Goal: Obtain resource: Obtain resource

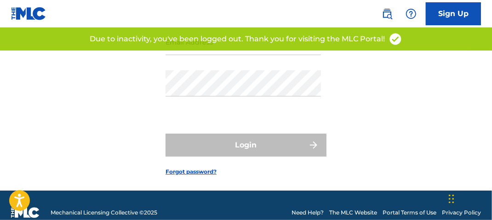
scroll to position [92, 0]
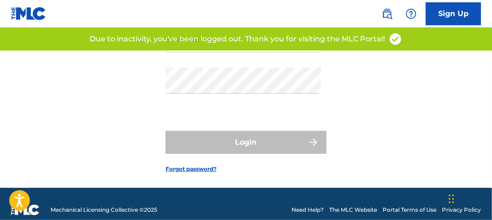
type input "[PERSON_NAME][EMAIL_ADDRESS][PERSON_NAME][DOMAIN_NAME]"
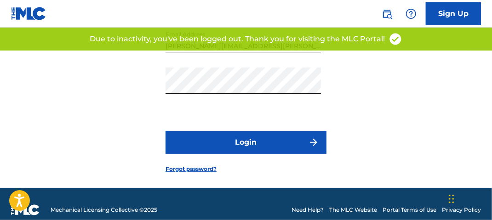
click at [236, 154] on div "Login" at bounding box center [246, 142] width 161 height 23
click at [236, 154] on button "Login" at bounding box center [246, 142] width 161 height 23
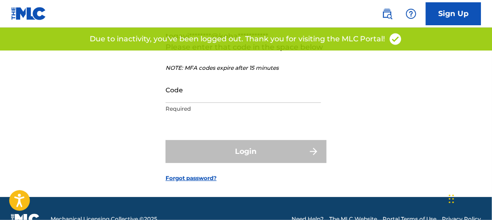
scroll to position [106, 0]
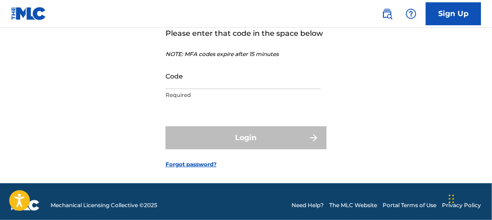
click at [195, 89] on input "Code" at bounding box center [243, 76] width 155 height 26
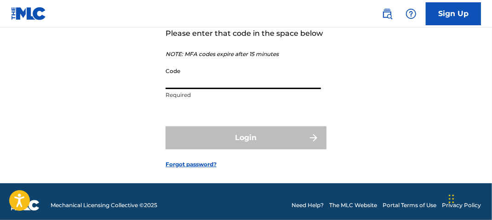
paste input "509291"
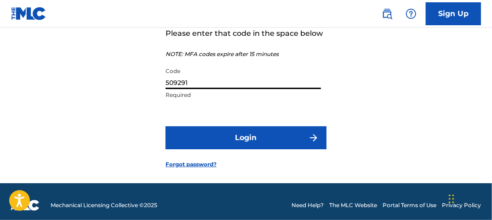
type input "509291"
click at [231, 149] on button "Login" at bounding box center [246, 137] width 161 height 23
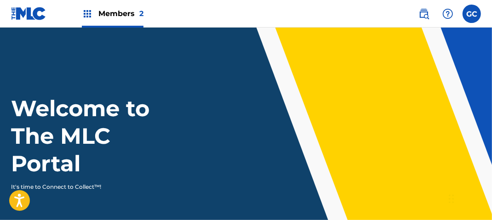
click at [101, 20] on div "Members 2" at bounding box center [113, 13] width 62 height 27
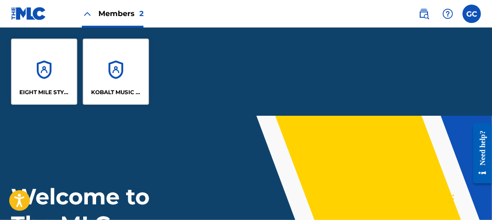
click at [103, 85] on div "KOBALT MUSIC PUB AMERICA INC" at bounding box center [116, 72] width 66 height 66
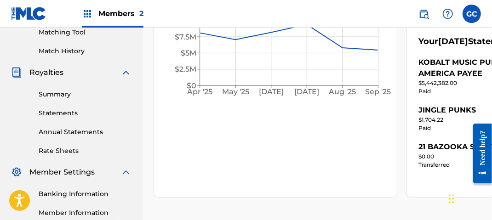
scroll to position [184, 0]
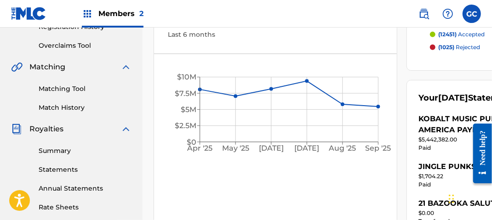
click at [69, 168] on link "Statements" at bounding box center [85, 170] width 93 height 10
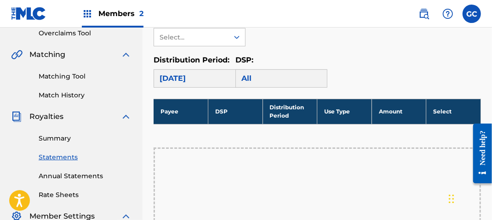
scroll to position [184, 0]
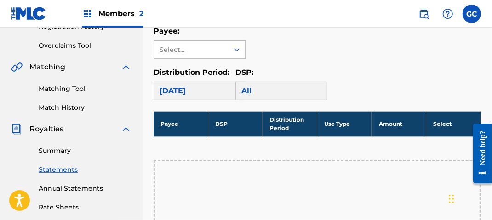
click at [205, 46] on div "Select..." at bounding box center [191, 50] width 63 height 10
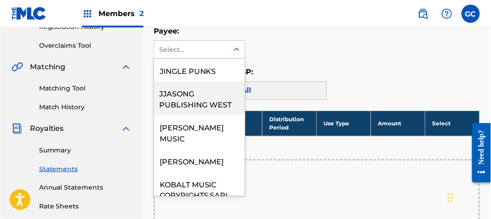
scroll to position [552, 0]
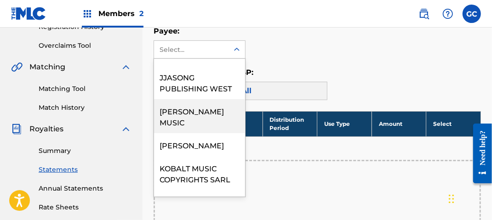
click at [204, 126] on div "[PERSON_NAME] MUSIC" at bounding box center [199, 116] width 91 height 34
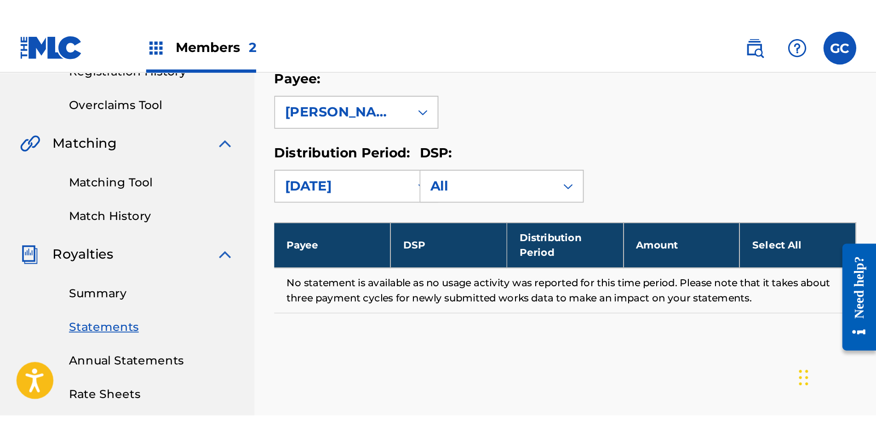
scroll to position [132, 0]
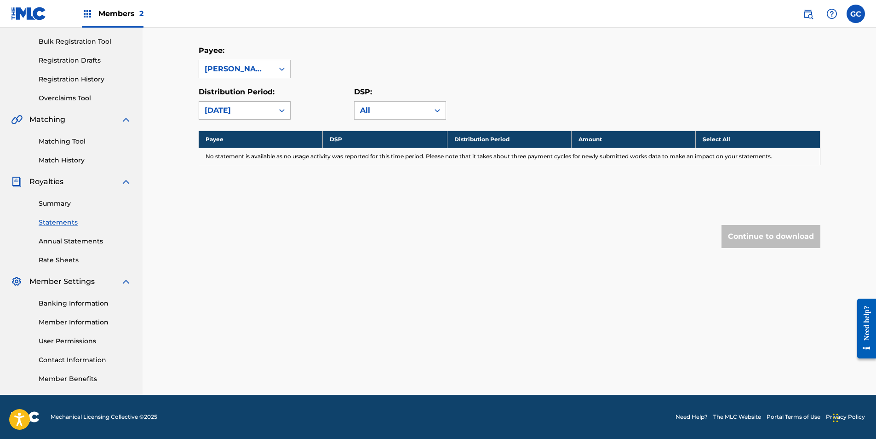
drag, startPoint x: 274, startPoint y: 107, endPoint x: 271, endPoint y: 117, distance: 10.6
click at [274, 107] on div at bounding box center [282, 110] width 17 height 17
click at [237, 177] on div "[DATE]" at bounding box center [244, 177] width 91 height 23
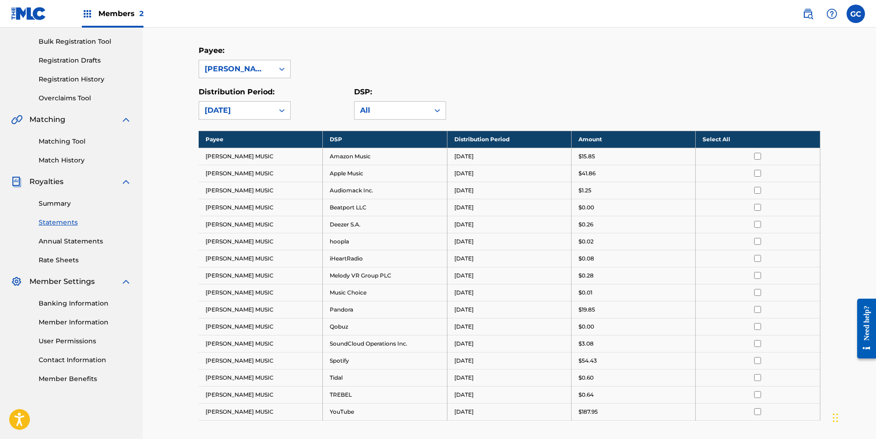
click at [244, 116] on div "[DATE]" at bounding box center [236, 110] width 74 height 17
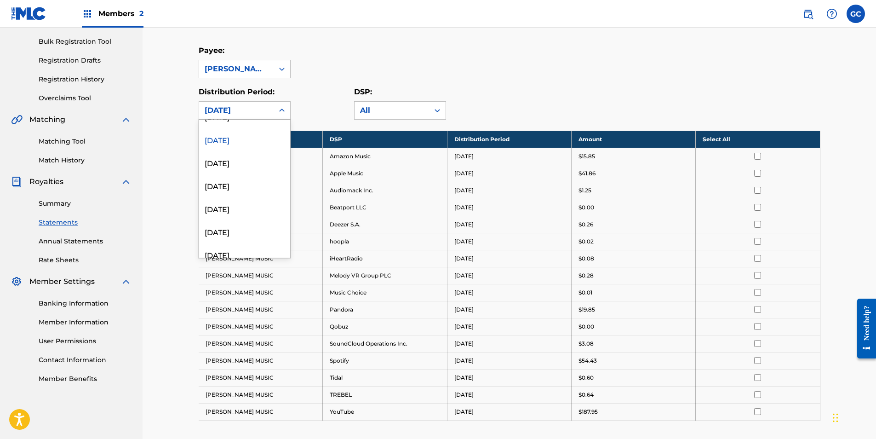
scroll to position [552, 0]
click at [246, 158] on div "[DATE]" at bounding box center [244, 154] width 91 height 23
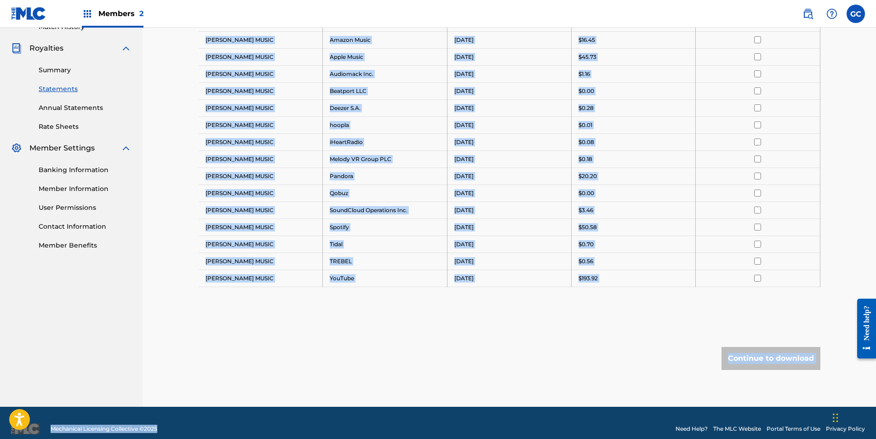
scroll to position [277, 0]
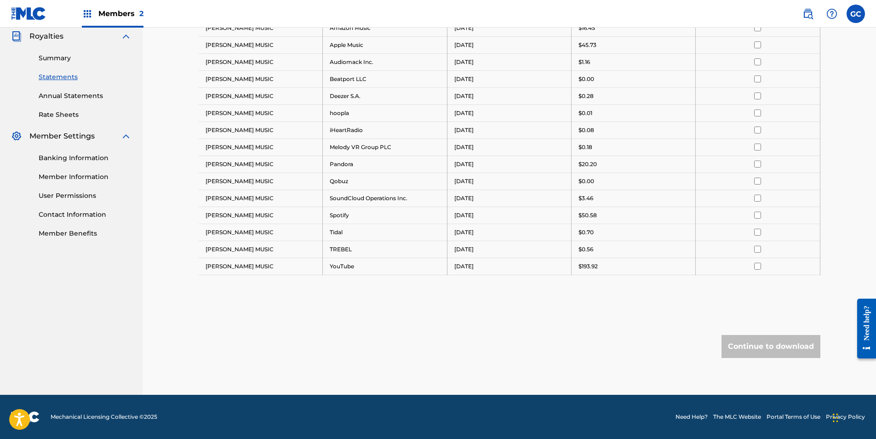
drag, startPoint x: 206, startPoint y: 156, endPoint x: 618, endPoint y: 280, distance: 431.2
click at [492, 220] on div "Payee DSP Distribution Period Amount Select All [PERSON_NAME] MUSIC Amazon Medi…" at bounding box center [510, 141] width 622 height 313
drag, startPoint x: 618, startPoint y: 280, endPoint x: 593, endPoint y: 269, distance: 28.2
copy tbody "Payee DSP Distribution Period Amount Select All"
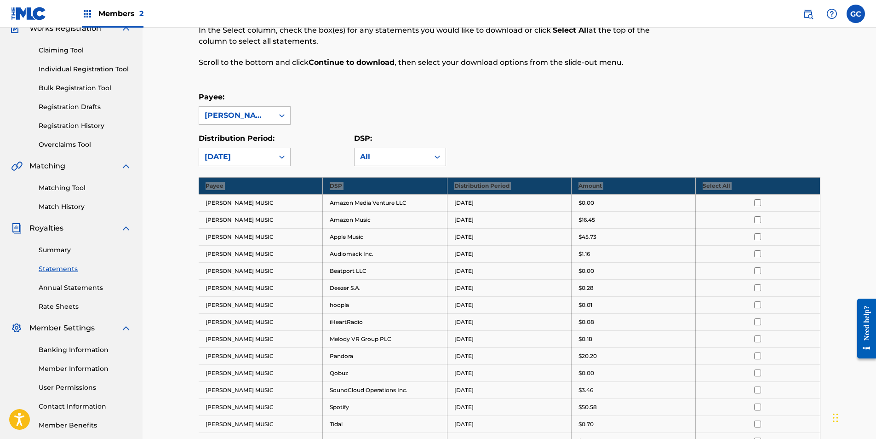
scroll to position [1, 0]
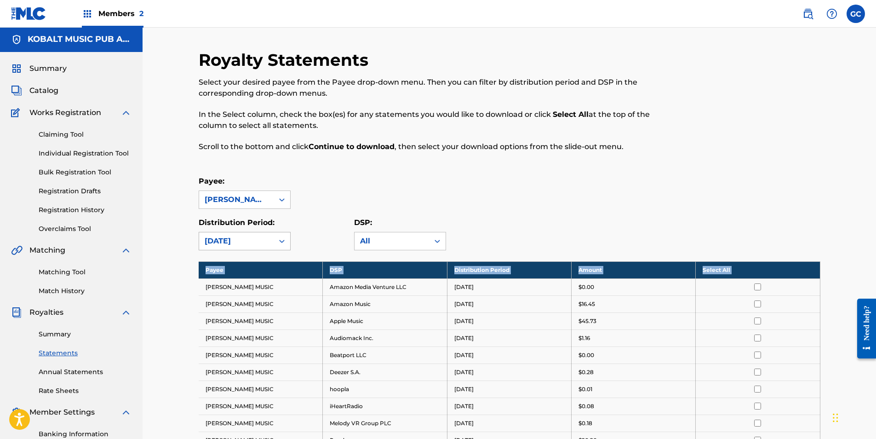
click at [273, 220] on div "[DATE]" at bounding box center [236, 240] width 74 height 17
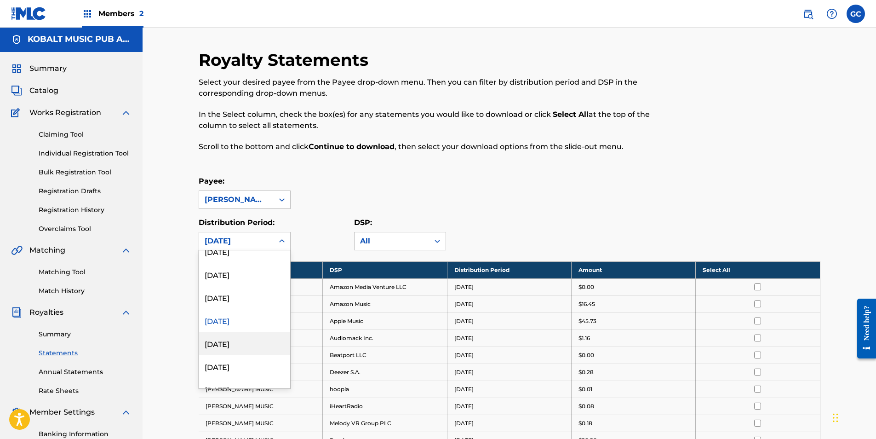
scroll to position [552, 0]
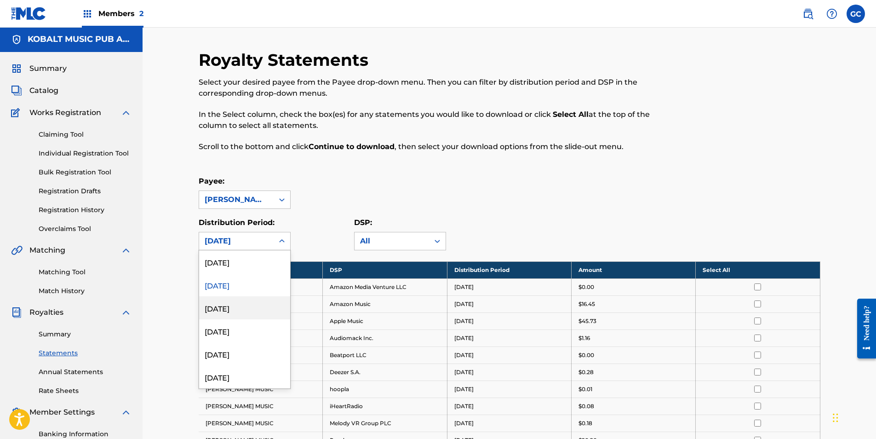
click at [252, 220] on div "[DATE]" at bounding box center [244, 307] width 91 height 23
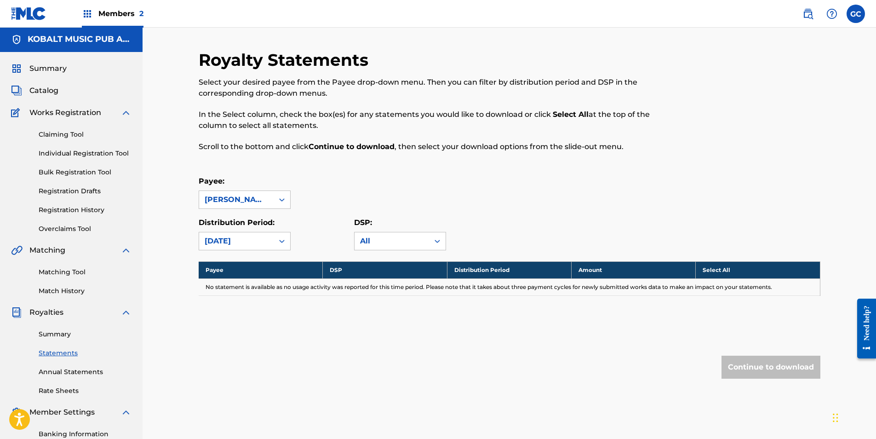
click at [265, 220] on div "[DATE]" at bounding box center [236, 240] width 63 height 11
click at [250, 220] on div "[DATE]" at bounding box center [244, 330] width 91 height 23
click at [245, 220] on div "[DATE]" at bounding box center [236, 240] width 63 height 11
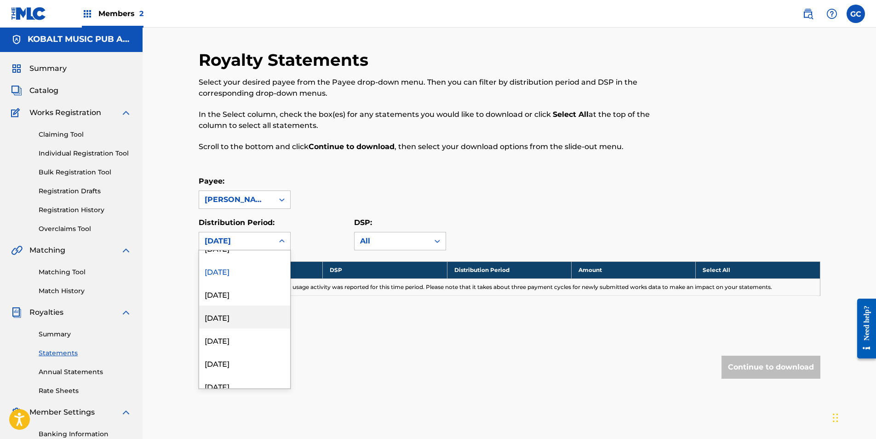
scroll to position [598, 0]
click at [240, 220] on div "[DATE]" at bounding box center [244, 307] width 91 height 23
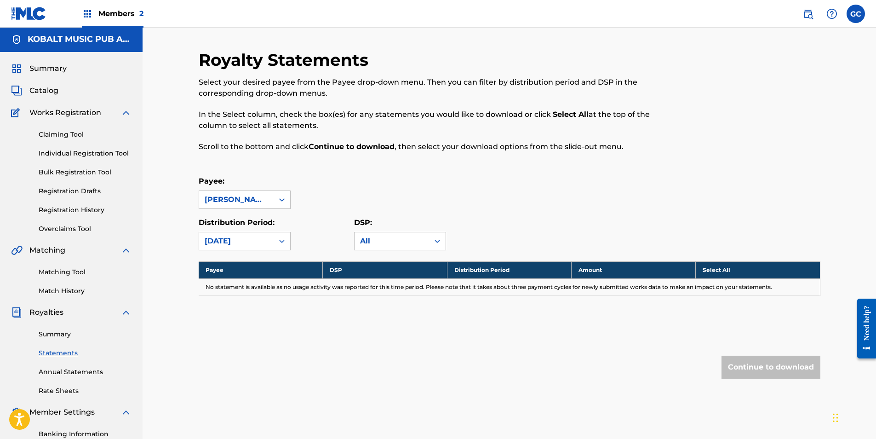
click at [252, 220] on div "[DATE]" at bounding box center [236, 240] width 63 height 11
click at [242, 220] on div "[DATE]" at bounding box center [244, 330] width 91 height 23
click at [253, 220] on div "[DATE]" at bounding box center [236, 240] width 63 height 11
click at [236, 220] on div "[DATE]" at bounding box center [244, 307] width 91 height 23
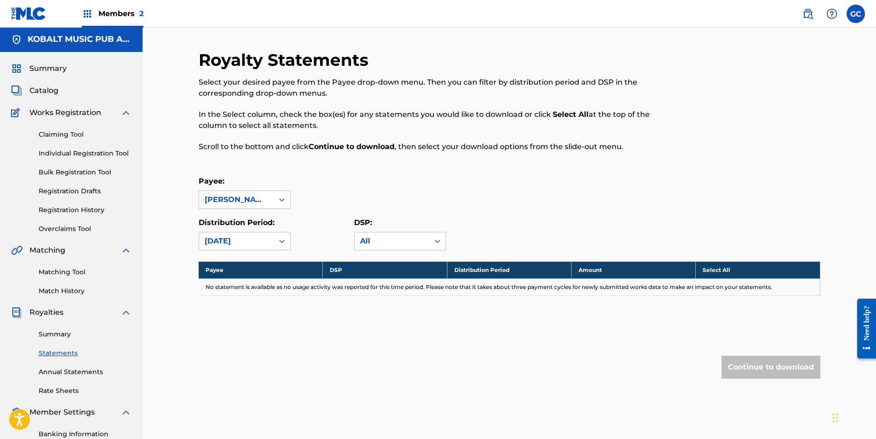
click at [237, 220] on div "[DATE]" at bounding box center [236, 240] width 63 height 11
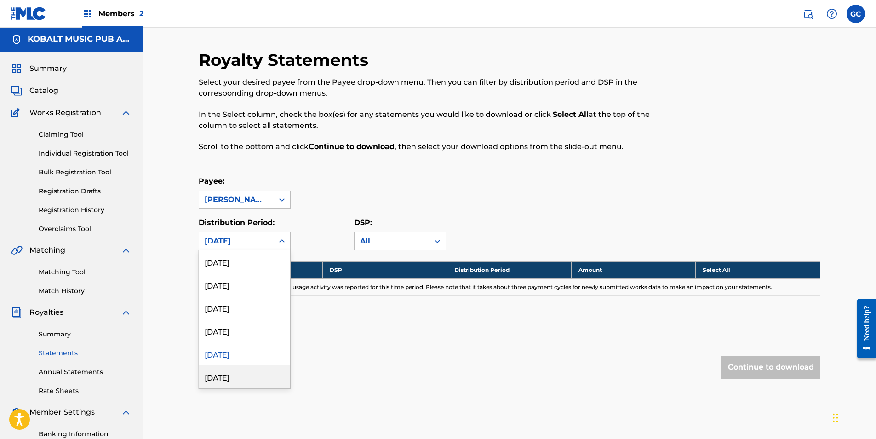
click at [245, 220] on div "[DATE]" at bounding box center [244, 376] width 91 height 23
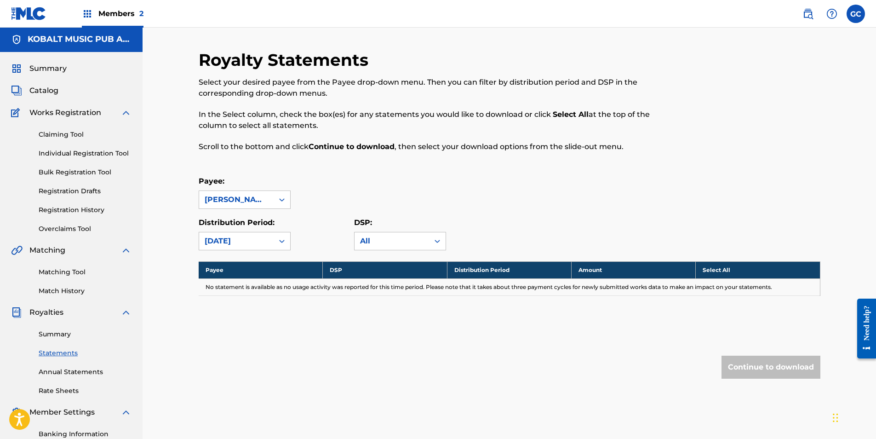
click at [247, 220] on div "[DATE]" at bounding box center [236, 240] width 63 height 11
click at [245, 220] on div "[DATE]" at bounding box center [244, 307] width 91 height 23
click at [243, 220] on div "[DATE]" at bounding box center [236, 240] width 63 height 11
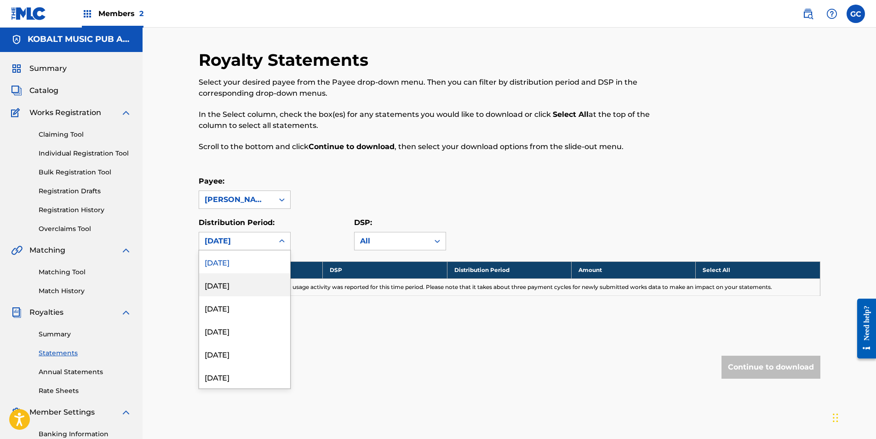
click at [250, 220] on div "[DATE]" at bounding box center [244, 284] width 91 height 23
click at [249, 220] on div "[DATE]" at bounding box center [236, 240] width 63 height 11
click at [248, 220] on div "[DATE]" at bounding box center [244, 353] width 91 height 23
click at [255, 220] on div "[DATE]" at bounding box center [236, 240] width 74 height 17
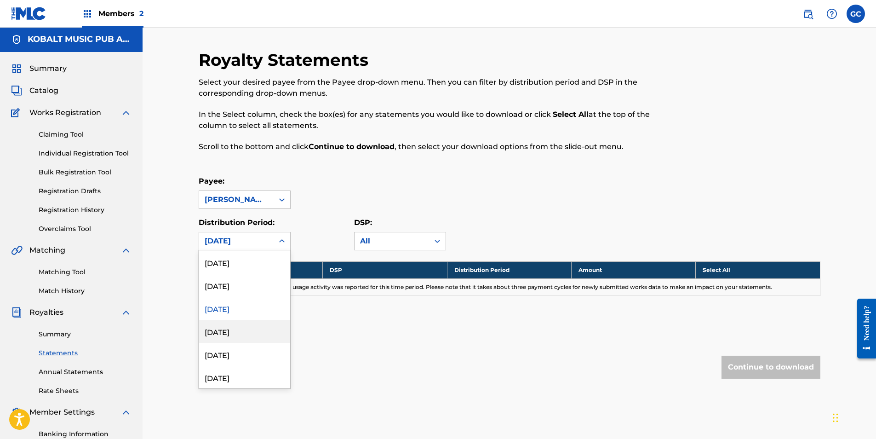
scroll to position [736, 0]
click at [257, 220] on div "[DATE]" at bounding box center [244, 330] width 91 height 23
click at [257, 220] on div "[DATE]" at bounding box center [236, 240] width 63 height 11
click at [245, 220] on div "[DATE]" at bounding box center [244, 353] width 91 height 23
click at [253, 220] on div "[DATE]" at bounding box center [236, 240] width 63 height 11
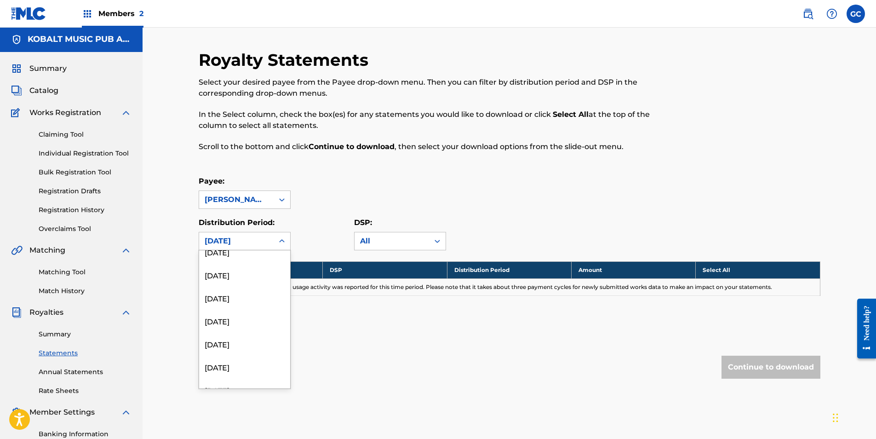
scroll to position [782, 0]
click at [242, 220] on div "[DATE]" at bounding box center [244, 330] width 91 height 23
click at [245, 220] on div "[DATE]" at bounding box center [236, 240] width 63 height 11
click at [245, 220] on div "[DATE]" at bounding box center [244, 353] width 91 height 23
click at [254, 220] on div "[DATE]" at bounding box center [236, 240] width 63 height 11
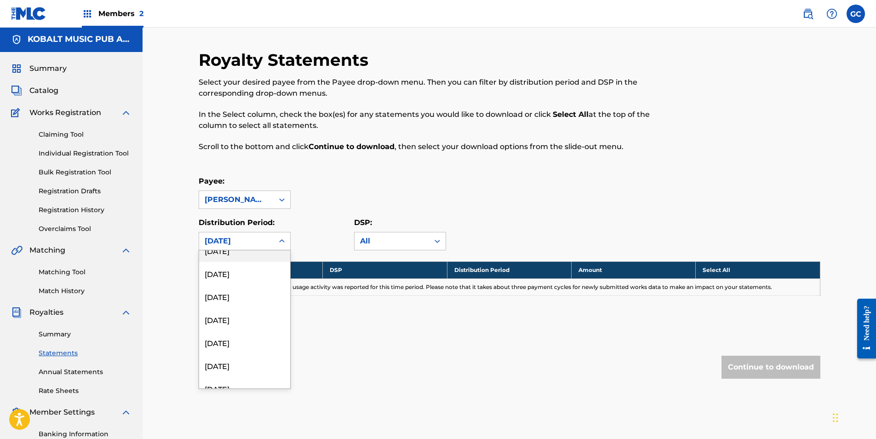
scroll to position [828, 0]
click at [248, 220] on div "[DATE]" at bounding box center [244, 330] width 91 height 23
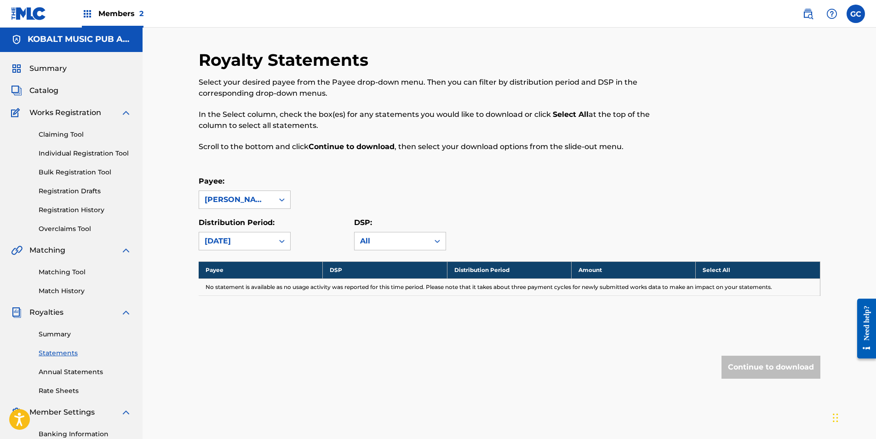
click at [246, 220] on div "[DATE]" at bounding box center [236, 240] width 63 height 11
click at [248, 220] on div "[DATE]" at bounding box center [244, 353] width 91 height 23
click at [263, 220] on div "[DATE]" at bounding box center [236, 240] width 63 height 11
click at [246, 220] on div "[DATE]" at bounding box center [244, 330] width 91 height 23
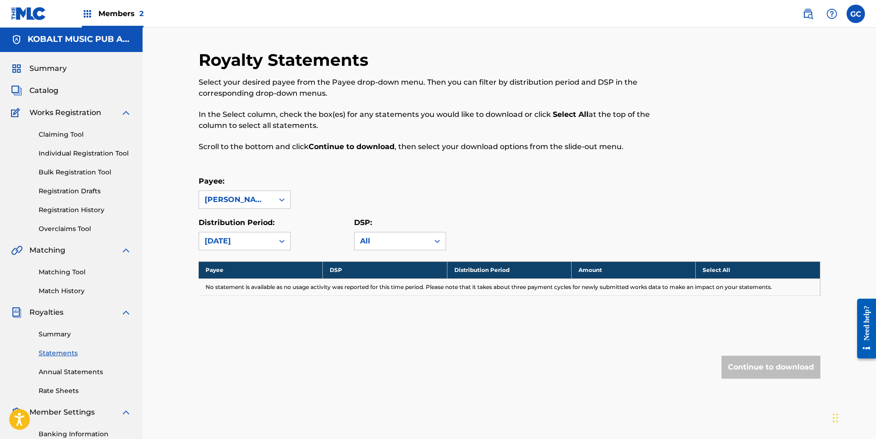
click at [247, 220] on div "[DATE]" at bounding box center [236, 240] width 63 height 11
click at [250, 220] on div "[DATE]" at bounding box center [244, 307] width 91 height 23
click at [252, 220] on div "[DATE]" at bounding box center [236, 240] width 63 height 11
click at [249, 220] on div "[DATE]" at bounding box center [244, 330] width 91 height 23
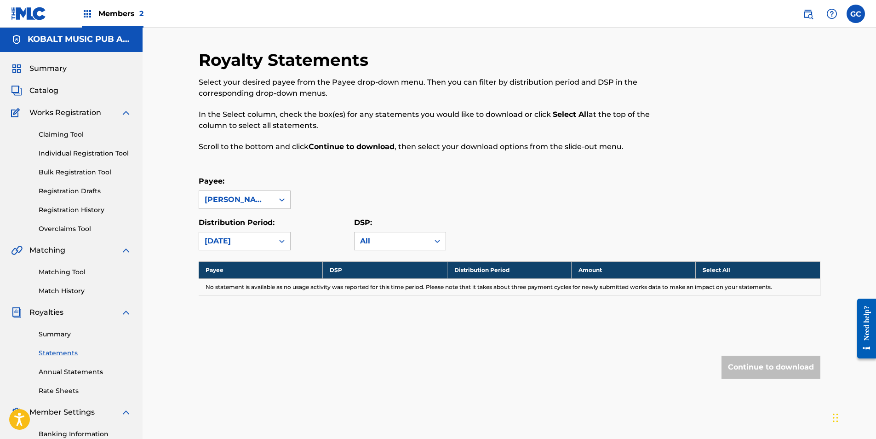
click at [252, 220] on div "[DATE]" at bounding box center [236, 240] width 74 height 17
click at [249, 220] on div "[DATE]" at bounding box center [244, 353] width 91 height 23
drag, startPoint x: 253, startPoint y: 241, endPoint x: 253, endPoint y: 247, distance: 6.0
click at [253, 220] on div "[DATE]" at bounding box center [236, 240] width 63 height 11
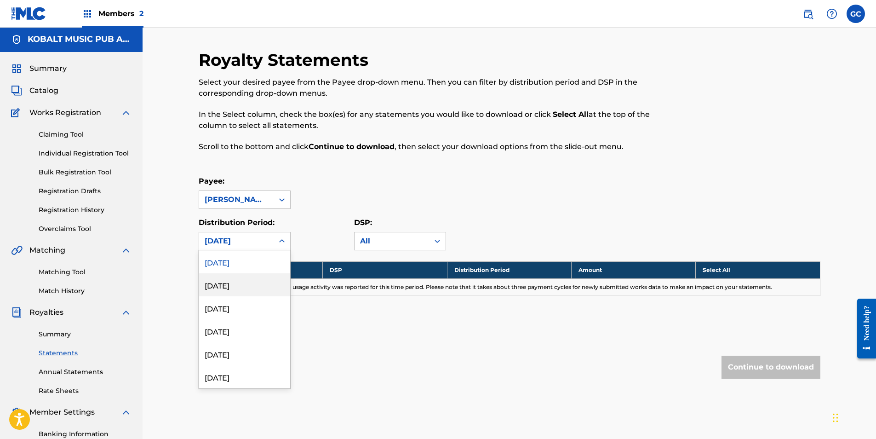
click at [257, 220] on div "[DATE]" at bounding box center [244, 284] width 91 height 23
click at [254, 220] on div "[DATE]" at bounding box center [236, 240] width 63 height 11
click at [250, 220] on div "[DATE]" at bounding box center [244, 307] width 91 height 23
click at [258, 220] on div "[DATE]" at bounding box center [236, 240] width 63 height 11
click at [250, 220] on div "[DATE]" at bounding box center [244, 330] width 91 height 23
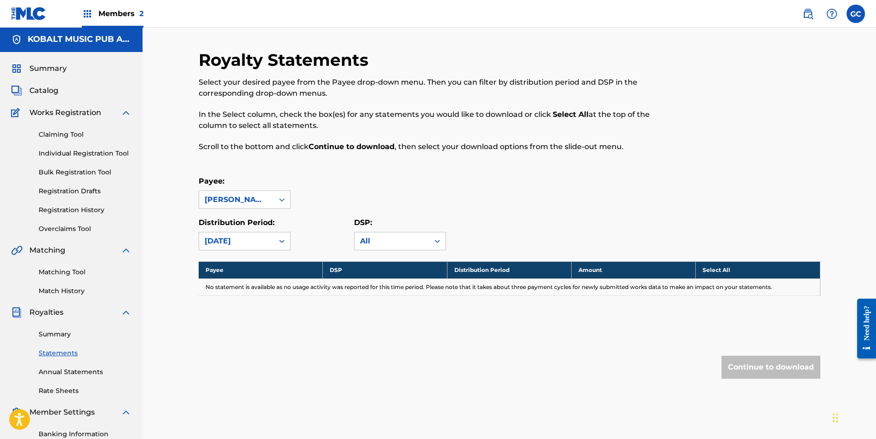
click at [251, 220] on div "[DATE]" at bounding box center [236, 240] width 63 height 11
click at [230, 220] on div "[DATE]" at bounding box center [244, 307] width 91 height 23
click at [245, 220] on div "[DATE]" at bounding box center [236, 240] width 63 height 11
click at [246, 220] on div "[DATE]" at bounding box center [244, 330] width 91 height 23
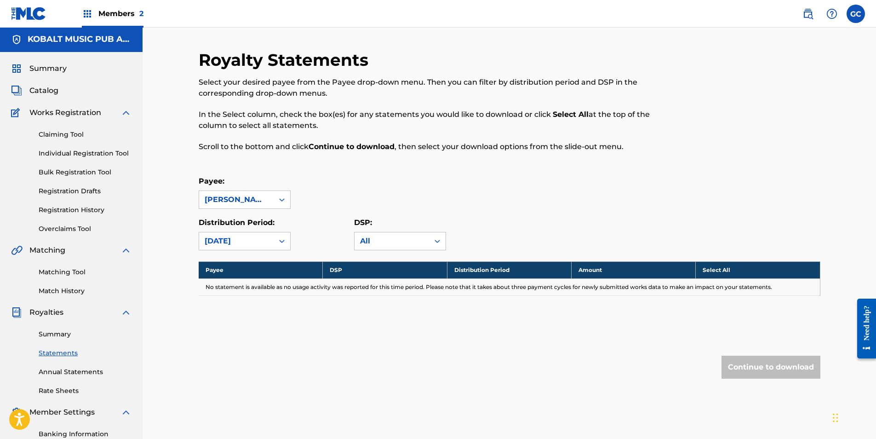
click at [252, 220] on div "[DATE]" at bounding box center [236, 240] width 74 height 17
click at [247, 220] on div "[DATE]" at bounding box center [244, 353] width 91 height 23
click at [246, 220] on div "[DATE]" at bounding box center [236, 240] width 63 height 11
click at [246, 220] on div "[DATE]" at bounding box center [244, 330] width 91 height 23
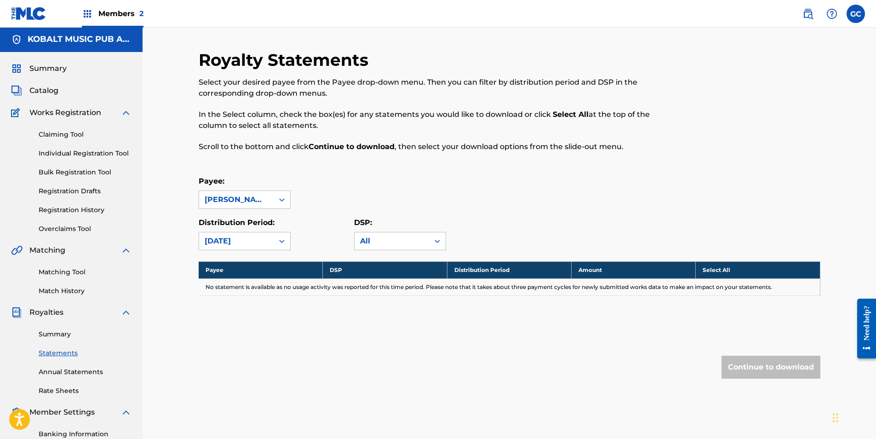
click at [245, 220] on div "[DATE]" at bounding box center [236, 240] width 63 height 11
click at [238, 220] on div "[DATE]" at bounding box center [244, 353] width 91 height 23
click at [245, 220] on div "[DATE]" at bounding box center [236, 240] width 63 height 11
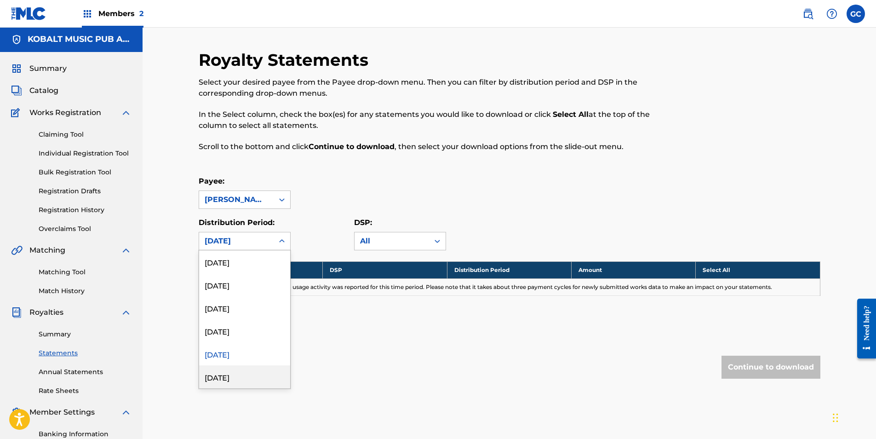
click at [241, 220] on div "[DATE]" at bounding box center [244, 376] width 91 height 23
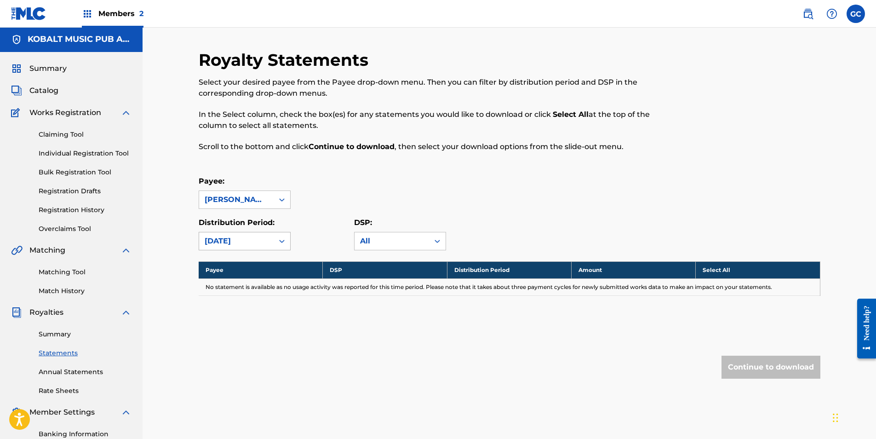
drag, startPoint x: 243, startPoint y: 240, endPoint x: 259, endPoint y: 247, distance: 17.5
click at [243, 220] on div "[DATE]" at bounding box center [236, 240] width 63 height 11
click at [239, 220] on div "[DATE]" at bounding box center [244, 307] width 91 height 23
click at [492, 220] on input "checkbox" at bounding box center [757, 286] width 7 height 7
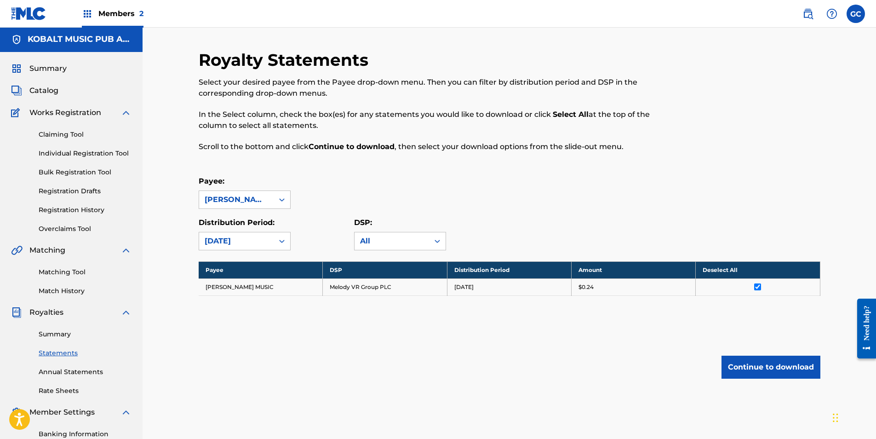
click at [492, 220] on button "Continue to download" at bounding box center [770, 366] width 99 height 23
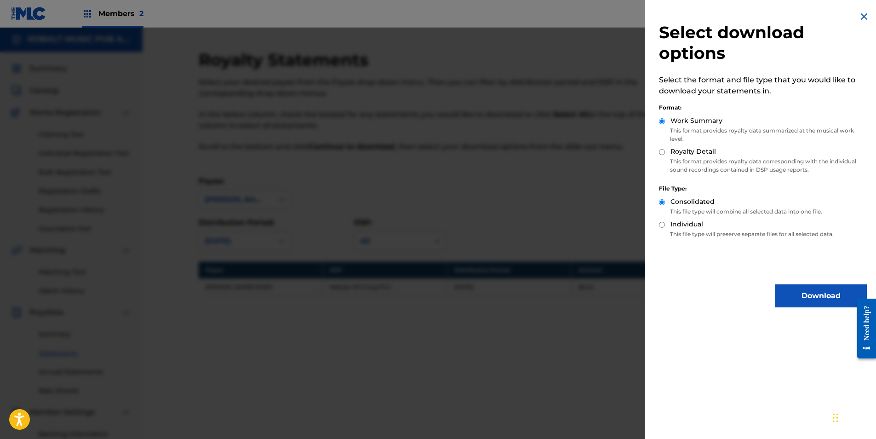
click at [492, 154] on input "Royalty Detail" at bounding box center [662, 152] width 6 height 6
radio input "true"
click at [492, 220] on button "Download" at bounding box center [821, 295] width 92 height 23
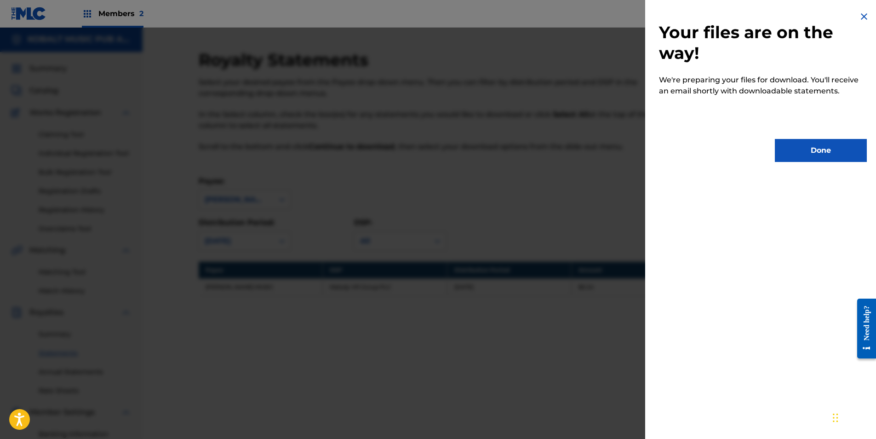
click at [492, 150] on button "Done" at bounding box center [821, 150] width 92 height 23
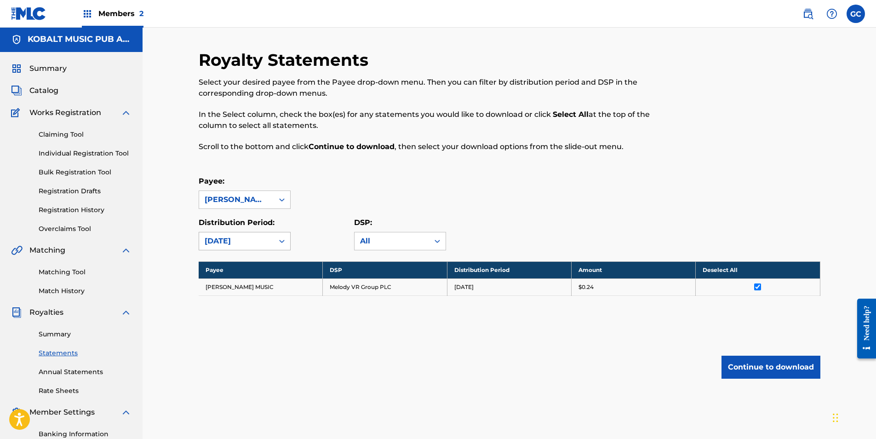
click at [254, 220] on div "[DATE]" at bounding box center [236, 240] width 63 height 11
click at [240, 220] on div "[DATE]" at bounding box center [244, 284] width 91 height 23
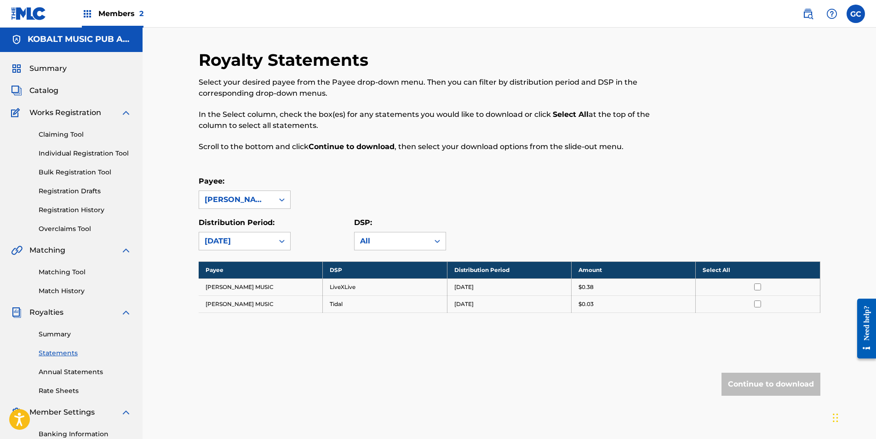
click at [492, 220] on th "Select All" at bounding box center [758, 269] width 124 height 17
click at [492, 220] on button "Continue to download" at bounding box center [770, 383] width 99 height 23
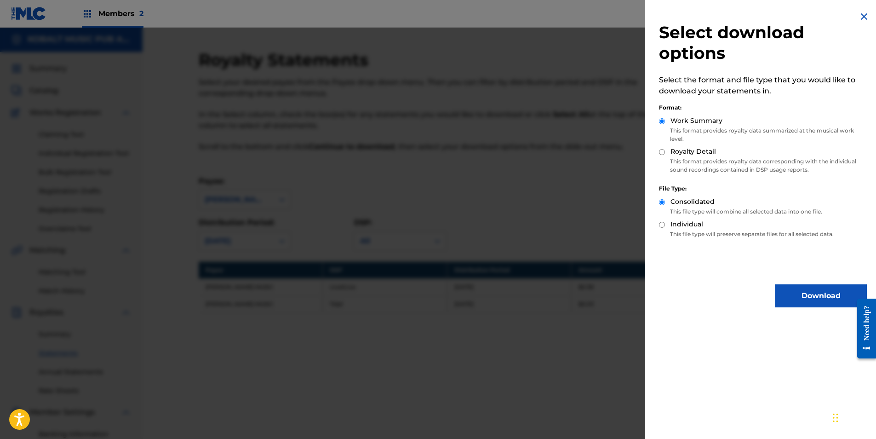
click at [492, 153] on input "Royalty Detail" at bounding box center [662, 152] width 6 height 6
radio input "true"
click at [492, 220] on button "Download" at bounding box center [821, 295] width 92 height 23
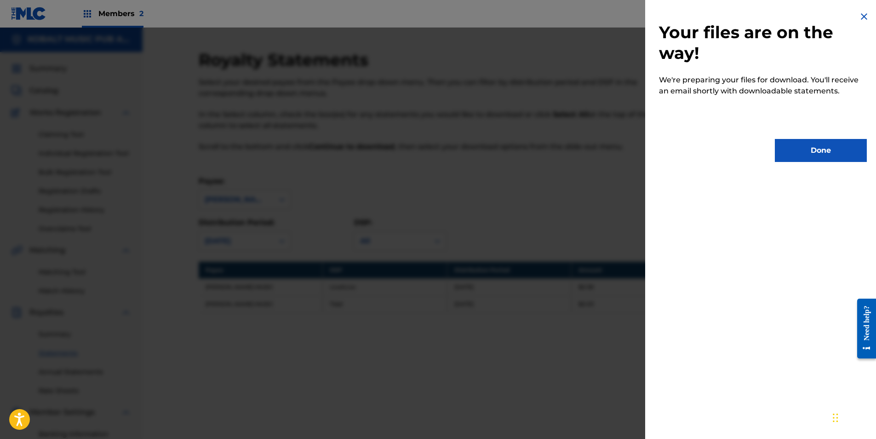
click at [492, 154] on button "Done" at bounding box center [821, 150] width 92 height 23
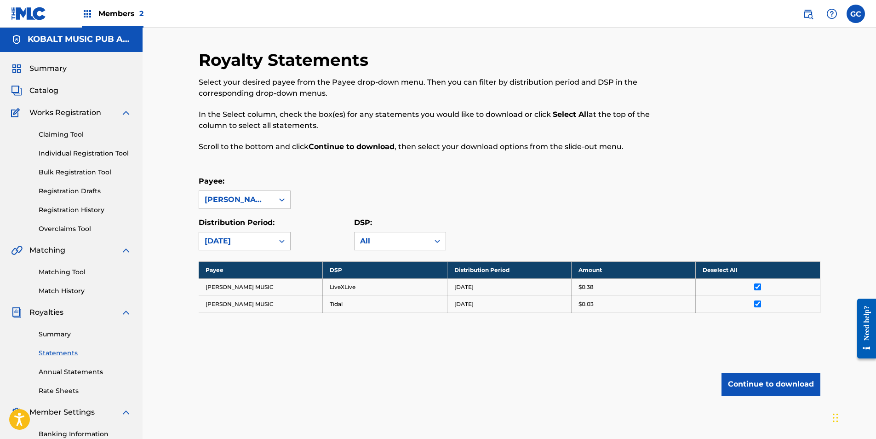
click at [256, 220] on div "[DATE]" at bounding box center [236, 240] width 63 height 11
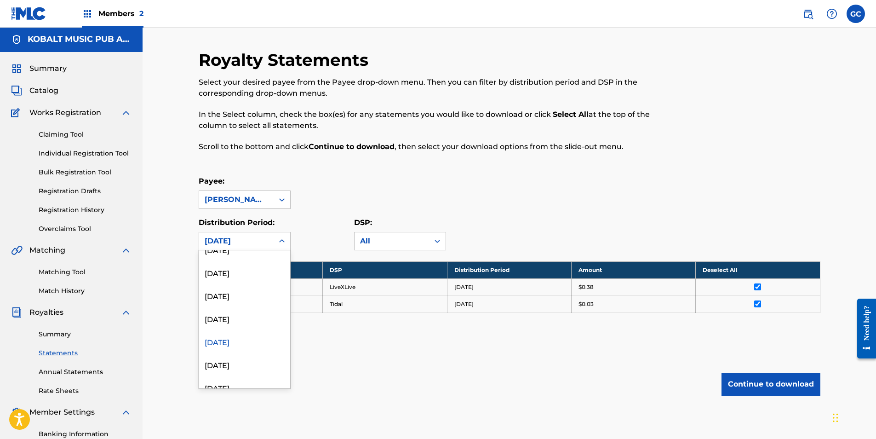
scroll to position [230, 0]
click at [247, 220] on div "[DATE]" at bounding box center [244, 353] width 91 height 23
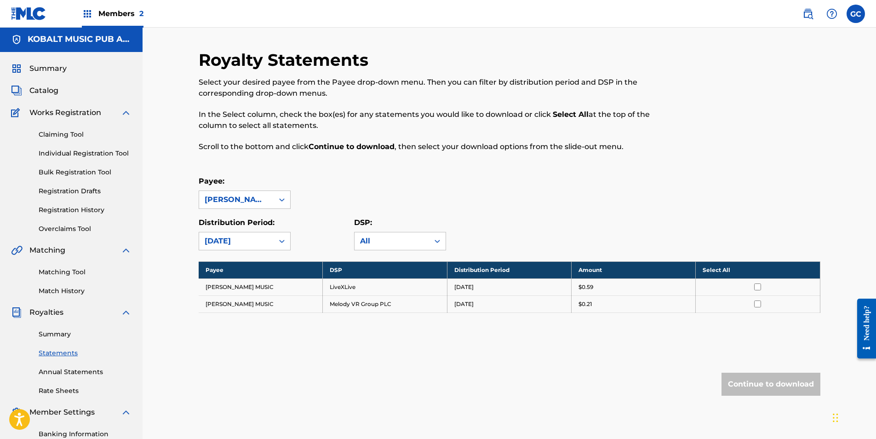
click at [492, 220] on th "Select All" at bounding box center [758, 269] width 124 height 17
click at [492, 220] on button "Continue to download" at bounding box center [770, 383] width 99 height 23
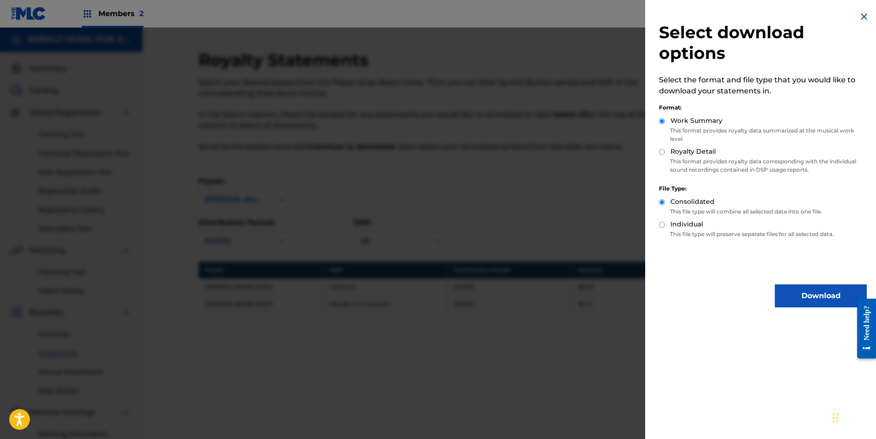
click at [492, 153] on div "Royalty Detail" at bounding box center [763, 152] width 208 height 11
click at [492, 153] on input "Royalty Detail" at bounding box center [662, 152] width 6 height 6
radio input "true"
click at [492, 220] on button "Download" at bounding box center [821, 295] width 92 height 23
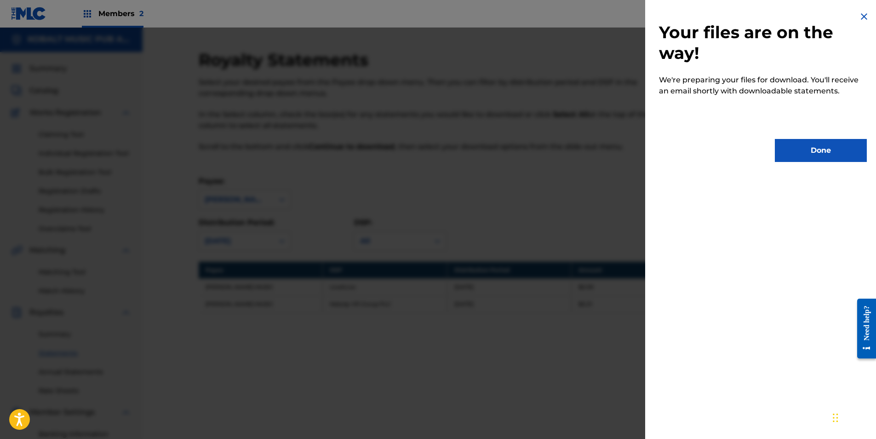
click at [492, 157] on button "Done" at bounding box center [821, 150] width 92 height 23
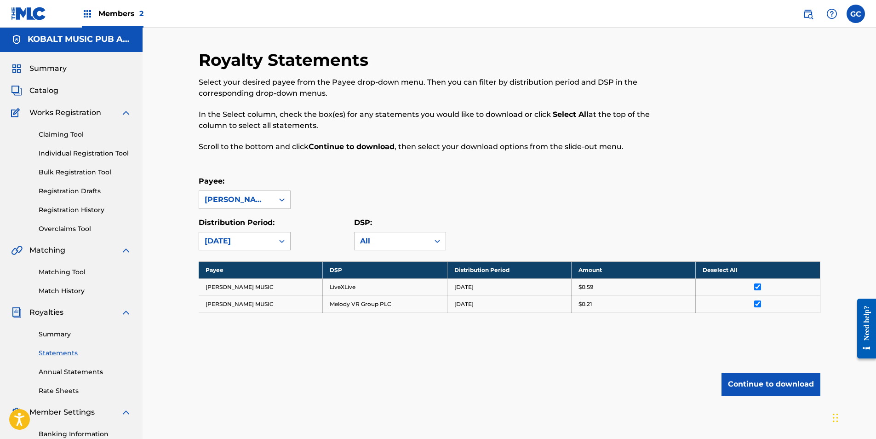
click at [258, 220] on div "[DATE]" at bounding box center [236, 240] width 63 height 11
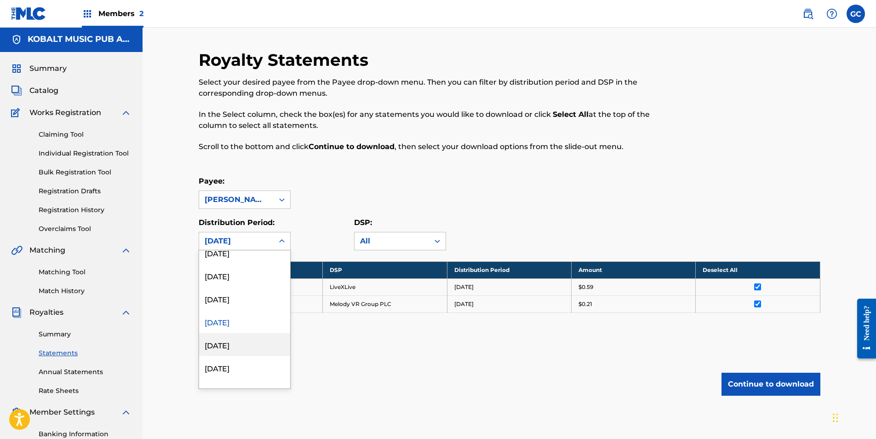
scroll to position [276, 0]
click at [237, 220] on div "[DATE]" at bounding box center [244, 330] width 91 height 23
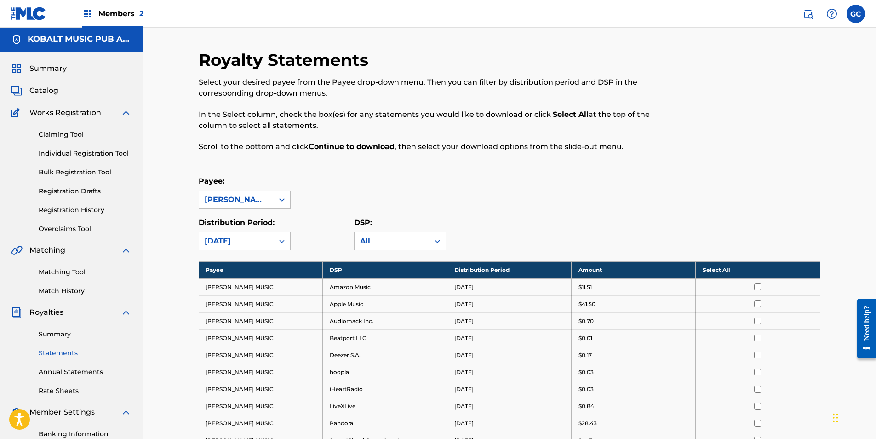
click at [492, 220] on th "Select All" at bounding box center [758, 269] width 124 height 17
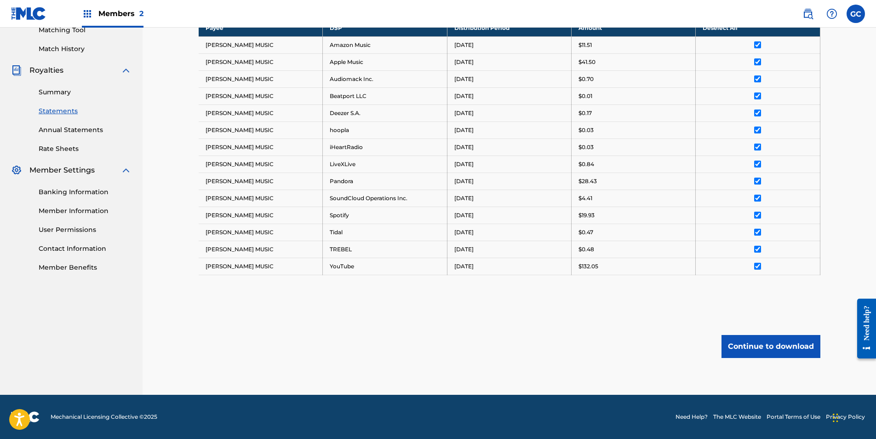
click at [492, 220] on button "Continue to download" at bounding box center [770, 346] width 99 height 23
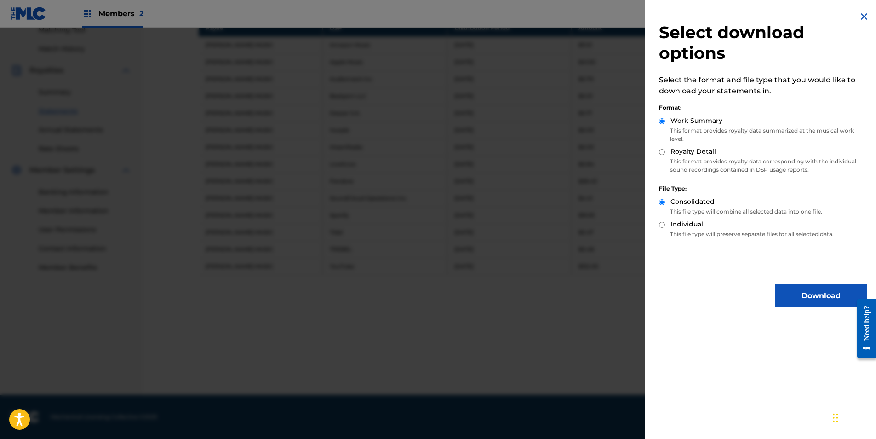
drag, startPoint x: 661, startPoint y: 151, endPoint x: 672, endPoint y: 169, distance: 21.3
click at [492, 151] on input "Royalty Detail" at bounding box center [662, 152] width 6 height 6
radio input "true"
click at [492, 220] on button "Download" at bounding box center [821, 295] width 92 height 23
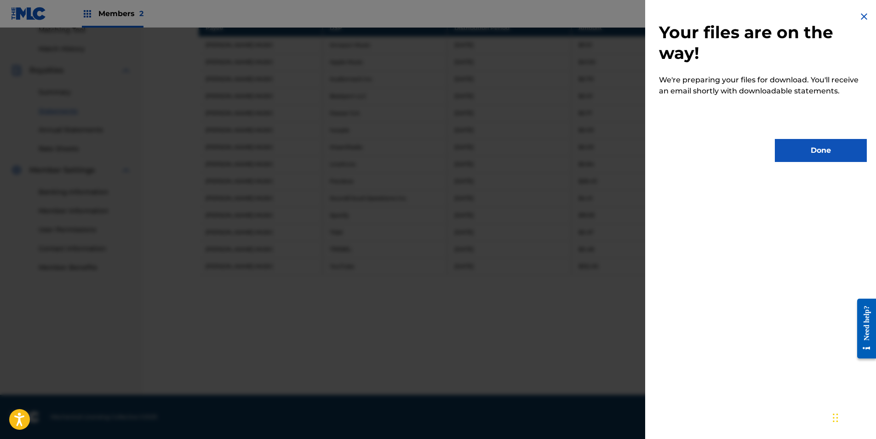
click at [492, 154] on button "Done" at bounding box center [821, 150] width 92 height 23
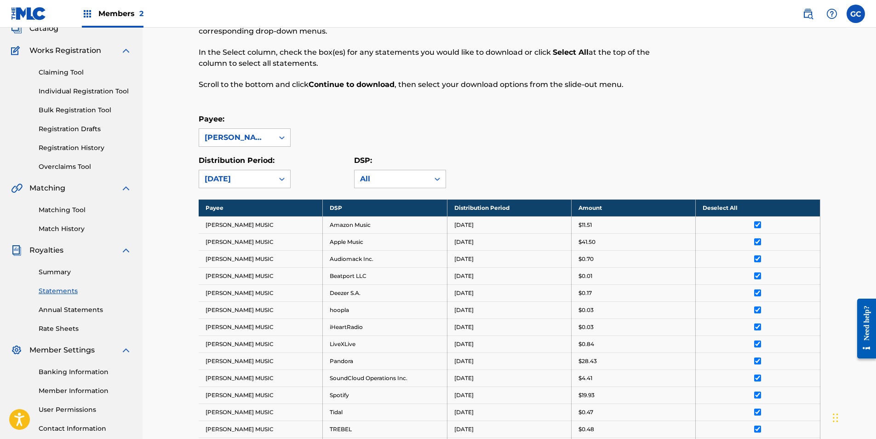
scroll to position [59, 0]
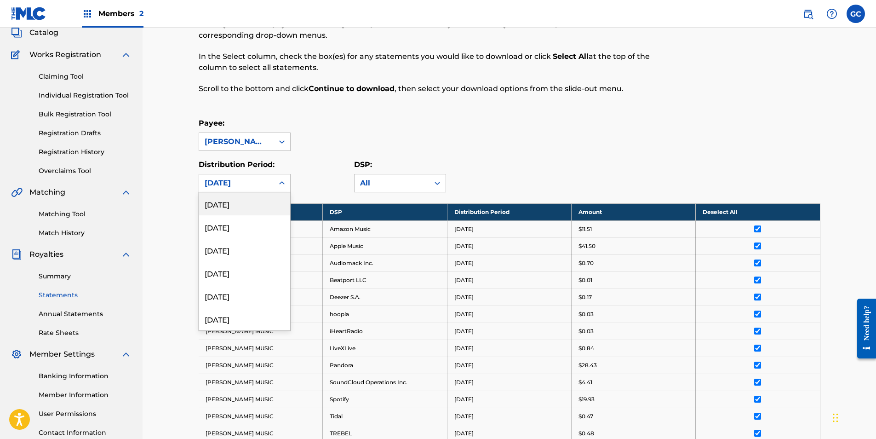
click at [245, 186] on div "[DATE]" at bounding box center [236, 182] width 63 height 11
click at [234, 220] on div "[DATE]" at bounding box center [244, 295] width 91 height 23
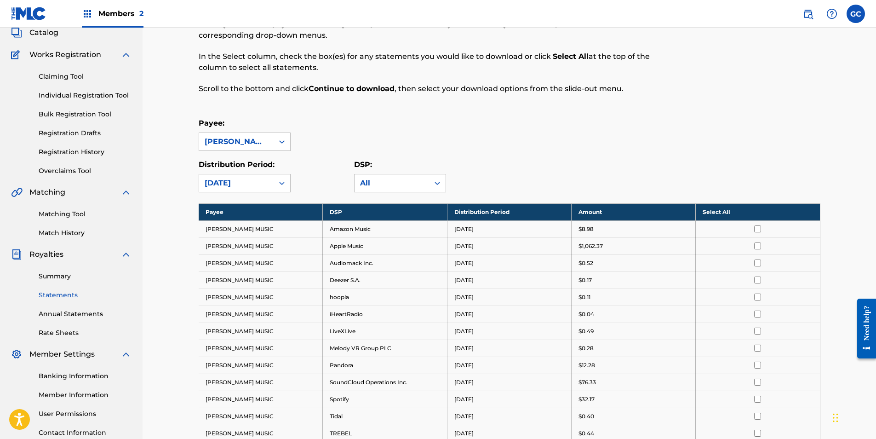
click at [492, 211] on th "Select All" at bounding box center [758, 211] width 124 height 17
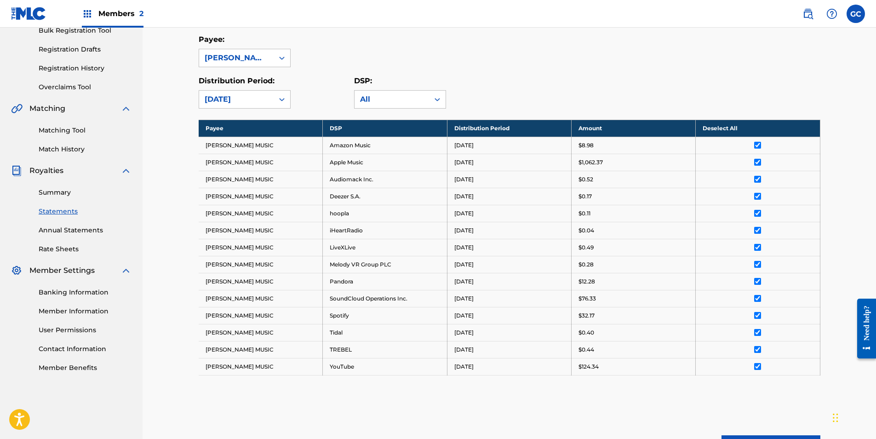
scroll to position [243, 0]
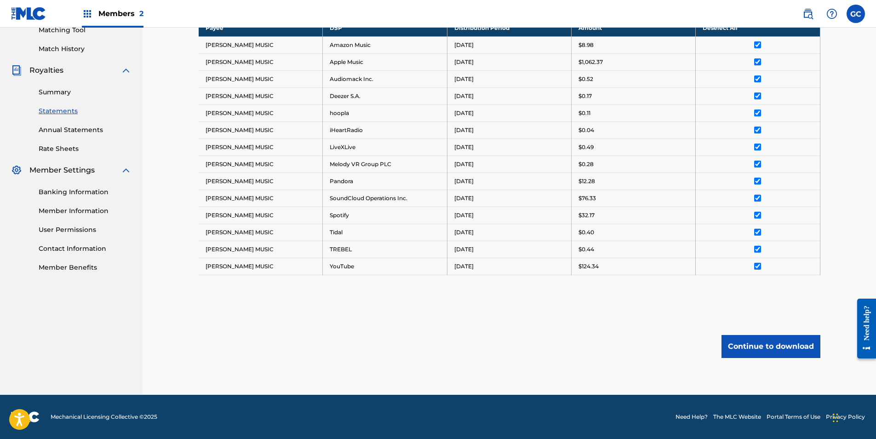
click at [492, 220] on button "Continue to download" at bounding box center [770, 346] width 99 height 23
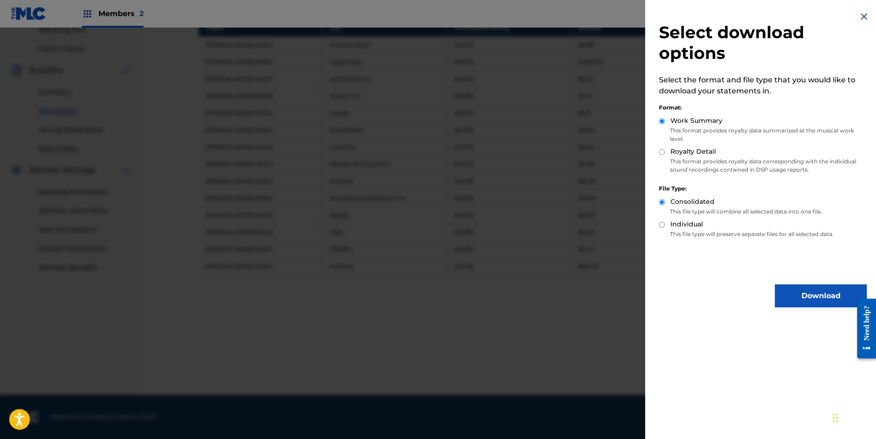
click at [492, 150] on input "Royalty Detail" at bounding box center [662, 152] width 6 height 6
radio input "true"
click at [492, 220] on button "Download" at bounding box center [821, 295] width 92 height 23
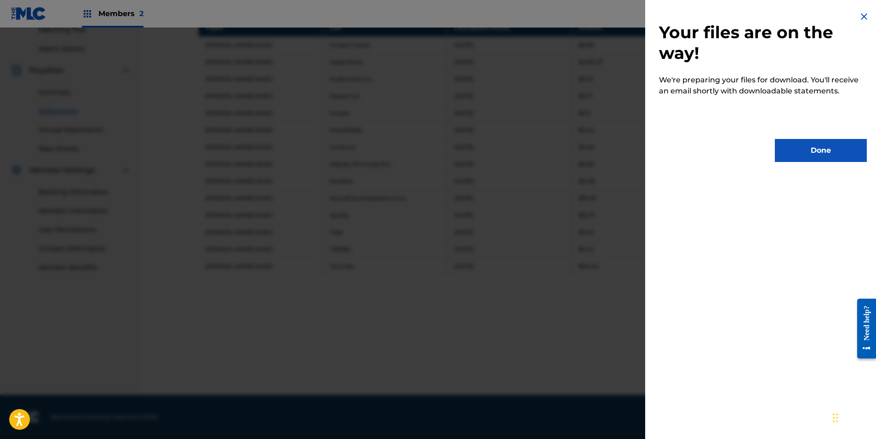
click at [492, 154] on button "Done" at bounding box center [821, 150] width 92 height 23
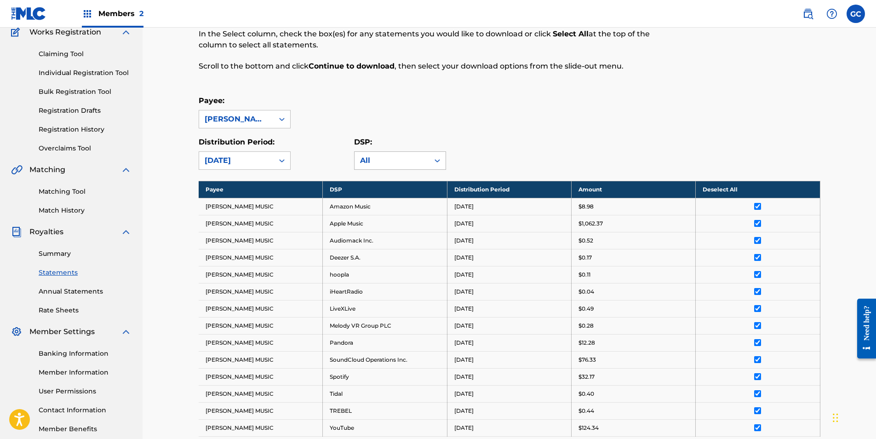
scroll to position [0, 0]
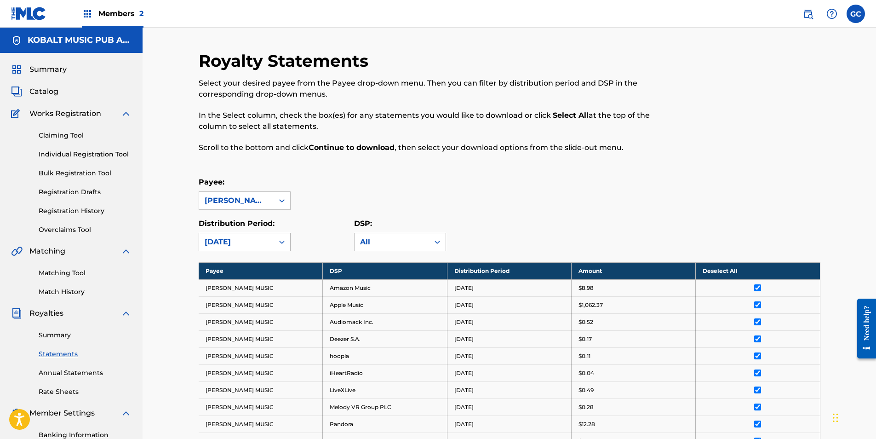
click at [263, 220] on div "[DATE]" at bounding box center [236, 241] width 63 height 11
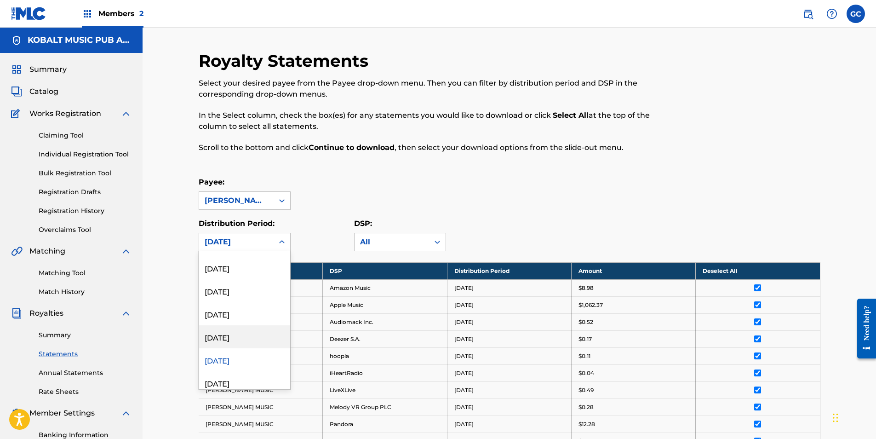
scroll to position [276, 0]
click at [240, 220] on div "[DATE]" at bounding box center [244, 377] width 91 height 23
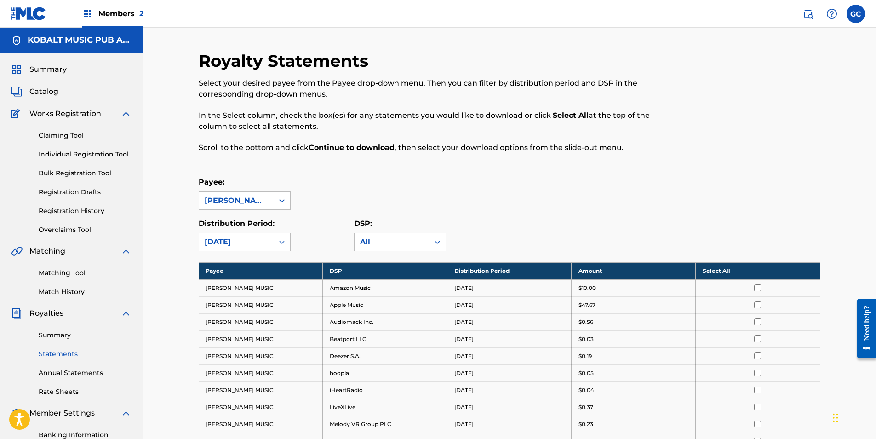
click at [492, 220] on th "Select All" at bounding box center [758, 270] width 124 height 17
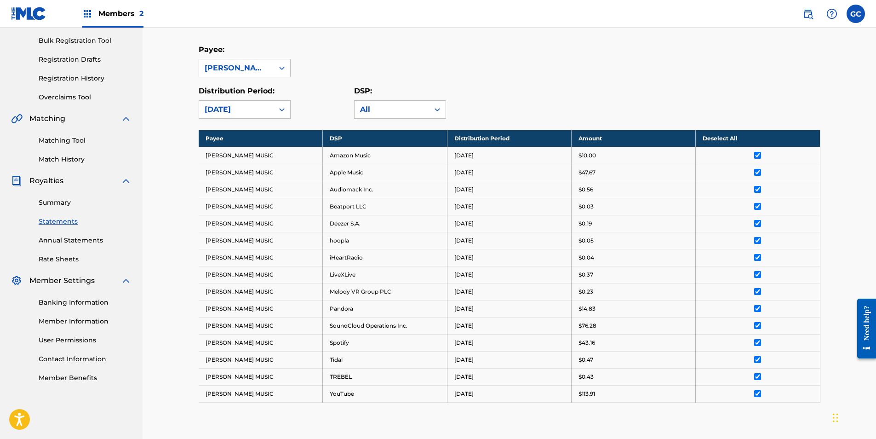
scroll to position [260, 0]
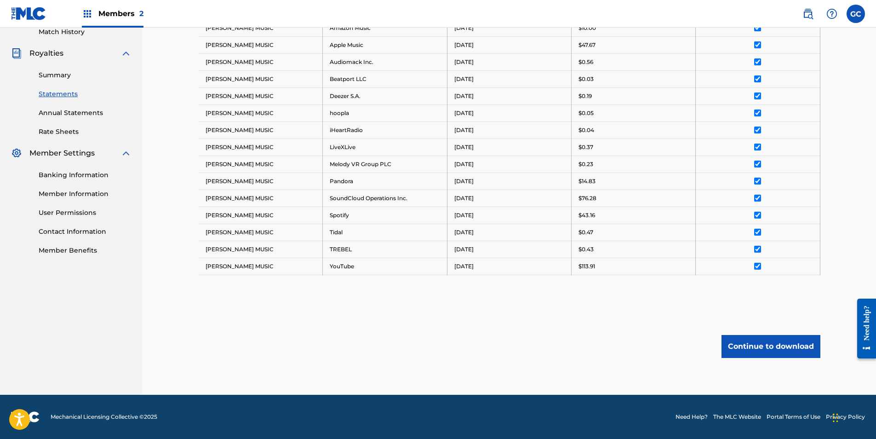
click at [492, 220] on button "Continue to download" at bounding box center [770, 346] width 99 height 23
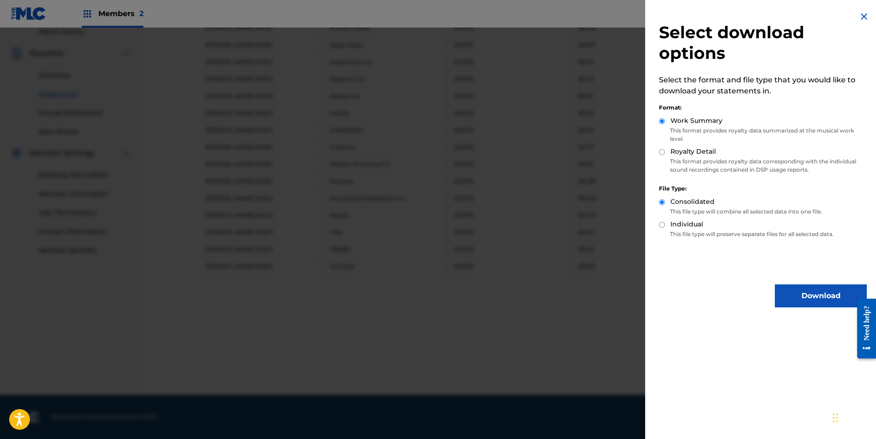
click at [492, 152] on input "Royalty Detail" at bounding box center [662, 152] width 6 height 6
radio input "true"
click at [492, 220] on button "Download" at bounding box center [821, 295] width 92 height 23
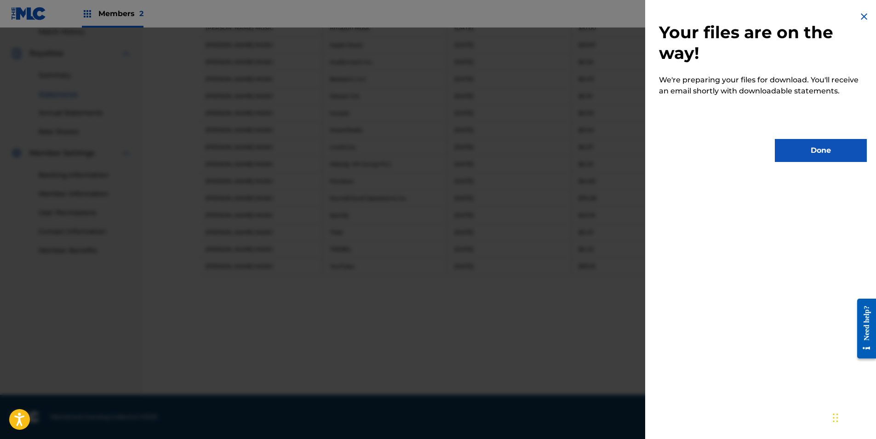
click at [492, 156] on button "Done" at bounding box center [821, 150] width 92 height 23
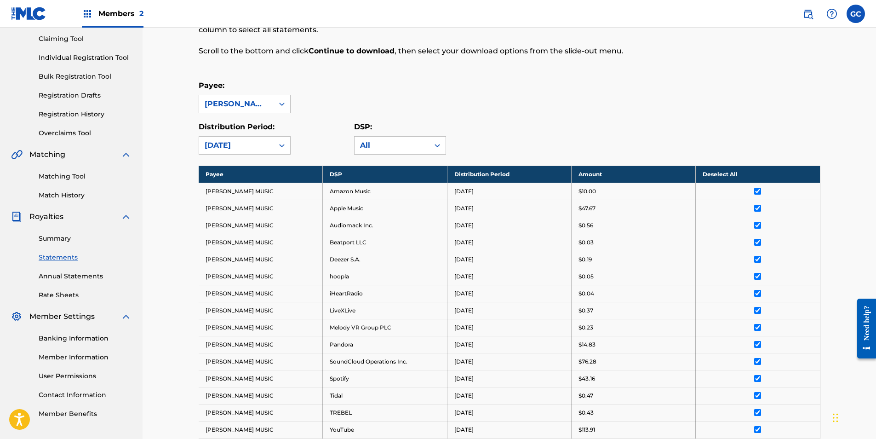
scroll to position [0, 0]
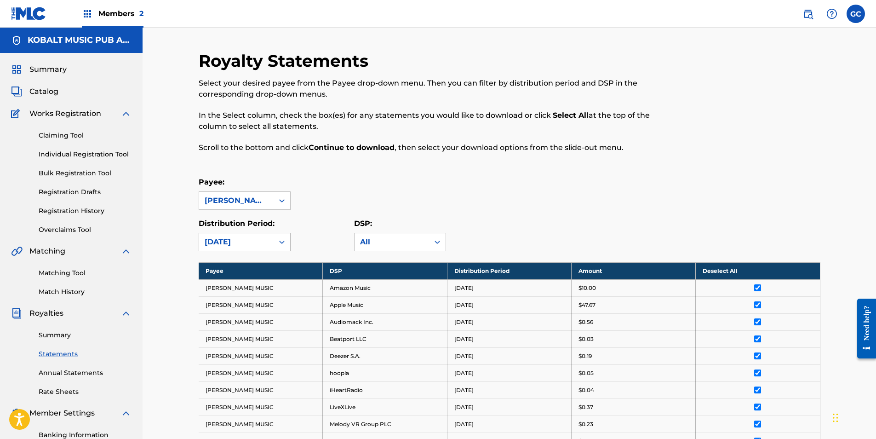
click at [217, 220] on div "[DATE]" at bounding box center [236, 241] width 63 height 11
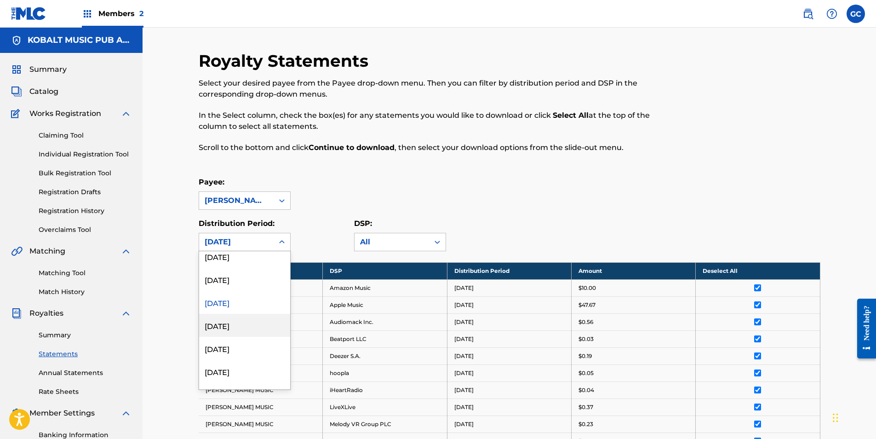
scroll to position [368, 0]
click at [230, 220] on div "[DATE]" at bounding box center [244, 308] width 91 height 23
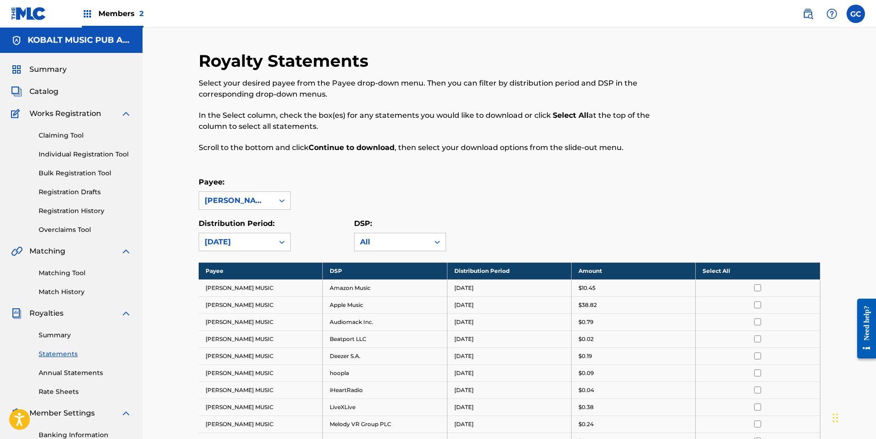
click at [492, 220] on th "Select All" at bounding box center [758, 270] width 124 height 17
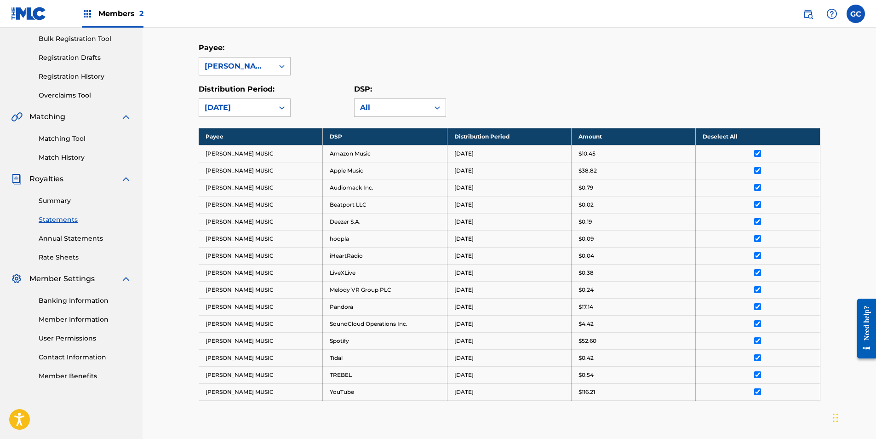
scroll to position [260, 0]
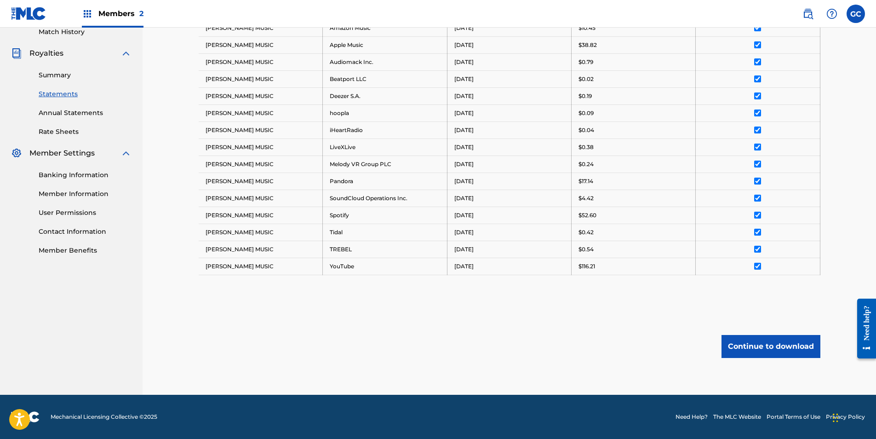
click at [492, 220] on button "Continue to download" at bounding box center [770, 346] width 99 height 23
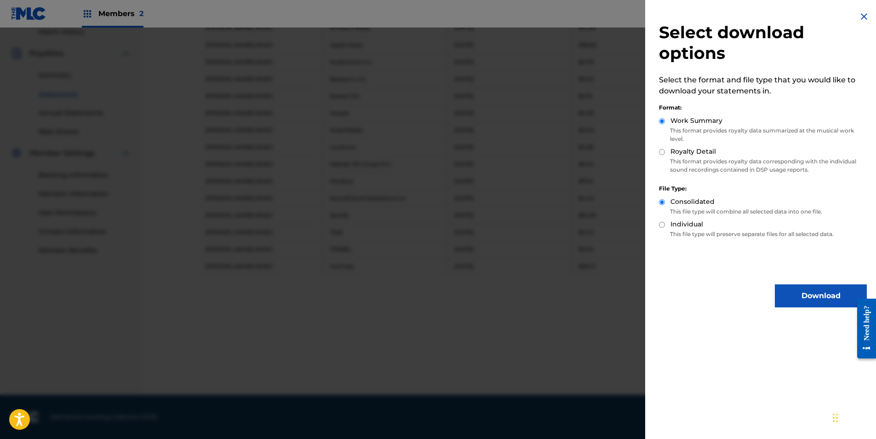
click at [492, 151] on input "Royalty Detail" at bounding box center [662, 152] width 6 height 6
radio input "true"
click at [492, 220] on button "Download" at bounding box center [821, 295] width 92 height 23
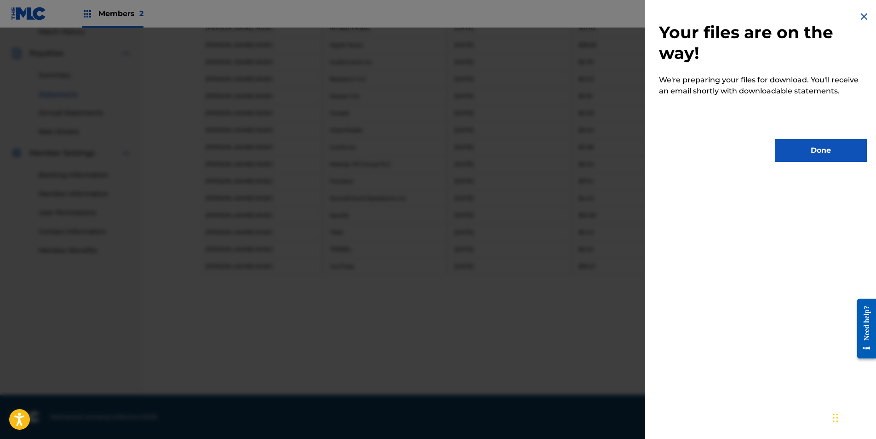
click at [492, 158] on button "Done" at bounding box center [821, 150] width 92 height 23
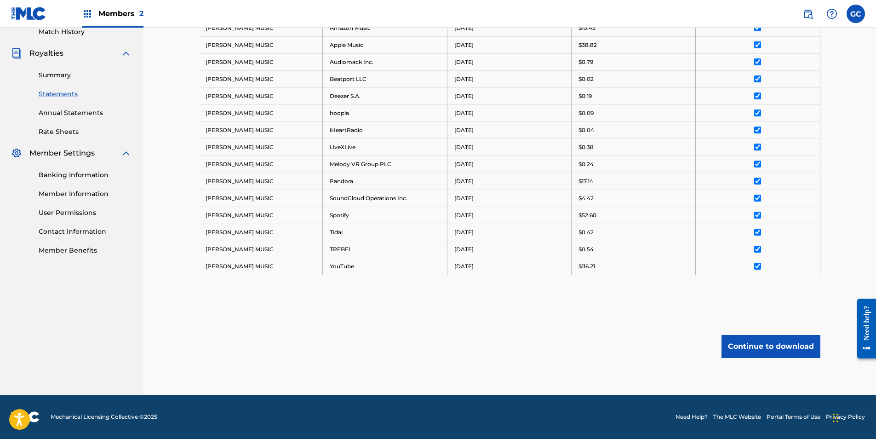
scroll to position [0, 0]
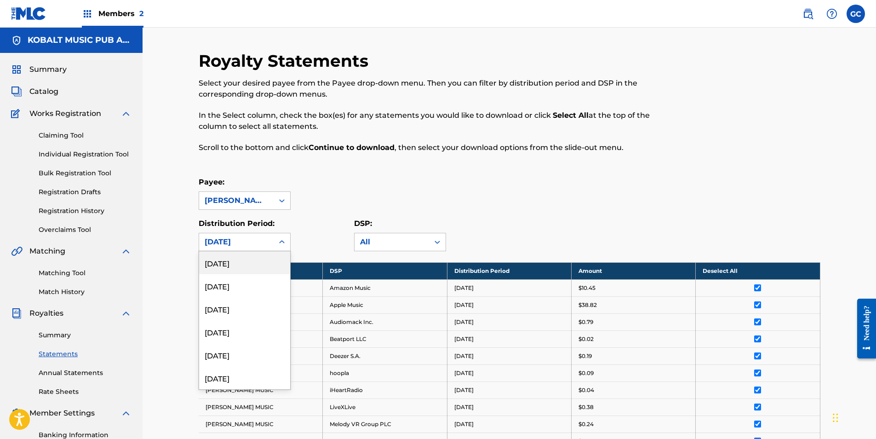
click at [269, 220] on div "[DATE]" at bounding box center [236, 241] width 74 height 17
click at [229, 220] on div "[DATE]" at bounding box center [244, 285] width 91 height 23
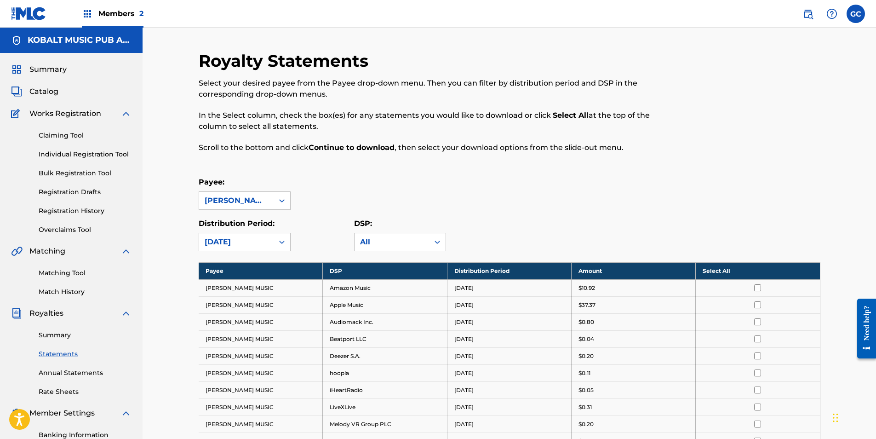
click at [492, 220] on th "Select All" at bounding box center [758, 270] width 124 height 17
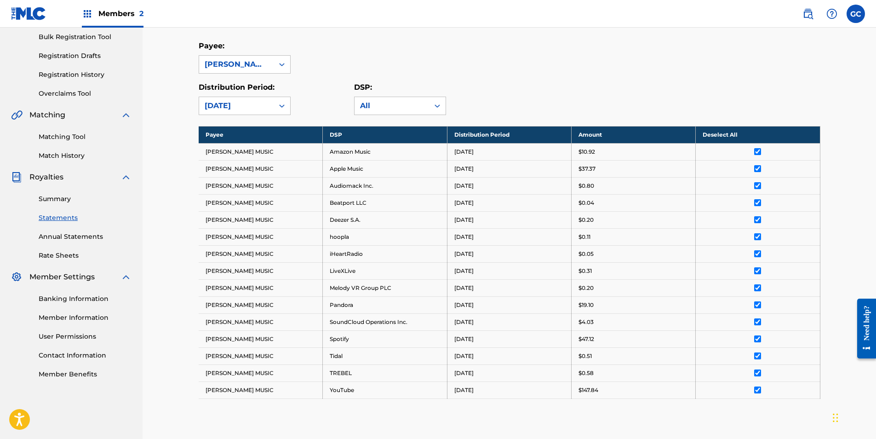
scroll to position [260, 0]
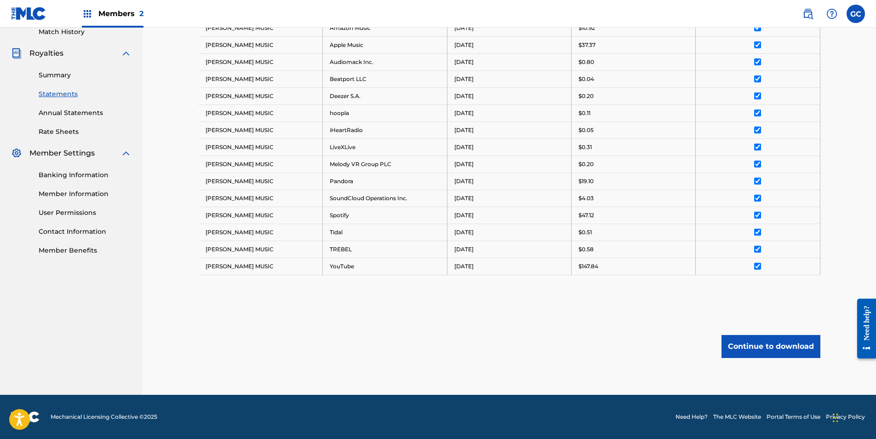
click at [492, 220] on button "Continue to download" at bounding box center [770, 346] width 99 height 23
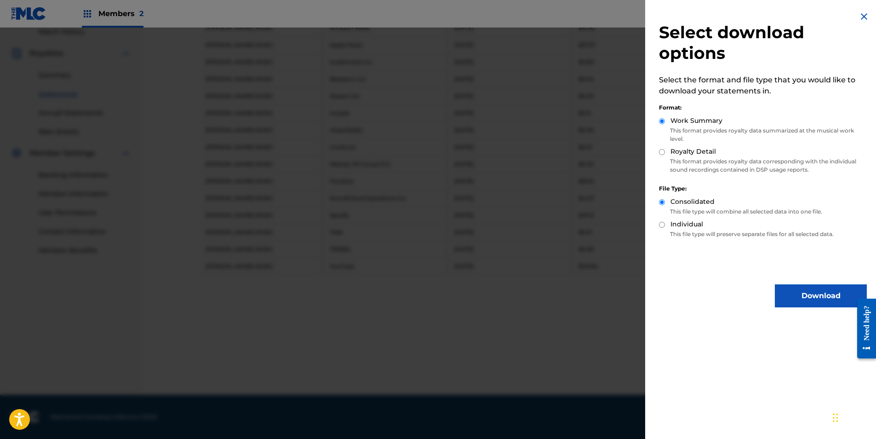
click at [492, 151] on input "Royalty Detail" at bounding box center [662, 152] width 6 height 6
radio input "true"
click at [492, 220] on button "Download" at bounding box center [821, 295] width 92 height 23
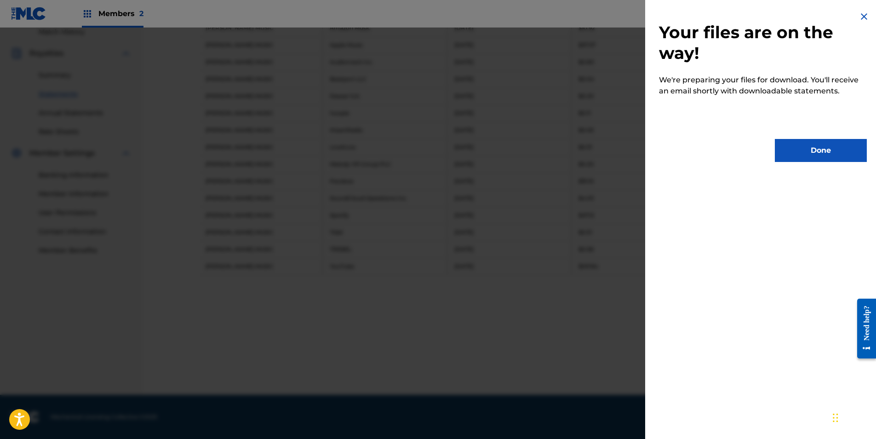
click at [492, 144] on button "Done" at bounding box center [821, 150] width 92 height 23
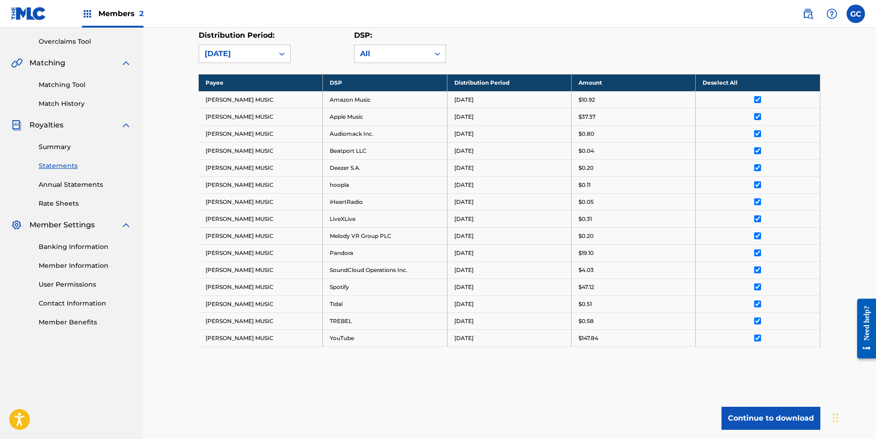
scroll to position [0, 0]
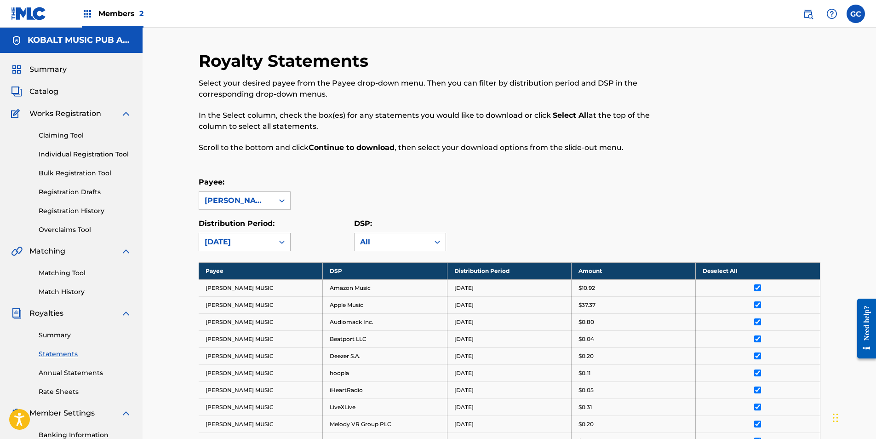
click at [264, 220] on div "[DATE]" at bounding box center [236, 241] width 63 height 11
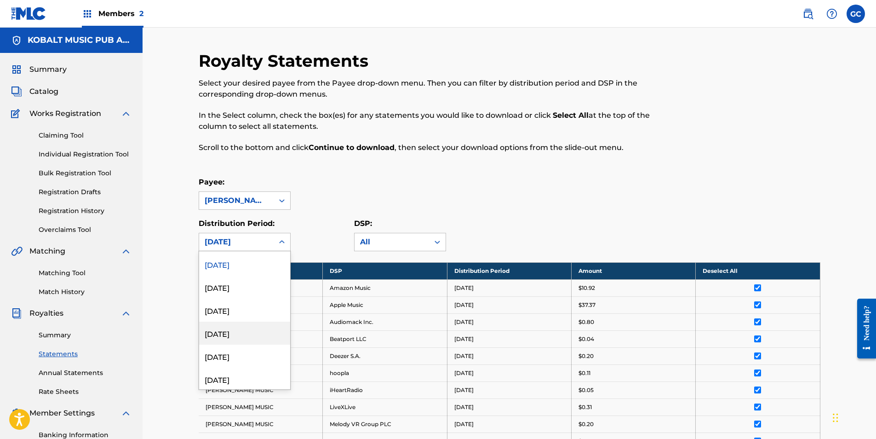
scroll to position [414, 0]
click at [239, 220] on div "[DATE]" at bounding box center [244, 308] width 91 height 23
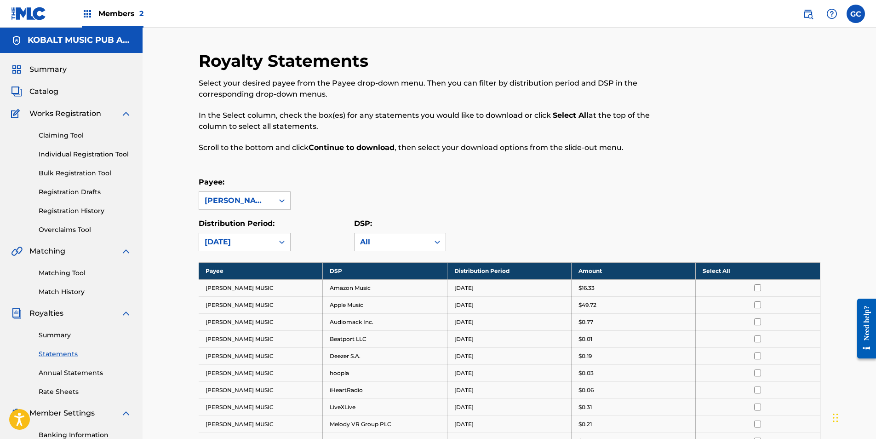
click at [492, 220] on th "Select All" at bounding box center [758, 270] width 124 height 17
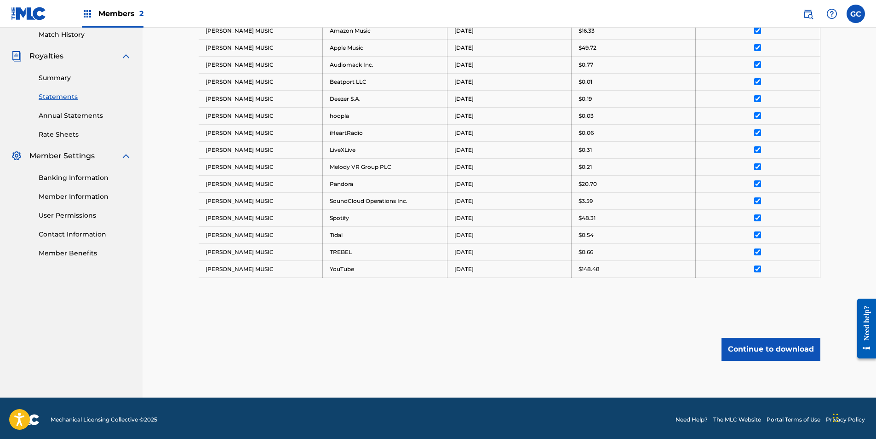
scroll to position [260, 0]
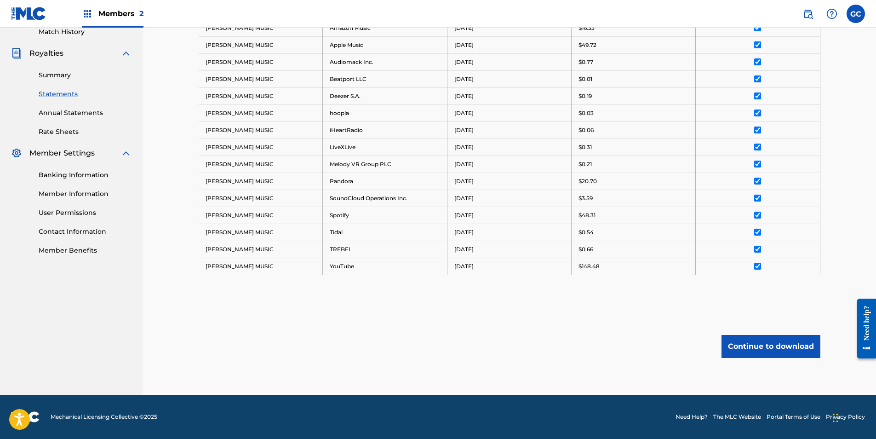
click at [492, 220] on button "Continue to download" at bounding box center [770, 346] width 99 height 23
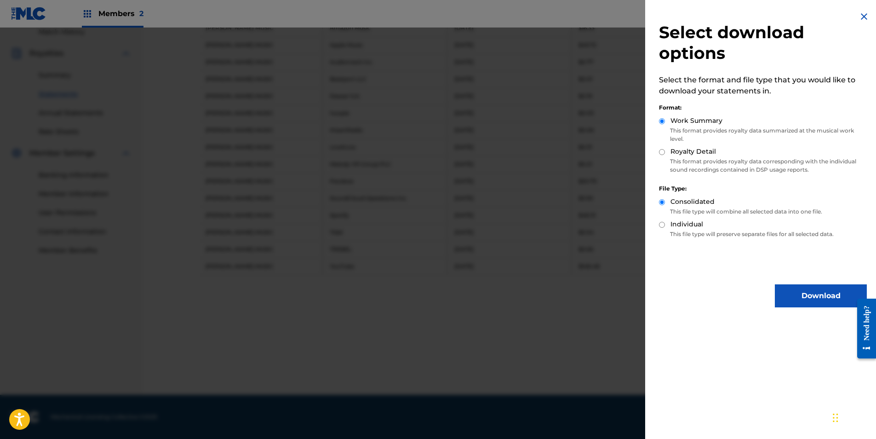
click at [492, 153] on input "Royalty Detail" at bounding box center [662, 152] width 6 height 6
radio input "true"
click at [492, 220] on button "Download" at bounding box center [821, 295] width 92 height 23
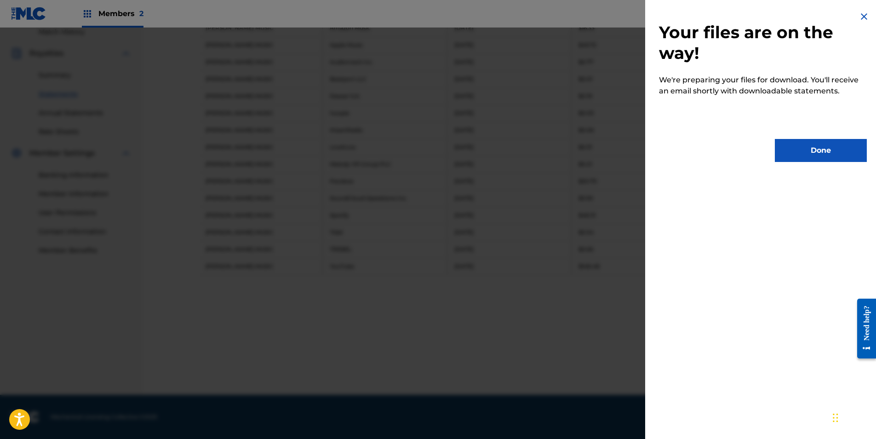
click at [492, 158] on button "Done" at bounding box center [821, 150] width 92 height 23
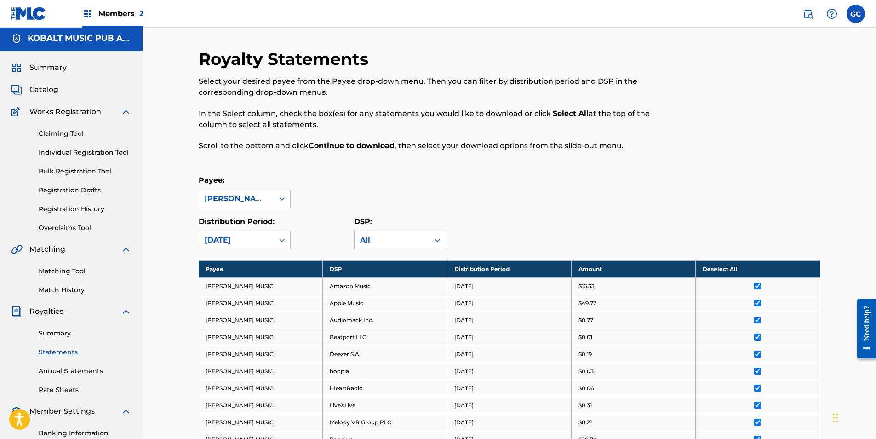
scroll to position [0, 0]
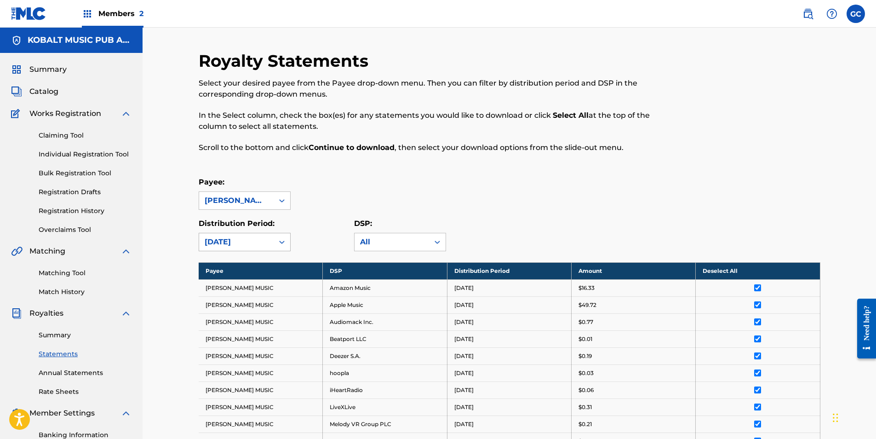
click at [224, 220] on div "[DATE]" at bounding box center [236, 241] width 63 height 11
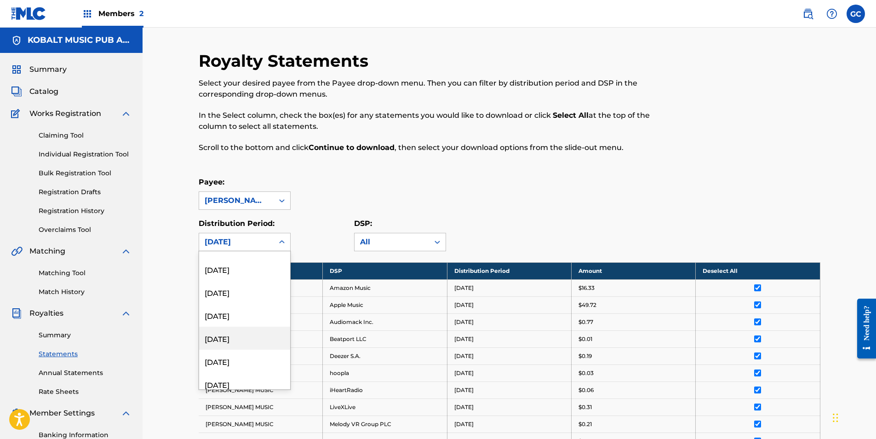
scroll to position [368, 0]
click at [236, 220] on div "[DATE]" at bounding box center [244, 377] width 91 height 23
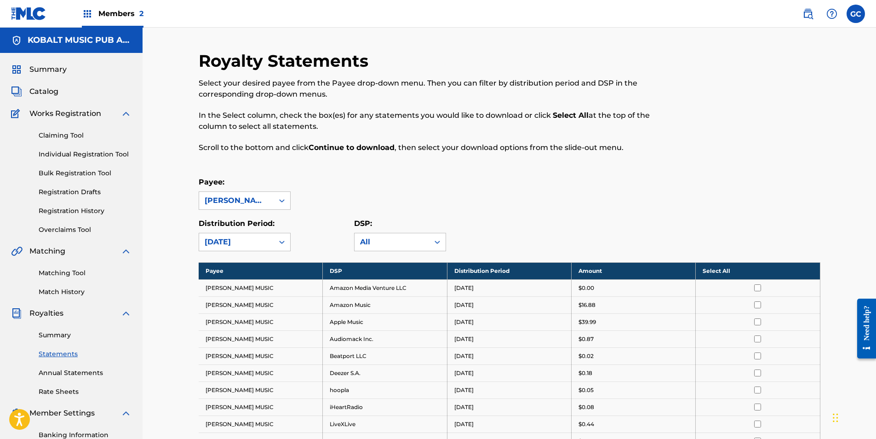
click at [492, 220] on th "Select All" at bounding box center [758, 270] width 124 height 17
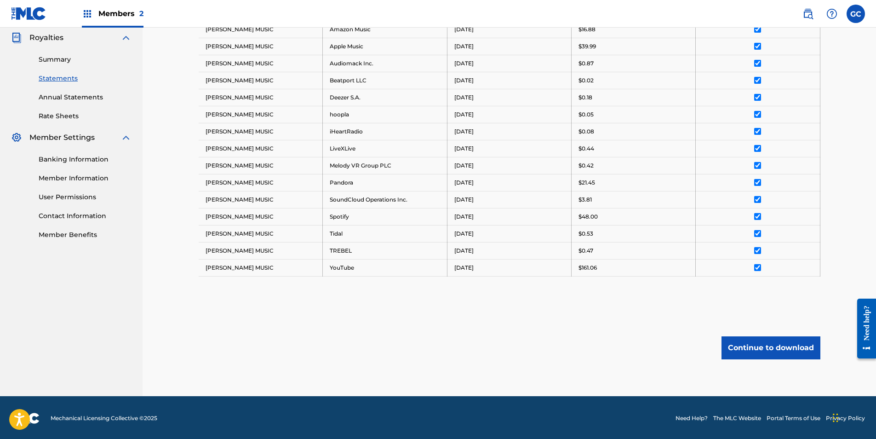
scroll to position [277, 0]
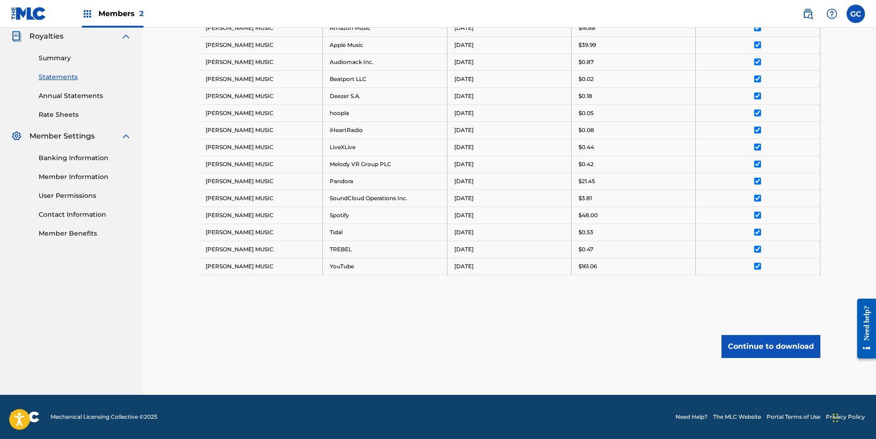
click at [492, 220] on button "Continue to download" at bounding box center [770, 346] width 99 height 23
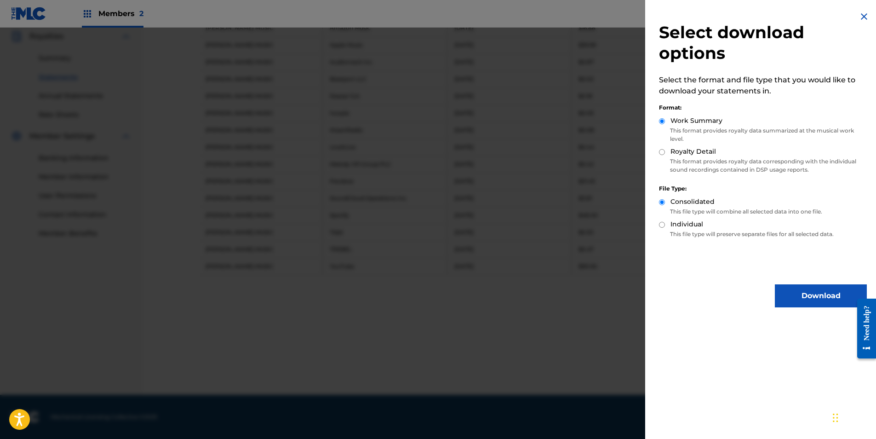
click at [492, 152] on input "Royalty Detail" at bounding box center [662, 152] width 6 height 6
radio input "true"
click at [492, 220] on button "Download" at bounding box center [821, 295] width 92 height 23
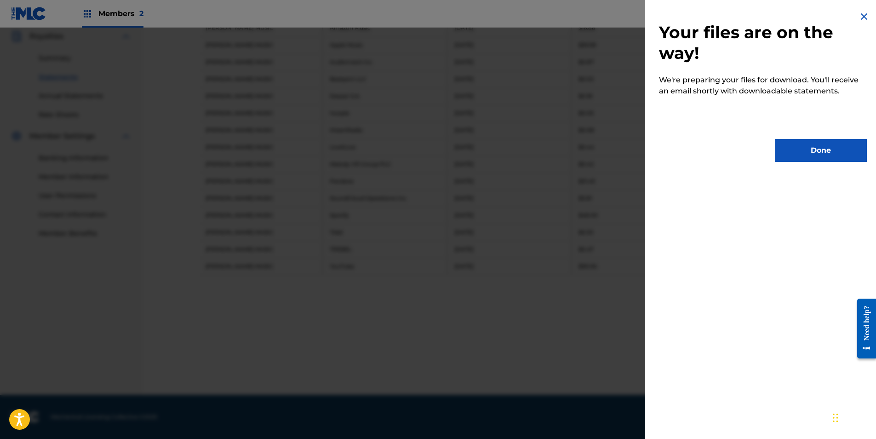
click at [492, 154] on button "Done" at bounding box center [821, 150] width 92 height 23
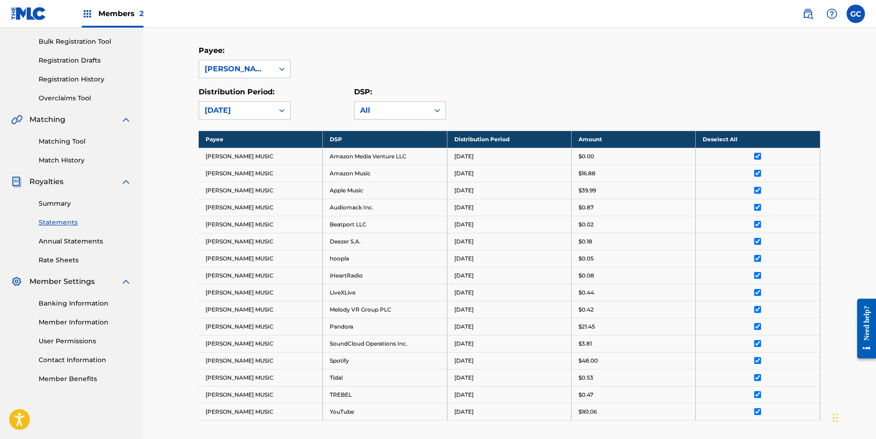
scroll to position [1, 0]
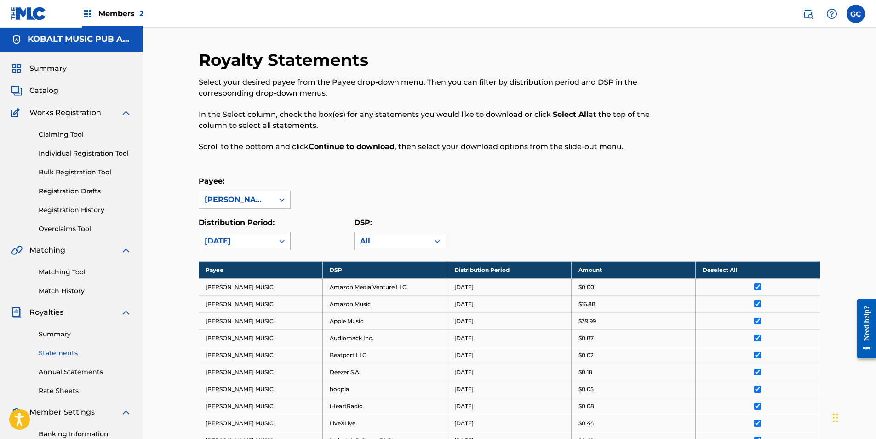
click at [245, 220] on div "[DATE]" at bounding box center [236, 240] width 63 height 11
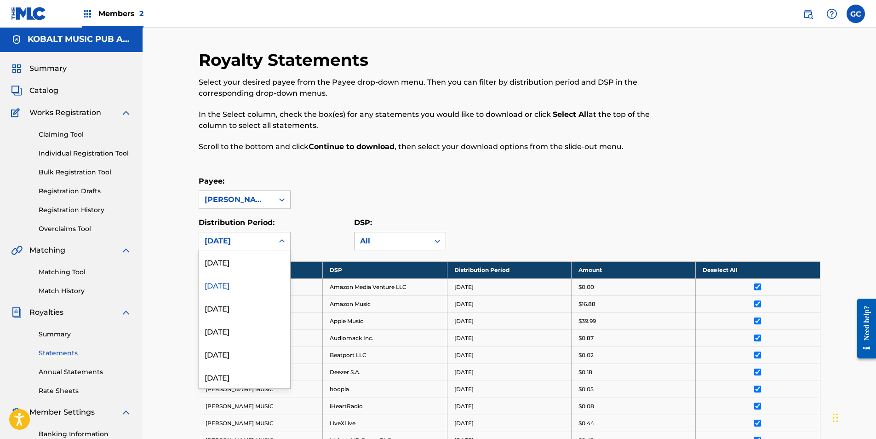
scroll to position [506, 0]
click at [232, 220] on div "[DATE]" at bounding box center [244, 261] width 91 height 23
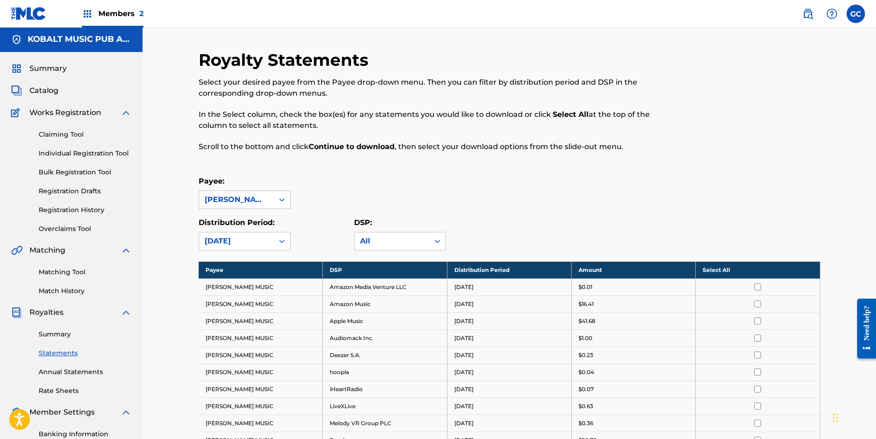
click at [492, 220] on th "Select All" at bounding box center [758, 269] width 124 height 17
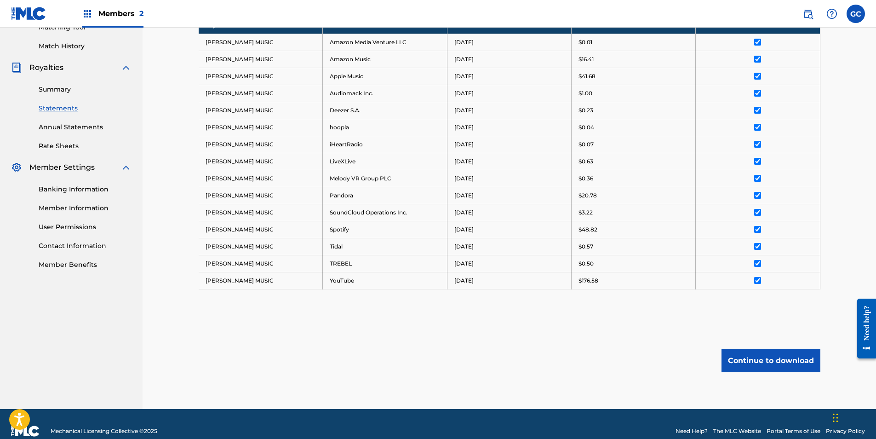
scroll to position [260, 0]
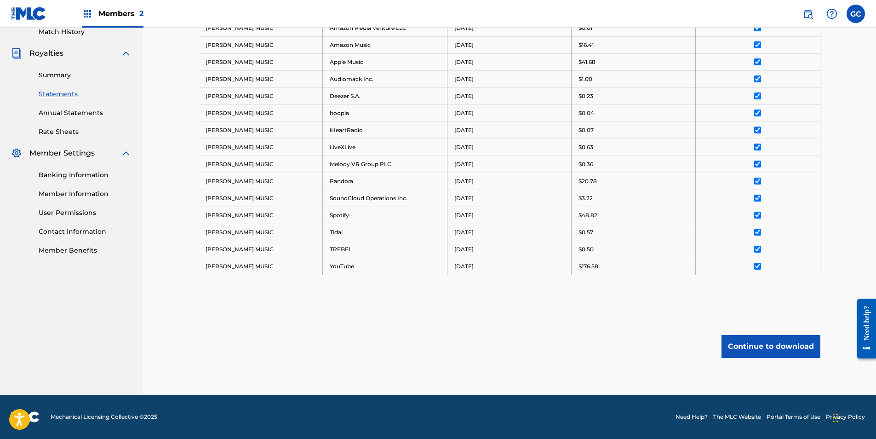
click at [492, 220] on button "Continue to download" at bounding box center [770, 346] width 99 height 23
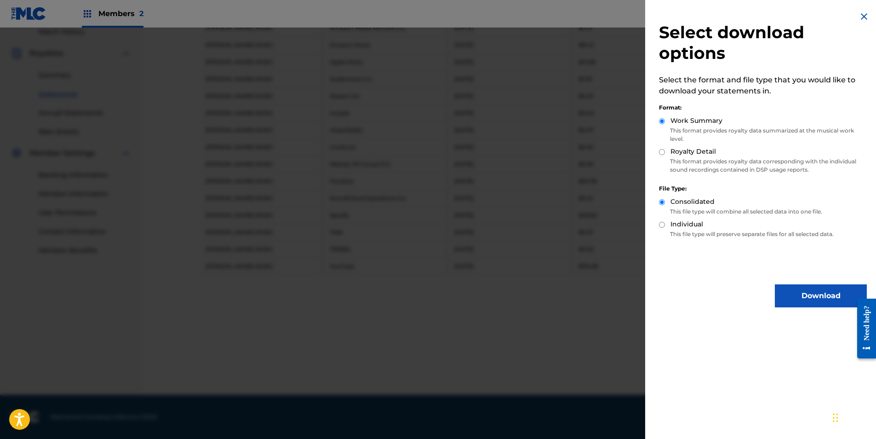
click at [492, 153] on input "Royalty Detail" at bounding box center [662, 152] width 6 height 6
radio input "true"
click at [492, 220] on button "Download" at bounding box center [821, 295] width 92 height 23
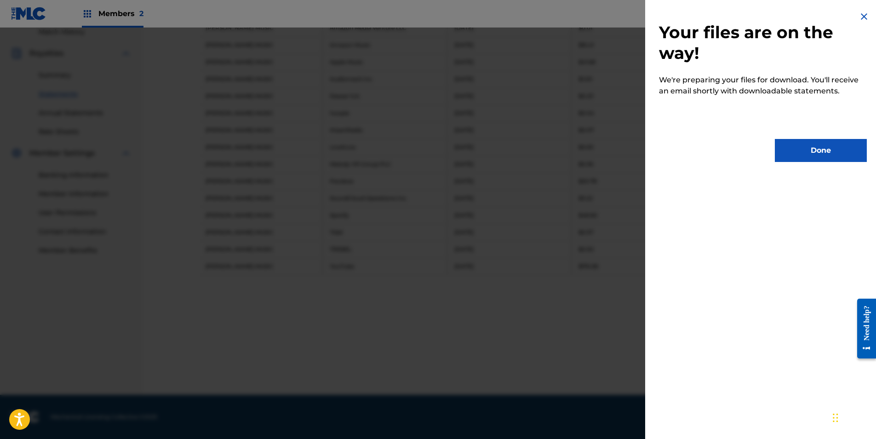
click at [492, 157] on button "Done" at bounding box center [821, 150] width 92 height 23
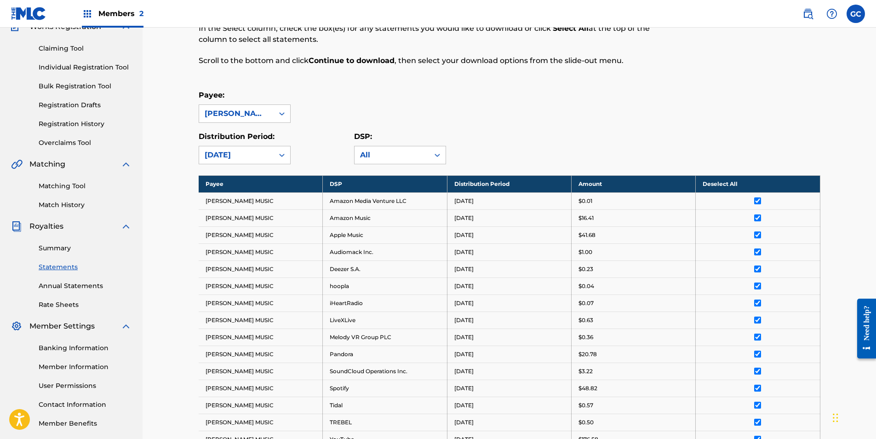
scroll to position [0, 0]
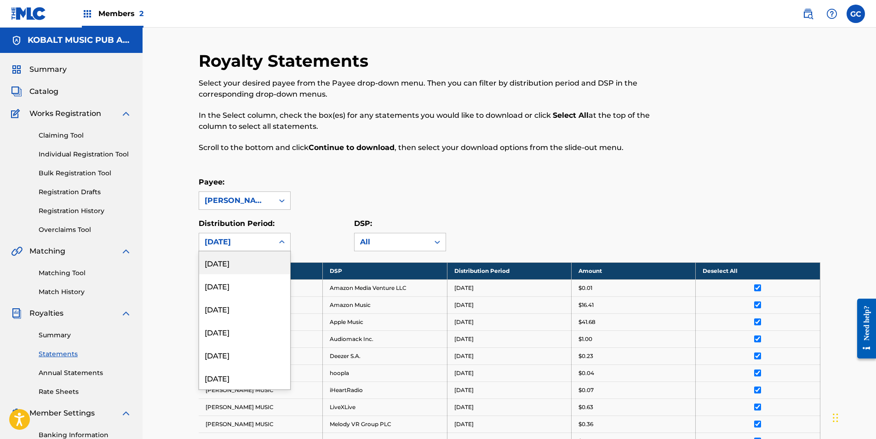
click at [236, 220] on div "[DATE]" at bounding box center [236, 241] width 63 height 11
click at [241, 220] on div "[DATE]" at bounding box center [244, 377] width 91 height 23
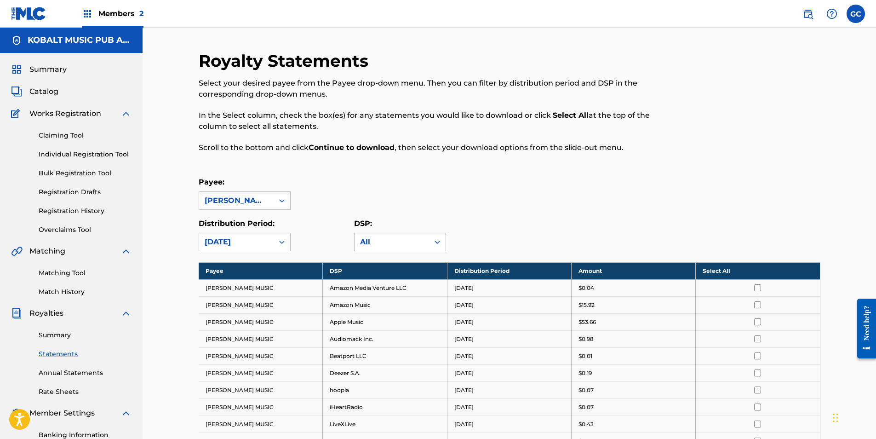
click at [492, 220] on th "Select All" at bounding box center [758, 270] width 124 height 17
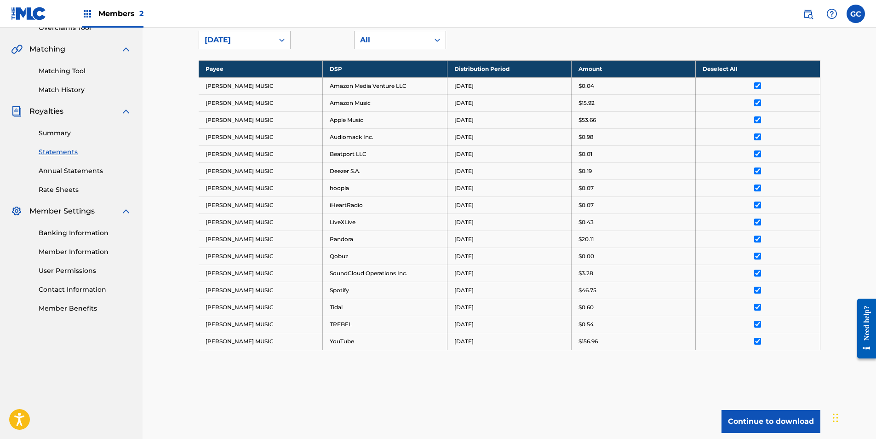
scroll to position [277, 0]
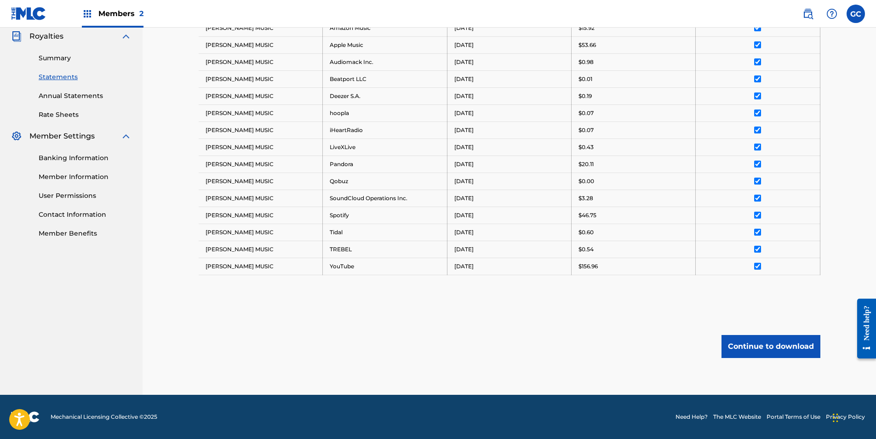
click at [492, 220] on button "Continue to download" at bounding box center [770, 346] width 99 height 23
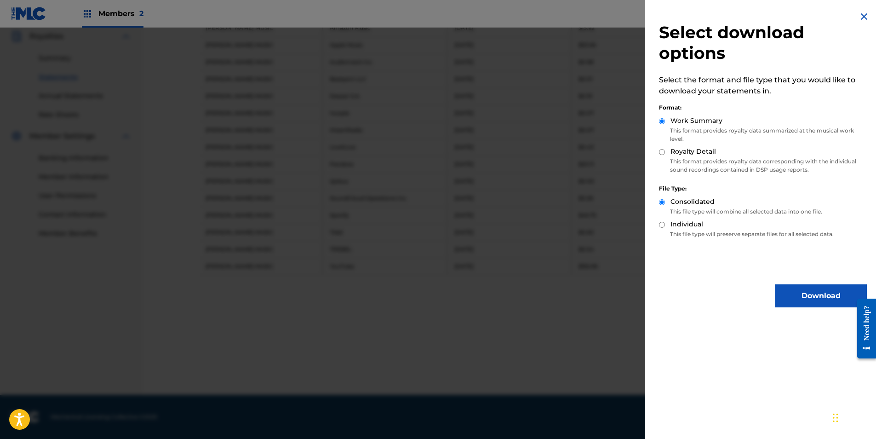
click at [492, 151] on div "Royalty Detail" at bounding box center [763, 152] width 208 height 11
click at [492, 153] on input "Royalty Detail" at bounding box center [662, 152] width 6 height 6
radio input "true"
click at [492, 220] on button "Download" at bounding box center [821, 295] width 92 height 23
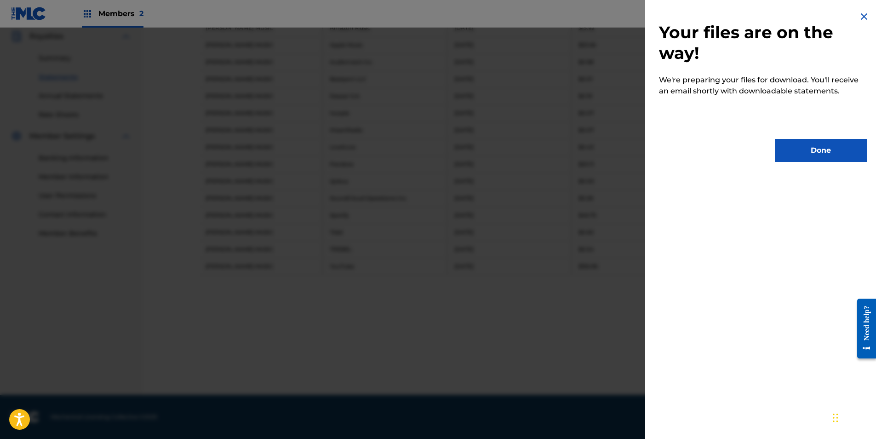
click at [492, 158] on button "Done" at bounding box center [821, 150] width 92 height 23
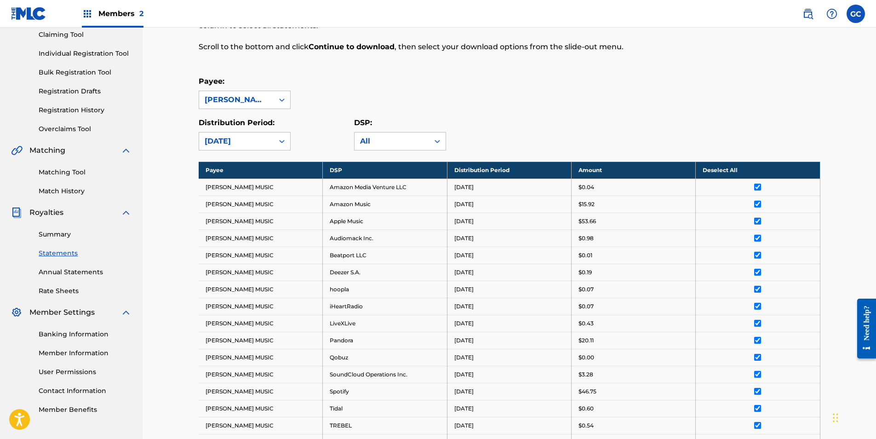
scroll to position [0, 0]
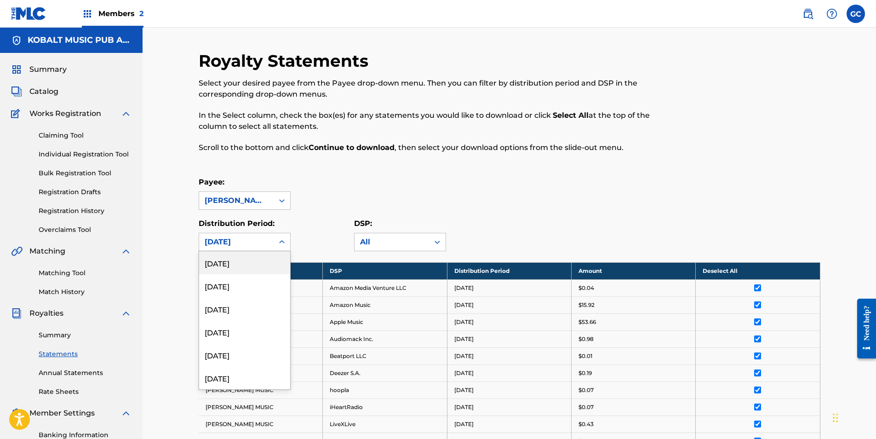
click at [240, 220] on div "[DATE]" at bounding box center [236, 241] width 63 height 11
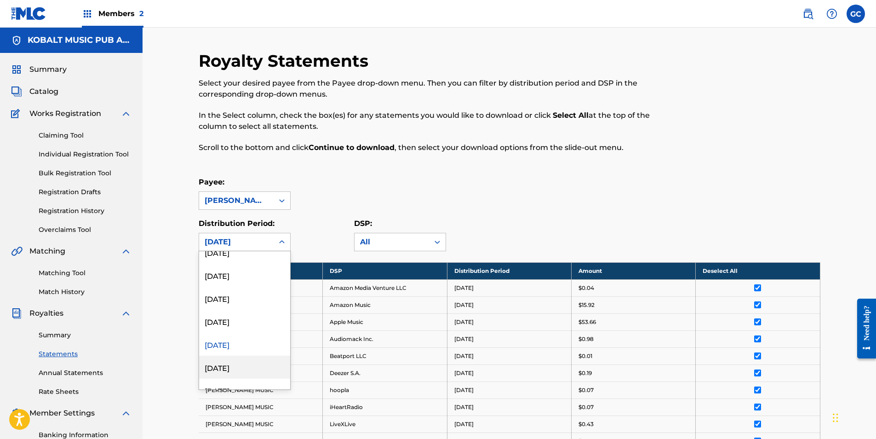
scroll to position [506, 0]
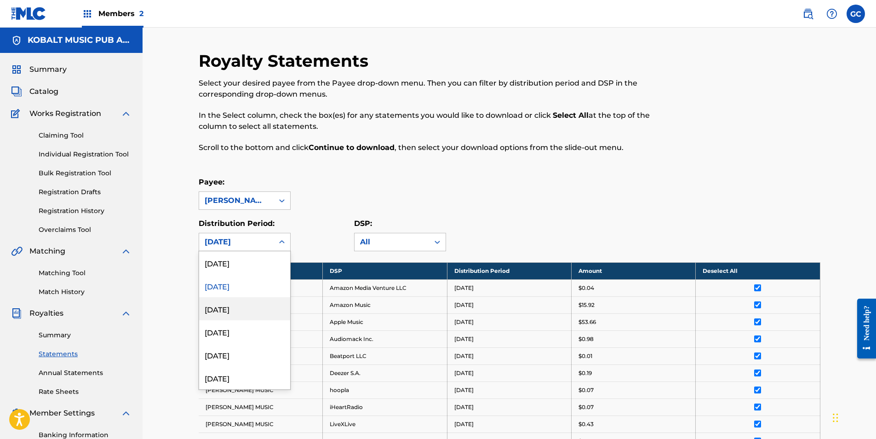
click at [228, 220] on div "[DATE]" at bounding box center [244, 308] width 91 height 23
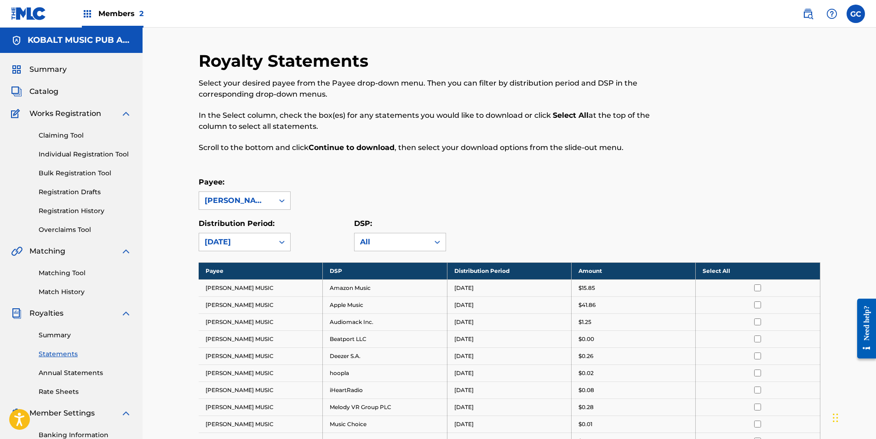
click at [492, 220] on th "Select All" at bounding box center [758, 270] width 124 height 17
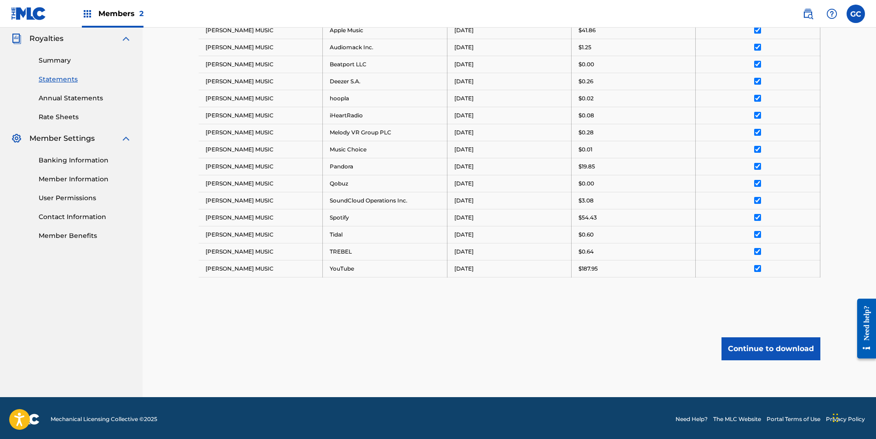
scroll to position [277, 0]
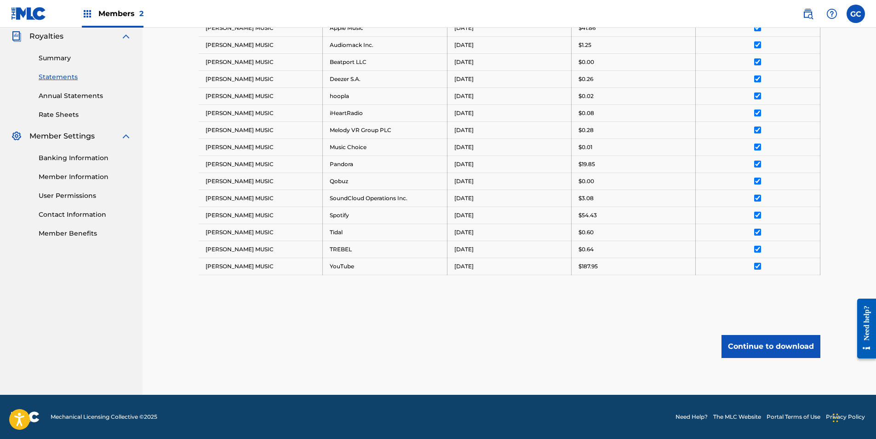
click at [492, 220] on button "Continue to download" at bounding box center [770, 346] width 99 height 23
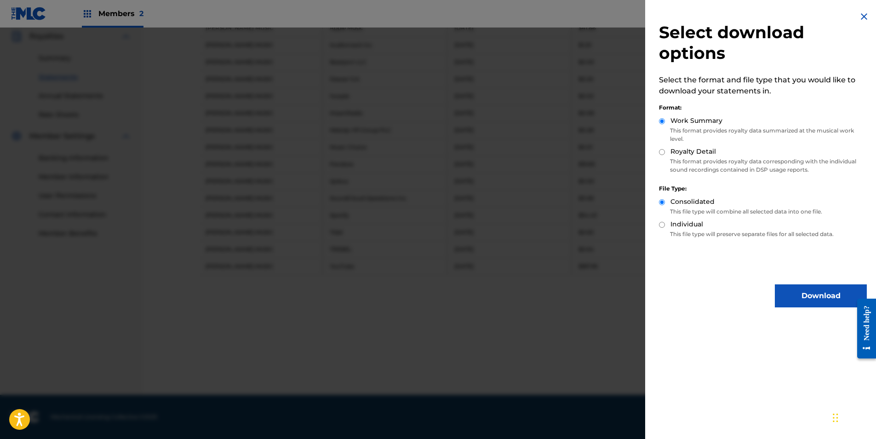
click at [492, 154] on div "Royalty Detail" at bounding box center [763, 152] width 208 height 11
click at [492, 153] on input "Royalty Detail" at bounding box center [662, 152] width 6 height 6
radio input "true"
click at [492, 220] on button "Download" at bounding box center [821, 295] width 92 height 23
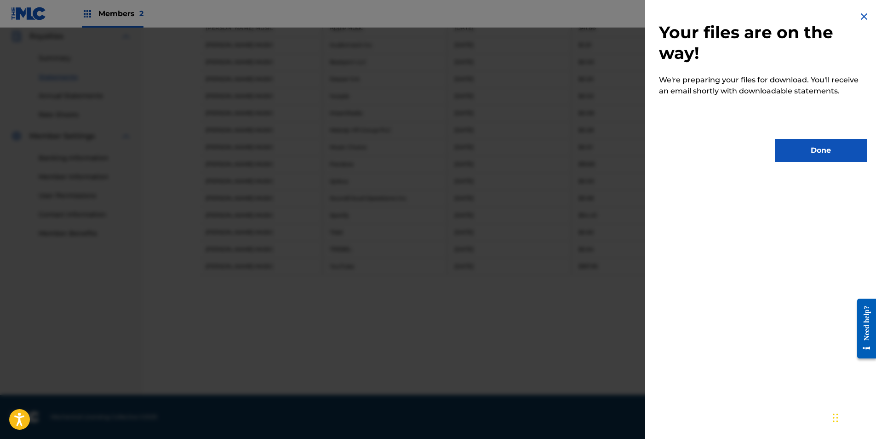
click at [492, 157] on button "Done" at bounding box center [821, 150] width 92 height 23
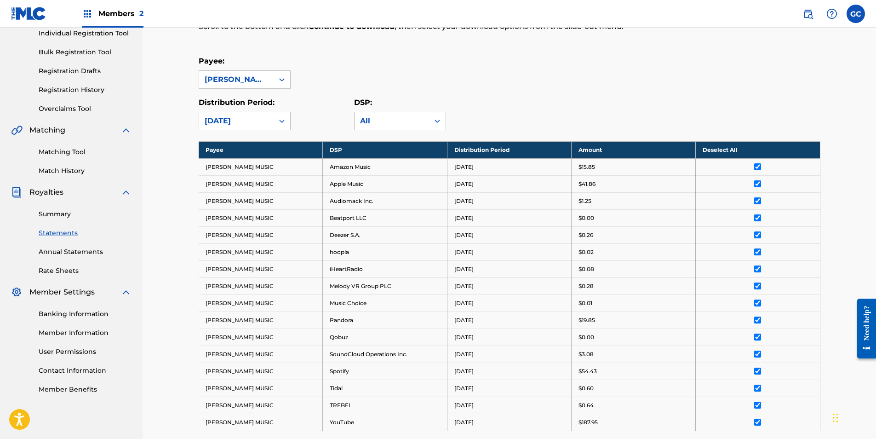
scroll to position [1, 0]
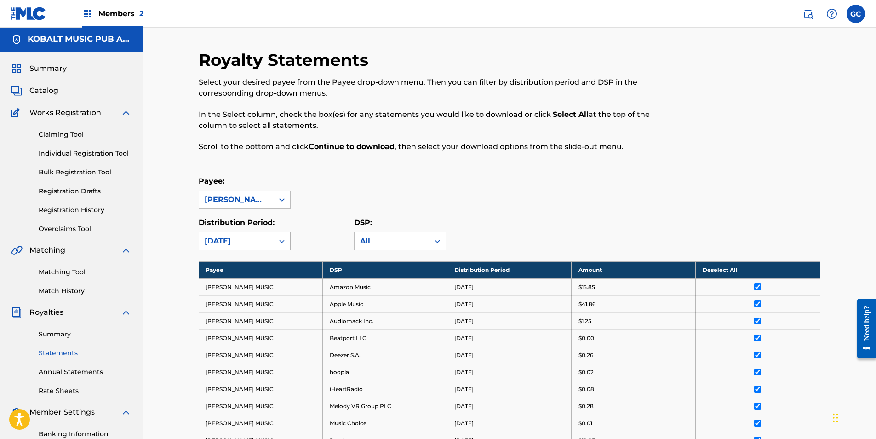
click at [259, 220] on div "[DATE]" at bounding box center [236, 240] width 63 height 11
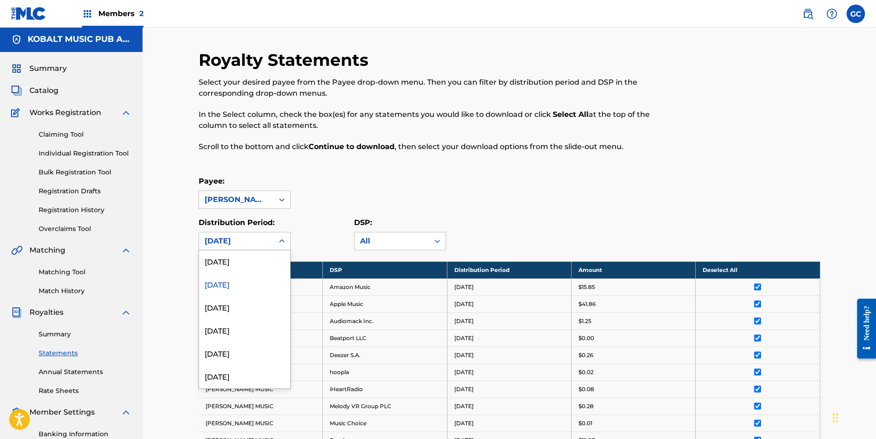
scroll to position [552, 0]
click at [244, 220] on div "[DATE]" at bounding box center [244, 284] width 91 height 23
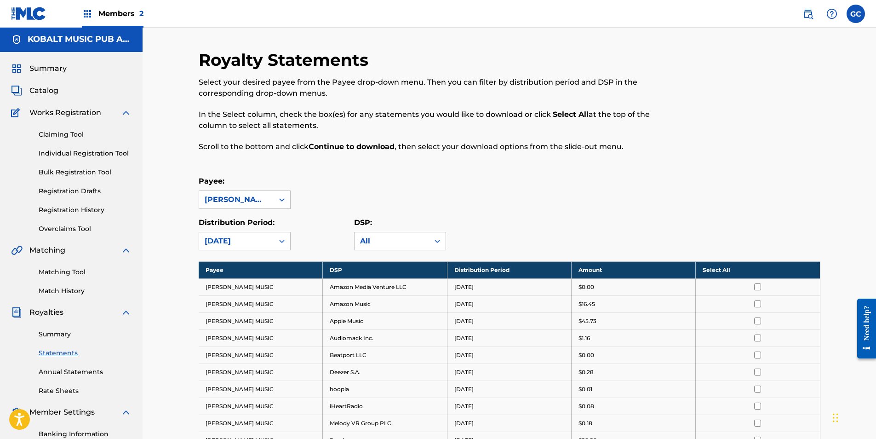
click at [492, 220] on th "Select All" at bounding box center [758, 269] width 124 height 17
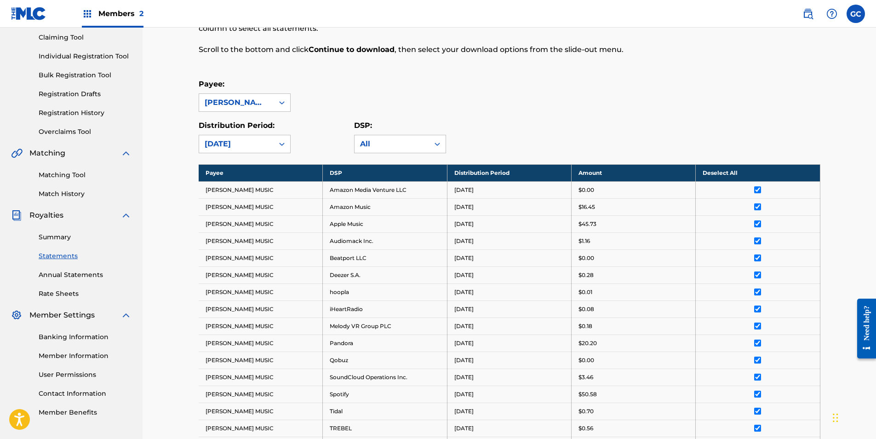
scroll to position [277, 0]
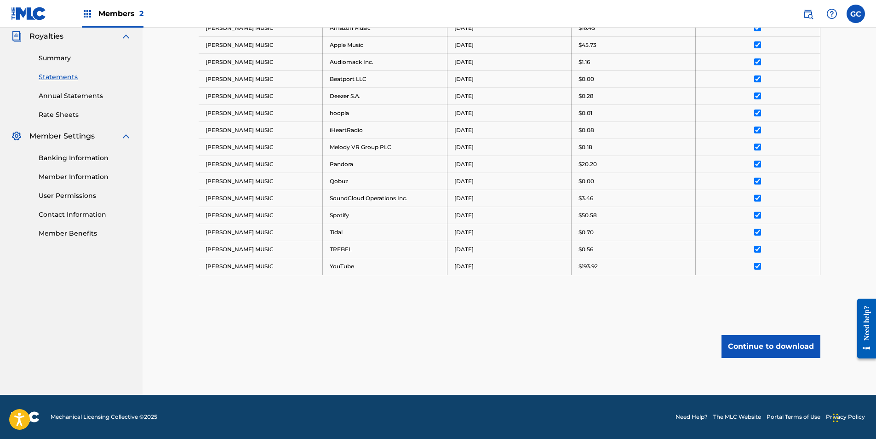
click at [492, 220] on button "Continue to download" at bounding box center [770, 346] width 99 height 23
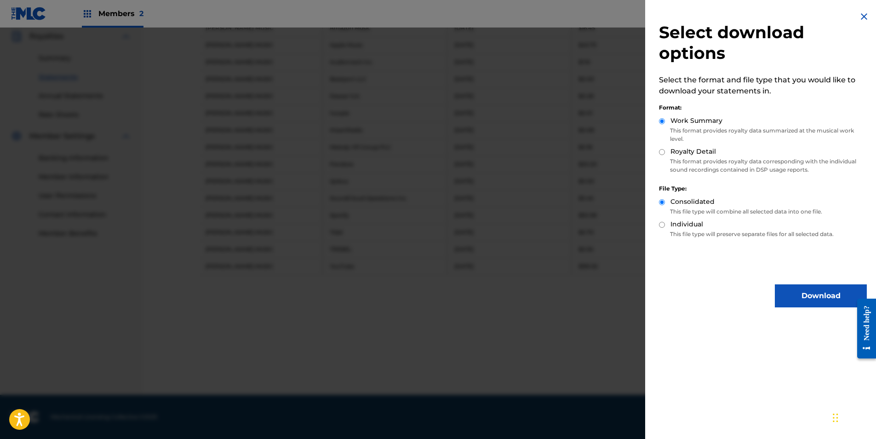
click at [492, 153] on input "Royalty Detail" at bounding box center [662, 152] width 6 height 6
radio input "true"
click at [492, 220] on button "Download" at bounding box center [821, 295] width 92 height 23
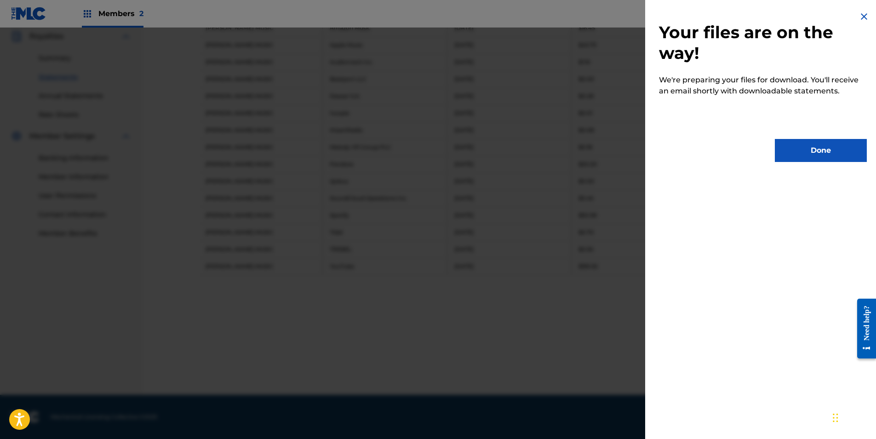
click at [492, 156] on button "Done" at bounding box center [821, 150] width 92 height 23
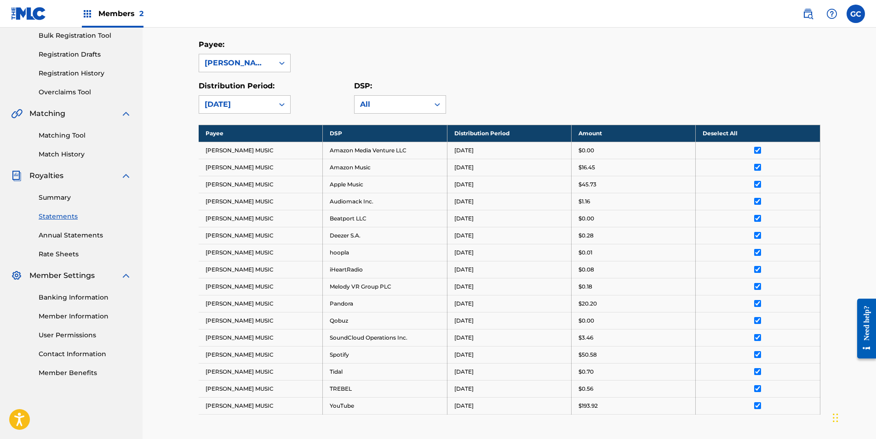
scroll to position [47, 0]
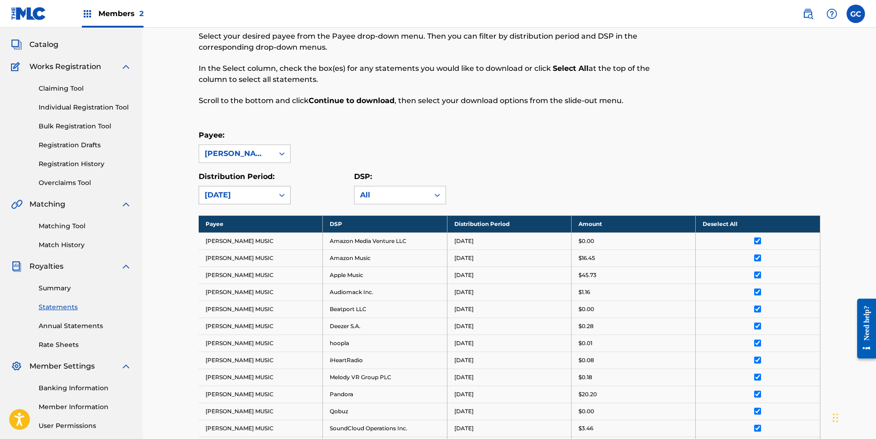
click at [240, 189] on div "[DATE]" at bounding box center [236, 194] width 63 height 11
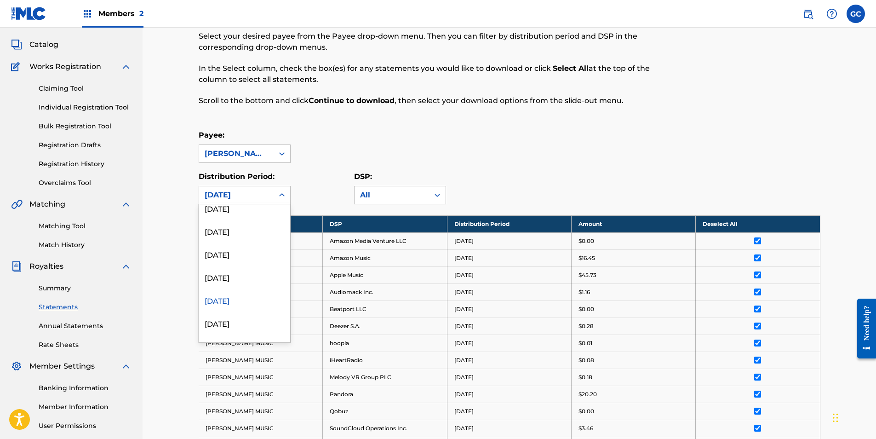
scroll to position [506, 0]
click at [241, 220] on div "[DATE]" at bounding box center [244, 307] width 91 height 23
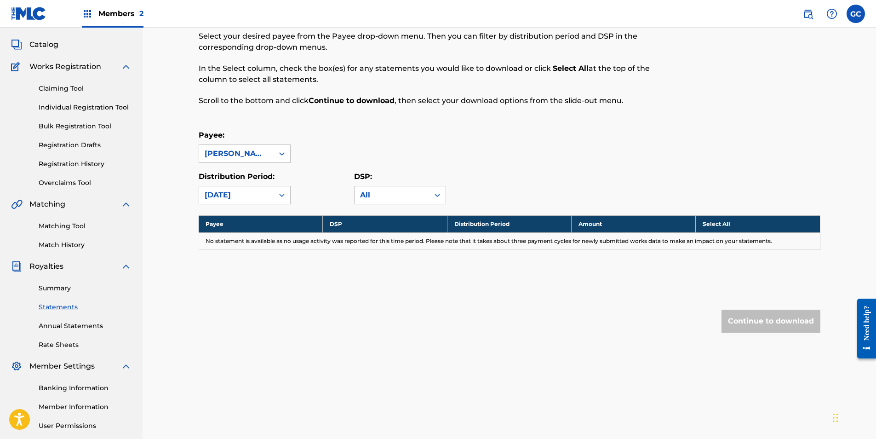
click at [492, 220] on div "Continue to download" at bounding box center [510, 320] width 622 height 23
click at [235, 156] on div "[PERSON_NAME] MUSIC" at bounding box center [236, 153] width 63 height 11
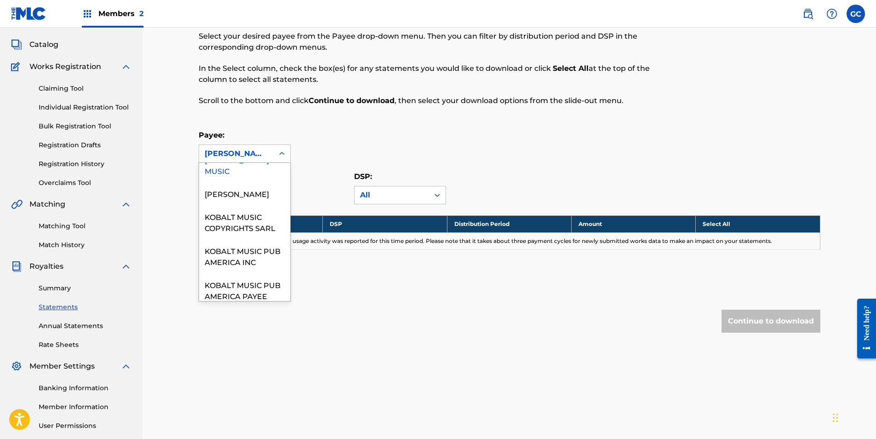
scroll to position [644, 0]
click at [240, 200] on div "KOBALT MUSIC COPYRIGHTS SARL" at bounding box center [244, 185] width 91 height 34
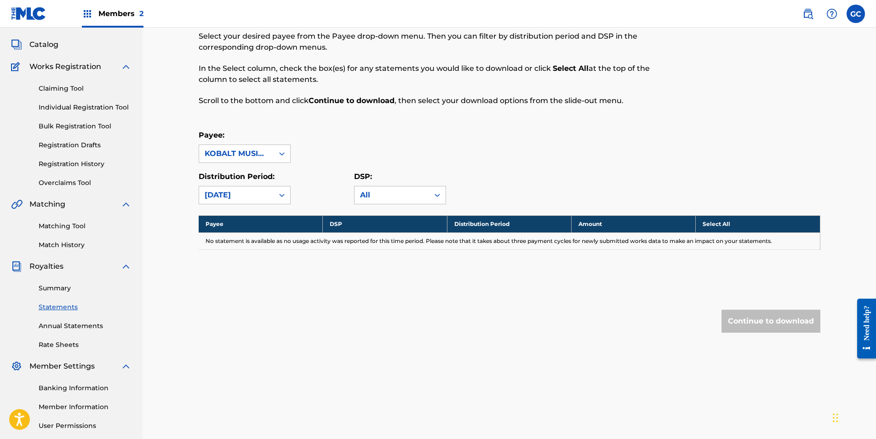
click at [240, 200] on div "[DATE]" at bounding box center [236, 194] width 63 height 11
click at [240, 220] on div "[DATE]" at bounding box center [244, 238] width 91 height 23
click at [246, 195] on div "[DATE]" at bounding box center [236, 194] width 63 height 11
click at [233, 220] on div "[DATE]" at bounding box center [244, 284] width 91 height 23
click at [239, 200] on div "[DATE]" at bounding box center [236, 194] width 63 height 11
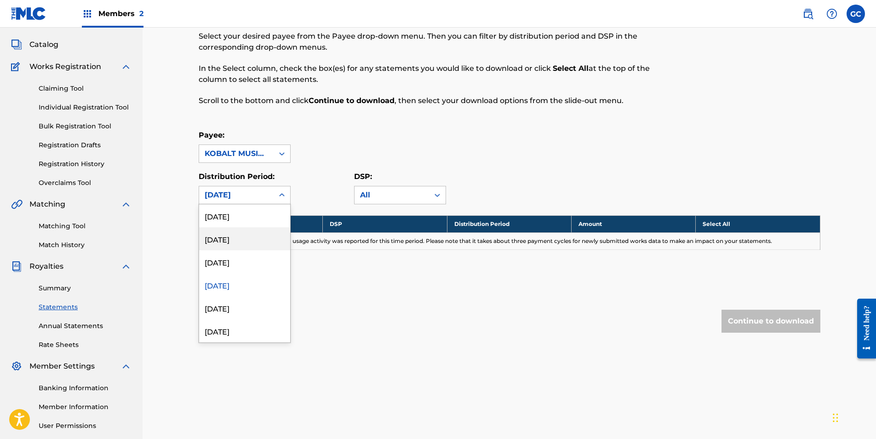
click at [235, 220] on div "[DATE]" at bounding box center [244, 238] width 91 height 23
click at [233, 195] on div "[DATE]" at bounding box center [236, 194] width 63 height 11
click at [228, 220] on div "[DATE]" at bounding box center [244, 261] width 91 height 23
click at [236, 195] on div "[DATE]" at bounding box center [236, 194] width 63 height 11
click at [228, 220] on div "[DATE]" at bounding box center [244, 284] width 91 height 23
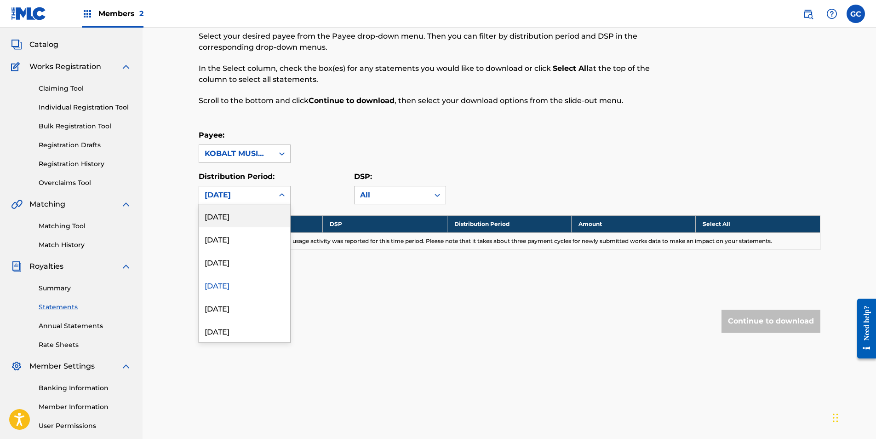
click at [234, 198] on div "[DATE]" at bounding box center [236, 194] width 63 height 11
click at [230, 220] on div "[DATE]" at bounding box center [244, 307] width 91 height 23
click at [243, 197] on div "[DATE]" at bounding box center [236, 194] width 63 height 11
click at [235, 220] on div "[DATE]" at bounding box center [244, 330] width 91 height 23
drag, startPoint x: 235, startPoint y: 200, endPoint x: 235, endPoint y: 194, distance: 6.0
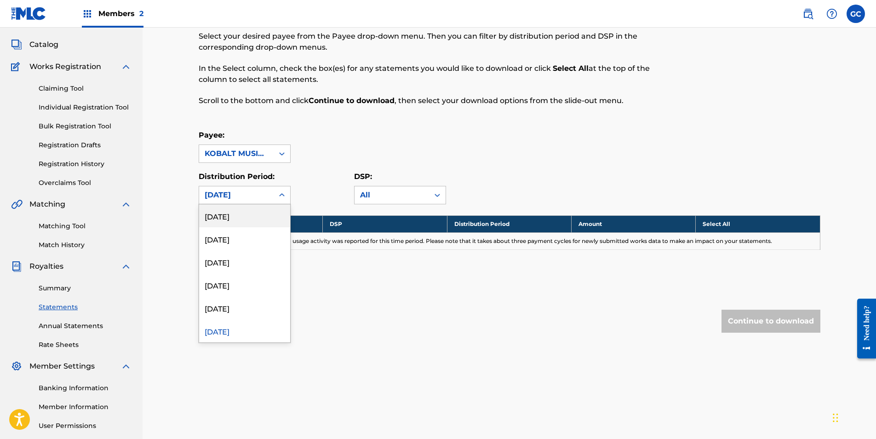
click at [235, 194] on div "[DATE]" at bounding box center [236, 194] width 74 height 17
click at [232, 220] on div "[DATE]" at bounding box center [244, 261] width 91 height 23
click at [235, 198] on div "[DATE]" at bounding box center [236, 194] width 63 height 11
click at [239, 220] on div "[DATE]" at bounding box center [244, 284] width 91 height 23
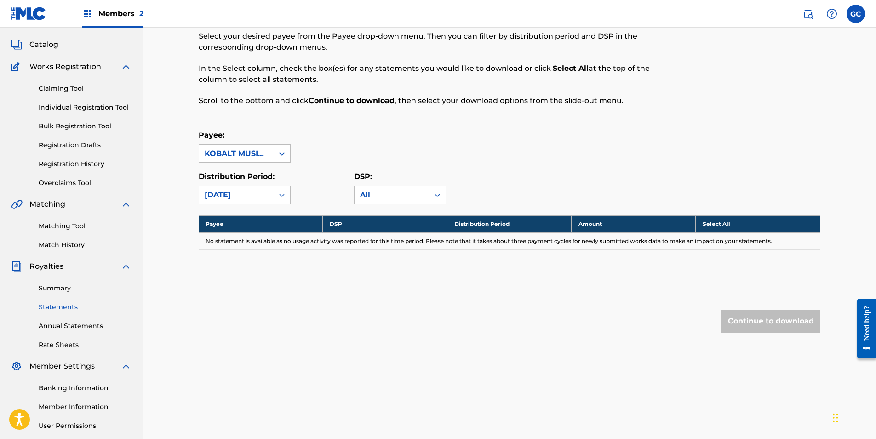
click at [237, 201] on div "[DATE]" at bounding box center [236, 194] width 74 height 17
click at [240, 220] on div "[DATE]" at bounding box center [244, 307] width 91 height 23
click at [240, 199] on div "[DATE]" at bounding box center [236, 194] width 63 height 11
click at [242, 220] on div "[DATE]" at bounding box center [244, 238] width 91 height 23
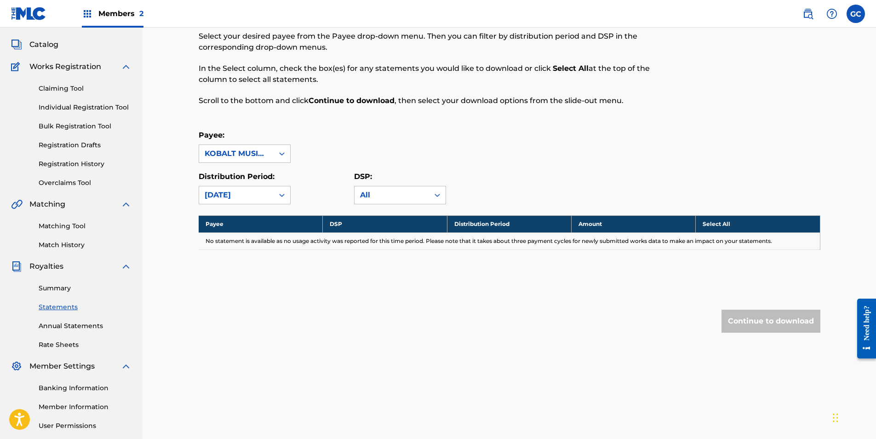
click at [240, 197] on div "[DATE]" at bounding box center [236, 194] width 63 height 11
drag, startPoint x: 248, startPoint y: 303, endPoint x: 245, endPoint y: 285, distance: 17.8
click at [248, 220] on div "[DATE]" at bounding box center [244, 307] width 91 height 23
click at [242, 192] on div "[DATE]" at bounding box center [236, 194] width 63 height 11
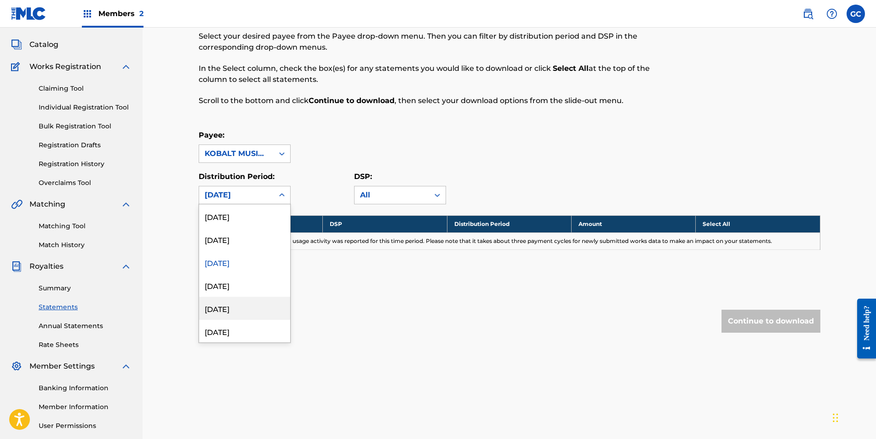
scroll to position [184, 0]
click at [240, 220] on div "[DATE]" at bounding box center [244, 284] width 91 height 23
click at [240, 202] on div "[DATE]" at bounding box center [236, 194] width 74 height 17
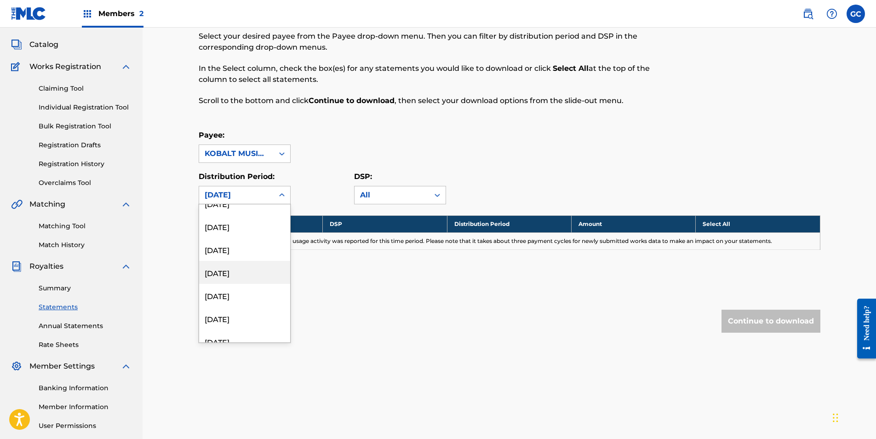
scroll to position [322, 0]
click at [241, 220] on div "[DATE]" at bounding box center [244, 284] width 91 height 23
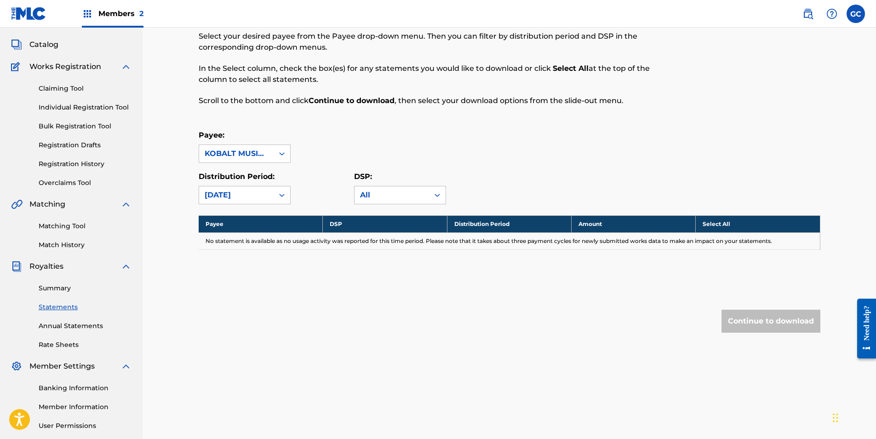
click at [240, 199] on div "[DATE]" at bounding box center [236, 194] width 63 height 11
click at [237, 220] on div "[DATE]" at bounding box center [244, 261] width 91 height 23
click at [235, 201] on div "[DATE]" at bounding box center [236, 194] width 74 height 17
click at [232, 220] on div "[DATE]" at bounding box center [244, 307] width 91 height 23
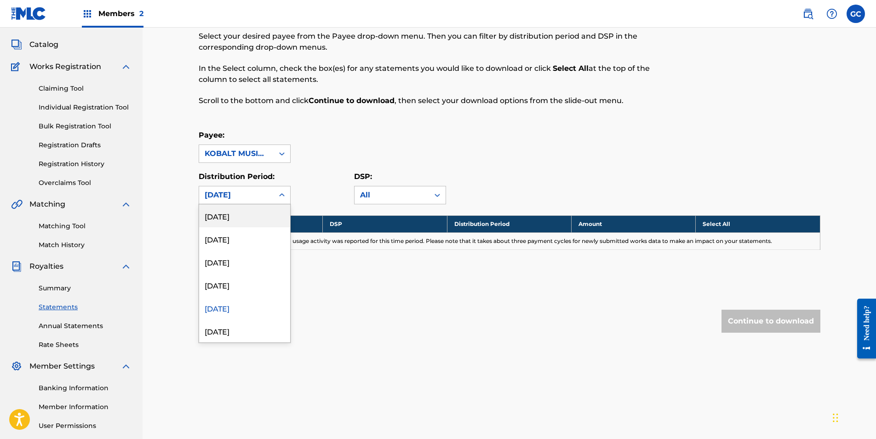
click at [238, 193] on div "[DATE]" at bounding box center [236, 194] width 63 height 11
click at [247, 220] on div "[DATE]" at bounding box center [244, 284] width 91 height 23
click at [246, 196] on div "[DATE]" at bounding box center [236, 194] width 63 height 11
click at [246, 220] on div "[DATE]" at bounding box center [244, 307] width 91 height 23
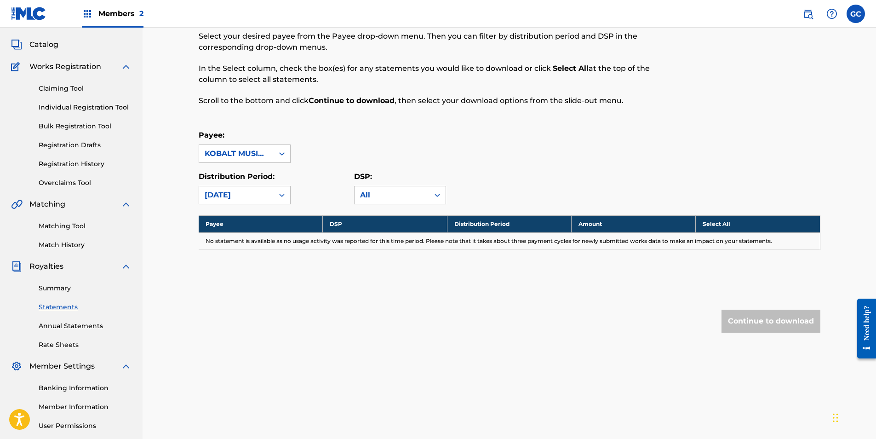
click at [255, 193] on div "[DATE]" at bounding box center [236, 194] width 63 height 11
click at [240, 220] on div "[DATE]" at bounding box center [244, 284] width 91 height 23
click at [241, 202] on div "[DATE]" at bounding box center [236, 194] width 74 height 17
click at [235, 220] on div "[DATE]" at bounding box center [244, 307] width 91 height 23
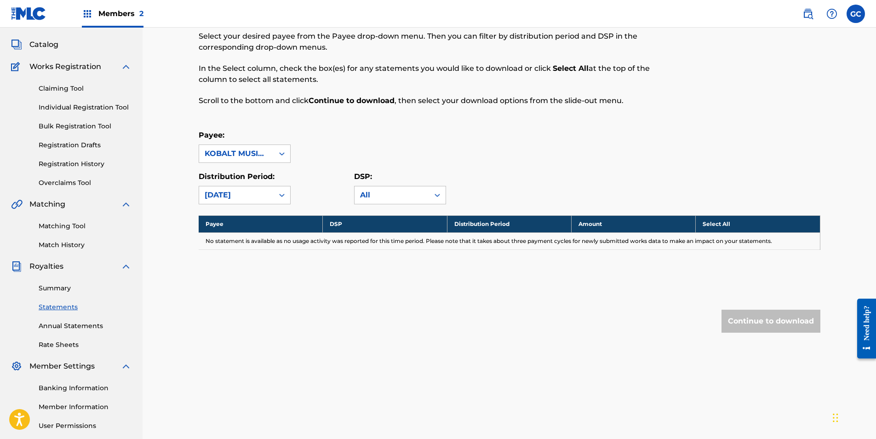
click at [242, 202] on div "[DATE]" at bounding box center [236, 194] width 74 height 17
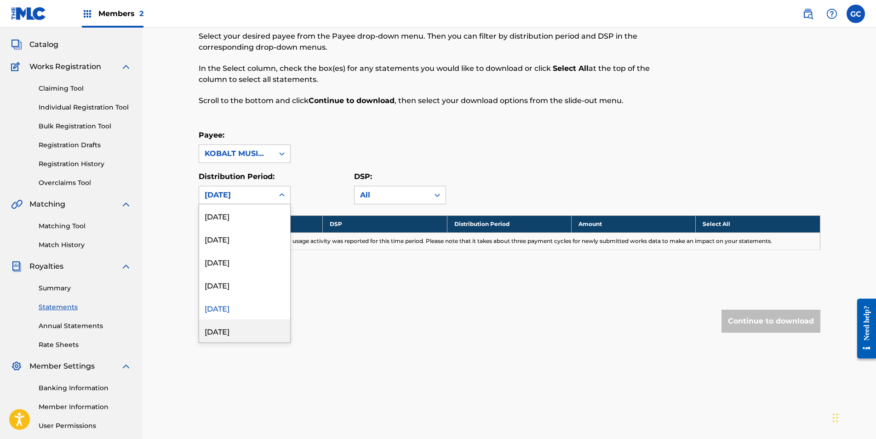
click at [239, 220] on div "[DATE]" at bounding box center [244, 330] width 91 height 23
click at [245, 195] on div "[DATE]" at bounding box center [236, 194] width 63 height 11
click at [246, 220] on div "[DATE]" at bounding box center [244, 307] width 91 height 23
click at [249, 186] on div "[DATE]" at bounding box center [236, 194] width 74 height 17
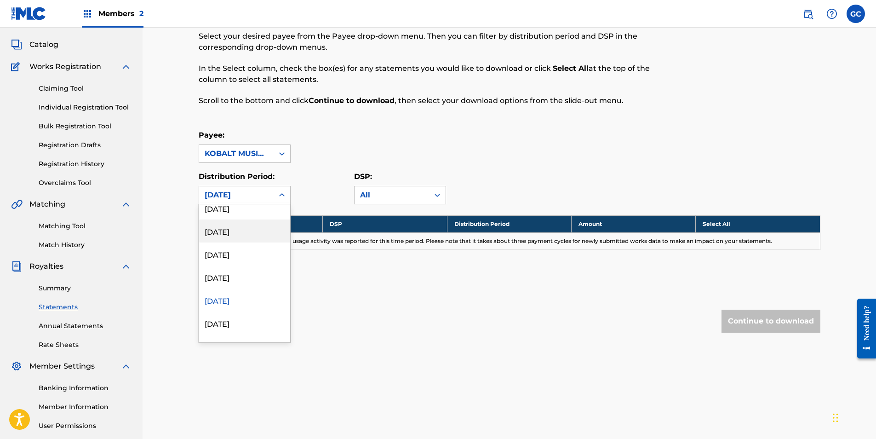
scroll to position [230, 0]
click at [244, 220] on div "[DATE]" at bounding box center [244, 284] width 91 height 23
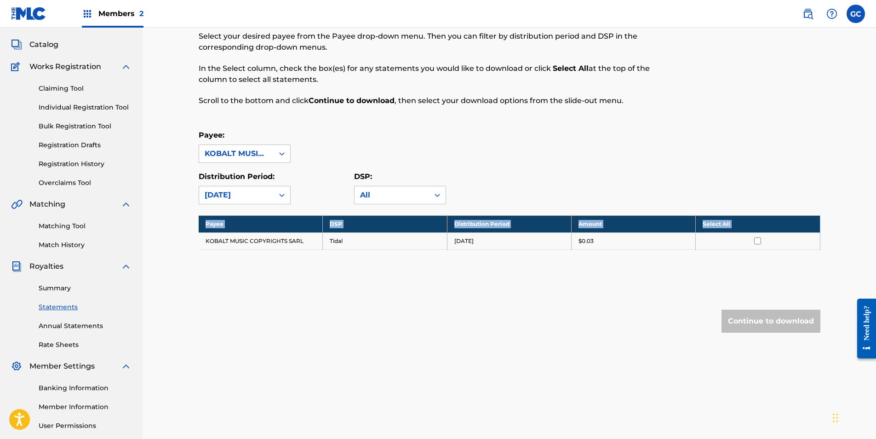
drag, startPoint x: 206, startPoint y: 241, endPoint x: 626, endPoint y: 248, distance: 419.9
click at [492, 220] on table "Payee DSP Distribution Period Amount Select All KOBALT MUSIC COPYRIGHTS SARL Ti…" at bounding box center [510, 232] width 622 height 34
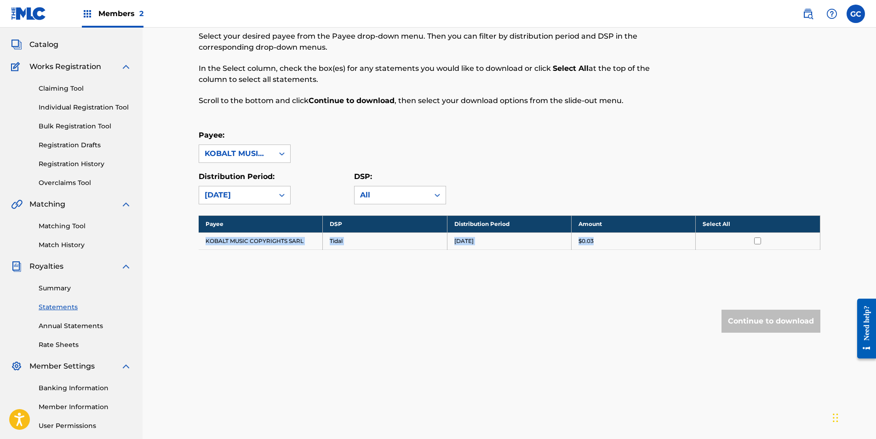
drag, startPoint x: 626, startPoint y: 248, endPoint x: 584, endPoint y: 241, distance: 43.3
copy tr "KOBALT MUSIC COPYRIGHTS SARL Tidal [DATE] $0.03"
click at [248, 200] on div "[DATE]" at bounding box center [236, 194] width 63 height 11
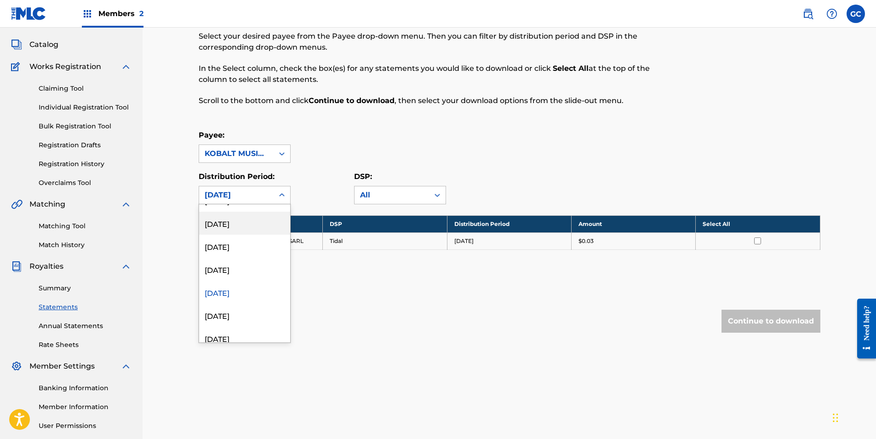
scroll to position [276, 0]
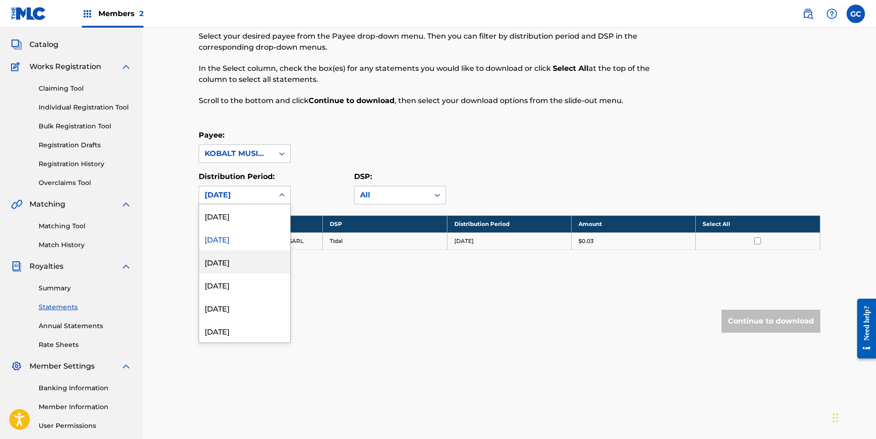
click at [245, 220] on div "[DATE]" at bounding box center [244, 261] width 91 height 23
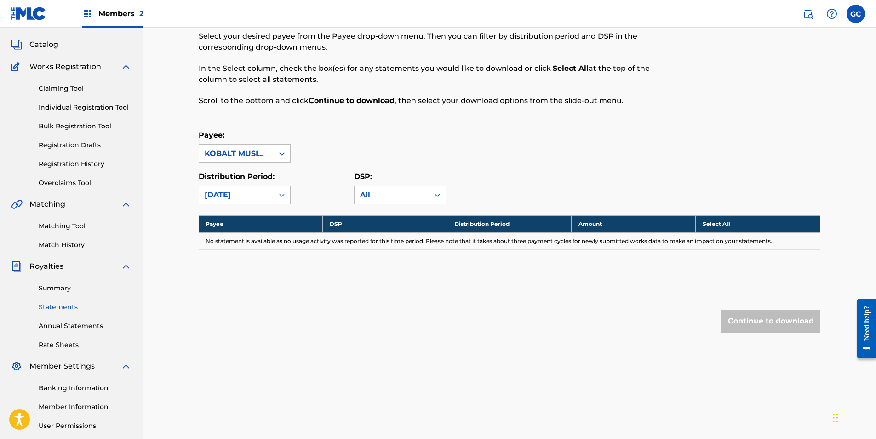
click at [243, 195] on div "[DATE]" at bounding box center [236, 194] width 63 height 11
click at [233, 220] on div "[DATE]" at bounding box center [244, 284] width 91 height 23
click at [248, 199] on div "[DATE]" at bounding box center [236, 194] width 63 height 11
click at [232, 220] on div "[DATE]" at bounding box center [244, 307] width 91 height 23
click at [235, 199] on div "[DATE]" at bounding box center [236, 194] width 63 height 11
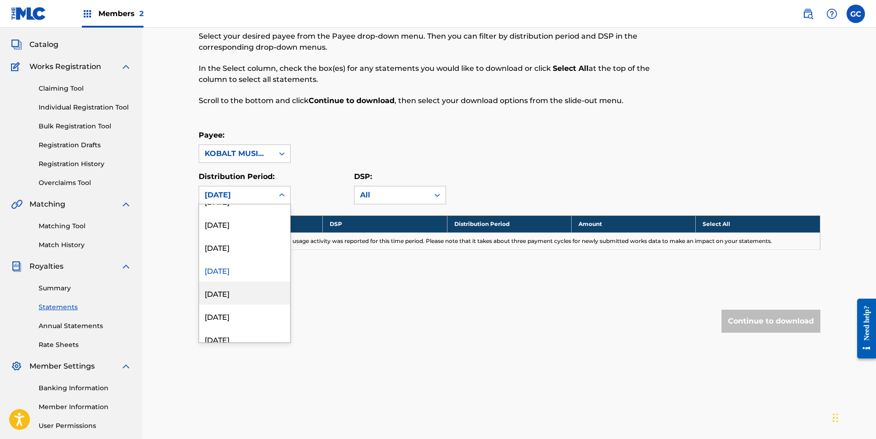
scroll to position [322, 0]
click at [237, 220] on div "[DATE]" at bounding box center [244, 284] width 91 height 23
click at [239, 198] on div "[DATE]" at bounding box center [236, 194] width 63 height 11
click at [235, 220] on div "[DATE]" at bounding box center [244, 307] width 91 height 23
click at [240, 202] on div "[DATE]" at bounding box center [236, 194] width 74 height 17
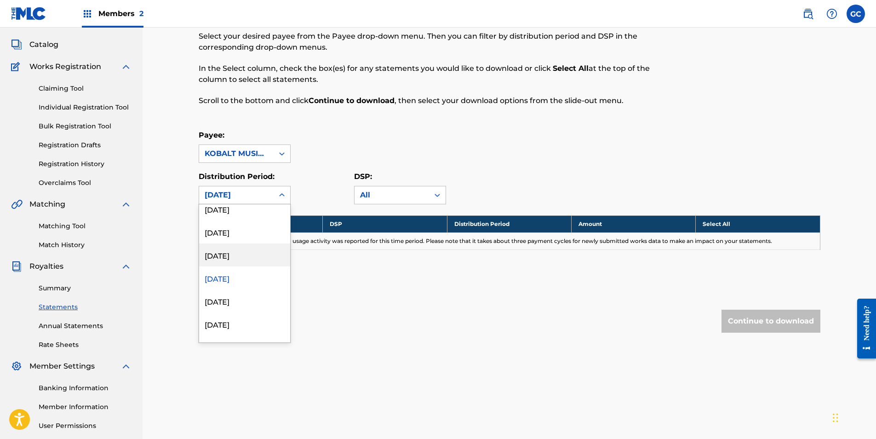
scroll to position [368, 0]
click at [234, 220] on div "[DATE]" at bounding box center [244, 284] width 91 height 23
click at [235, 201] on div "[DATE]" at bounding box center [236, 194] width 74 height 17
click at [240, 220] on div "[DATE]" at bounding box center [244, 307] width 91 height 23
click at [240, 202] on div "[DATE]" at bounding box center [236, 194] width 74 height 17
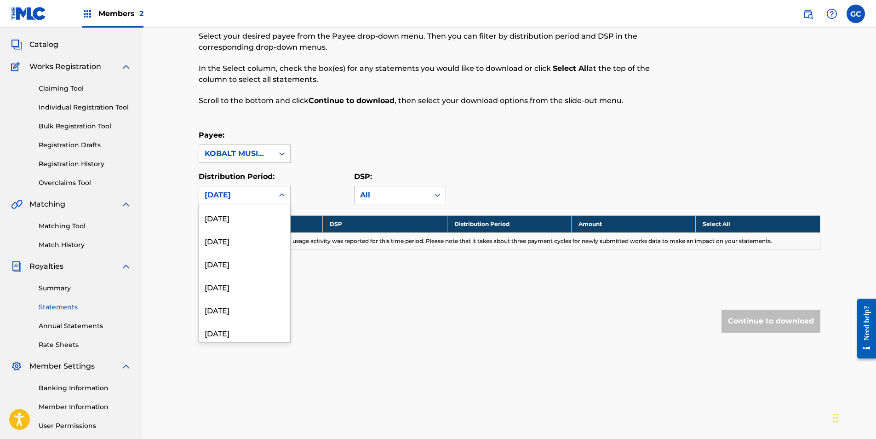
scroll to position [414, 0]
click at [243, 220] on div "[DATE]" at bounding box center [244, 284] width 91 height 23
click at [240, 194] on div "[DATE]" at bounding box center [236, 194] width 63 height 11
click at [240, 220] on div "[DATE]" at bounding box center [244, 307] width 91 height 23
click at [243, 191] on div "[DATE]" at bounding box center [236, 194] width 63 height 11
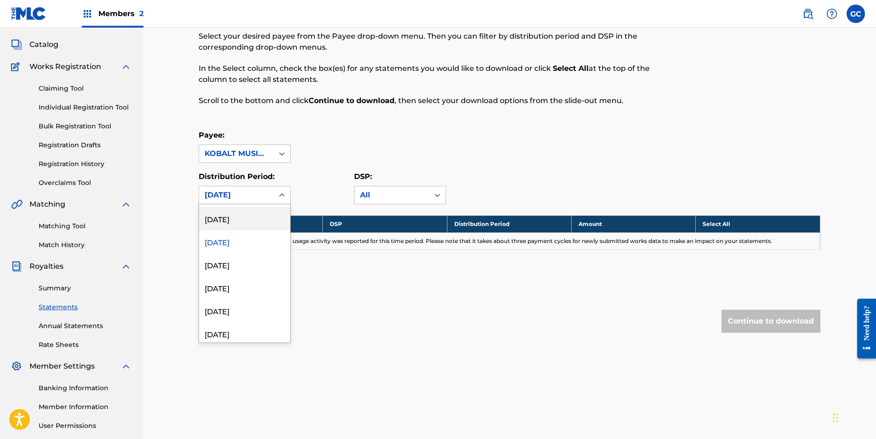
scroll to position [506, 0]
click at [246, 220] on div "[DATE]" at bounding box center [244, 238] width 91 height 23
click at [240, 195] on div "[DATE]" at bounding box center [236, 194] width 63 height 11
click at [247, 220] on div "[DATE]" at bounding box center [244, 307] width 91 height 23
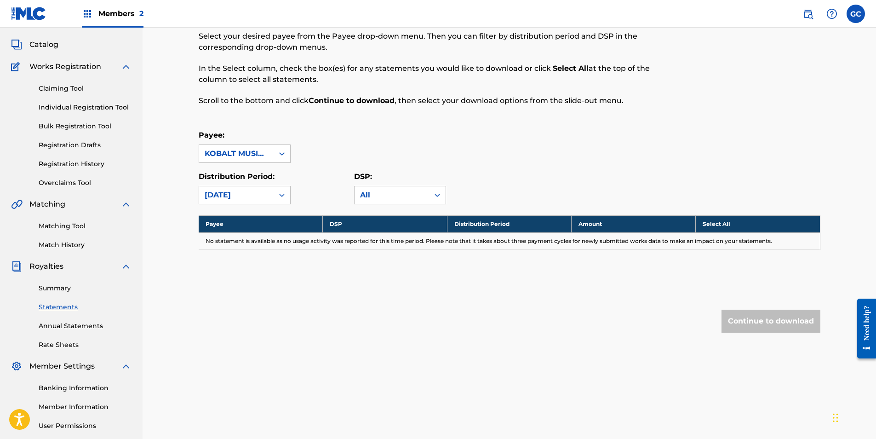
click at [248, 193] on div "[DATE]" at bounding box center [236, 194] width 63 height 11
click at [242, 220] on div "[DATE]" at bounding box center [244, 284] width 91 height 23
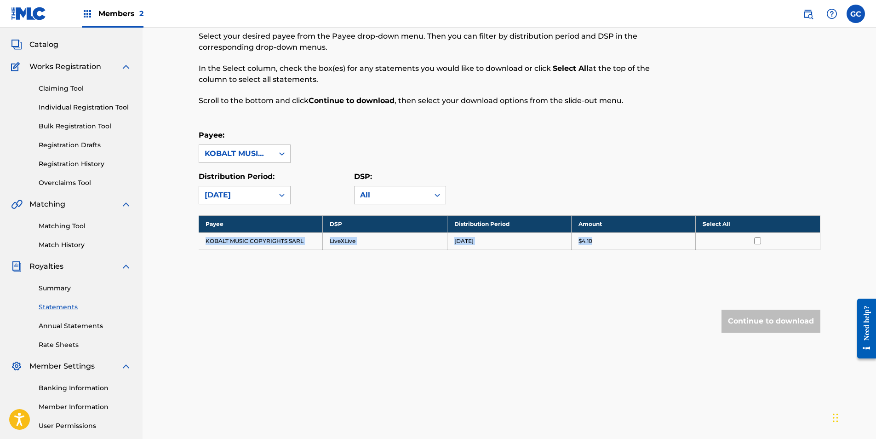
drag, startPoint x: 202, startPoint y: 242, endPoint x: 624, endPoint y: 247, distance: 422.1
click at [492, 220] on tr "KOBALT MUSIC COPYRIGHTS SARL LiveXLive [DATE] $4.10" at bounding box center [510, 240] width 622 height 17
drag, startPoint x: 624, startPoint y: 247, endPoint x: 580, endPoint y: 245, distance: 43.8
copy tr "KOBALT MUSIC COPYRIGHTS SARL LiveXLive [DATE] $4.10"
click at [238, 194] on div "[DATE]" at bounding box center [236, 194] width 63 height 11
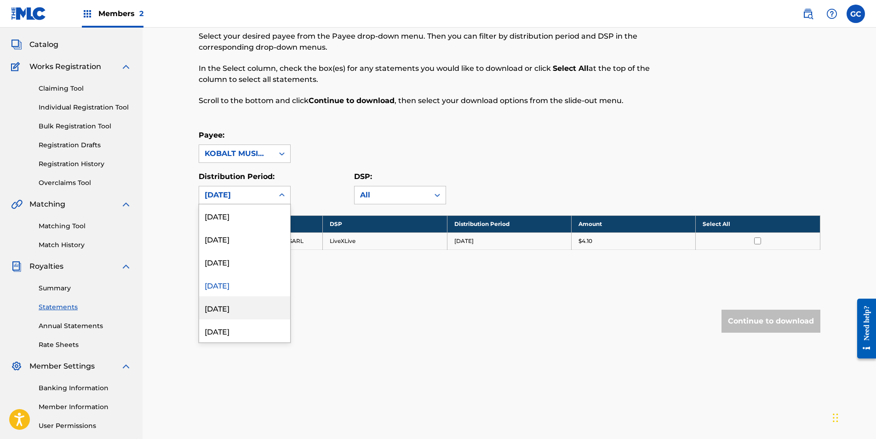
click at [234, 220] on div "[DATE]" at bounding box center [244, 307] width 91 height 23
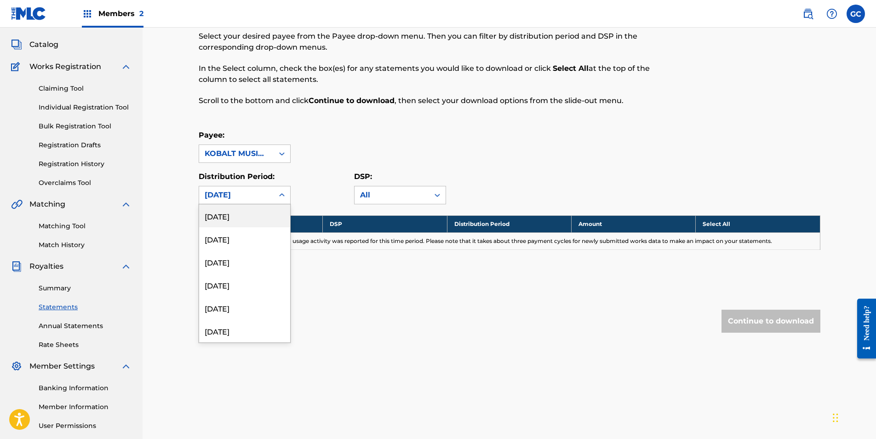
click at [235, 192] on div "[DATE]" at bounding box center [236, 194] width 63 height 11
click at [239, 220] on div "[DATE]" at bounding box center [244, 284] width 91 height 23
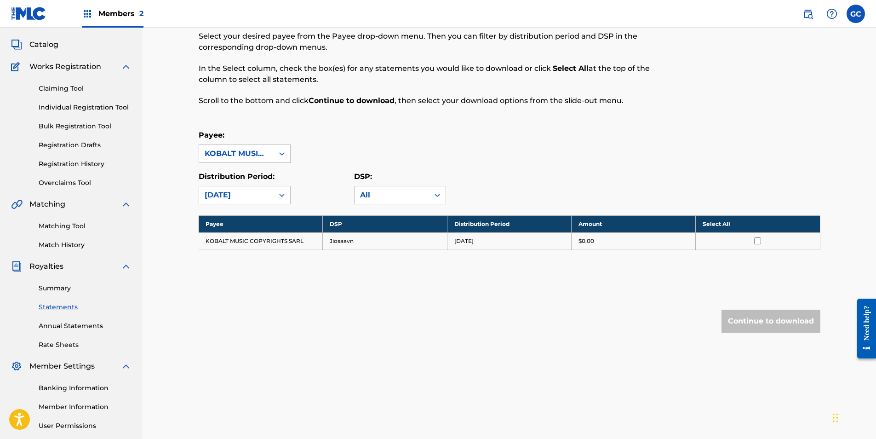
drag, startPoint x: 243, startPoint y: 195, endPoint x: 243, endPoint y: 203, distance: 7.4
click at [243, 195] on div "[DATE]" at bounding box center [236, 194] width 63 height 11
click at [238, 220] on div "[DATE]" at bounding box center [244, 307] width 91 height 23
drag, startPoint x: 203, startPoint y: 240, endPoint x: 708, endPoint y: 252, distance: 504.6
click at [492, 220] on div "Payee DSP Distribution Period Amount Select All KOBALT MUSIC COPYRIGHTS SARL Li…" at bounding box center [510, 243] width 622 height 57
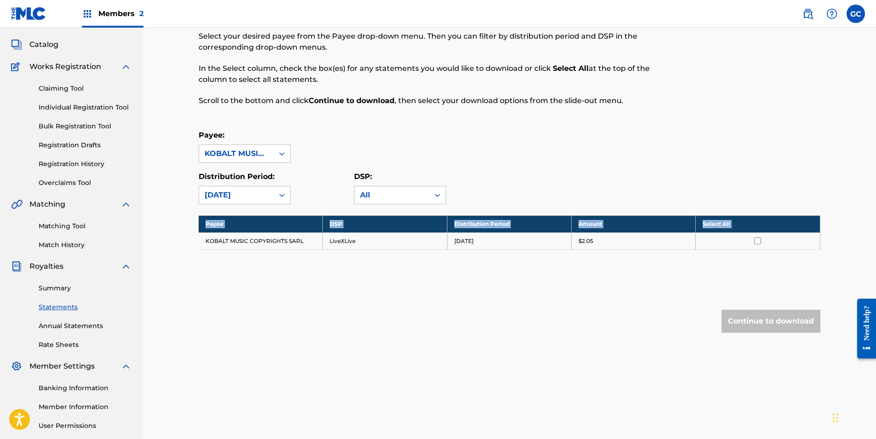
copy tbody "Payee DSP Distribution Period Amount Select All"
click at [245, 197] on div "[DATE]" at bounding box center [236, 194] width 63 height 11
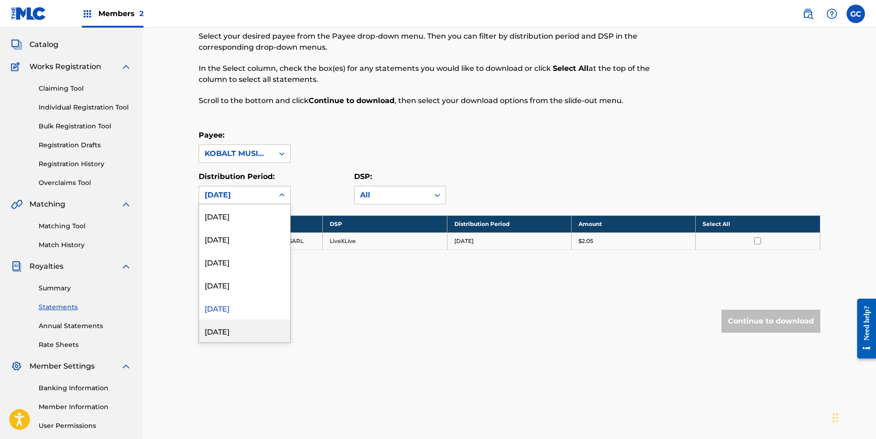
click at [237, 220] on div "[DATE]" at bounding box center [244, 330] width 91 height 23
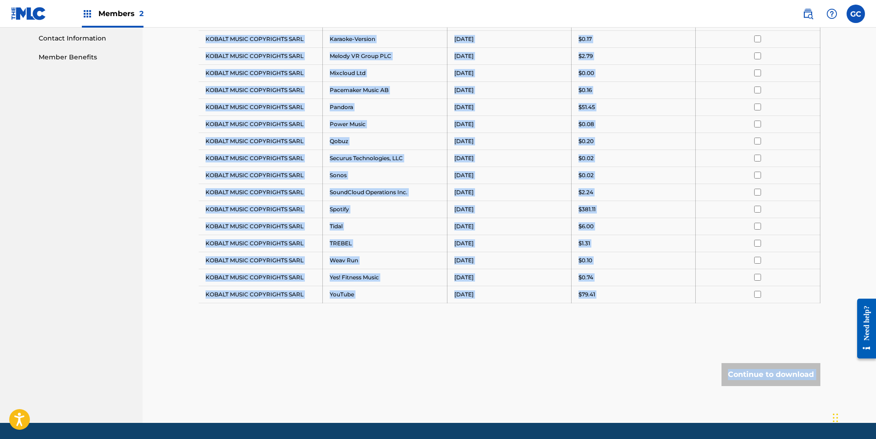
scroll to position [481, 0]
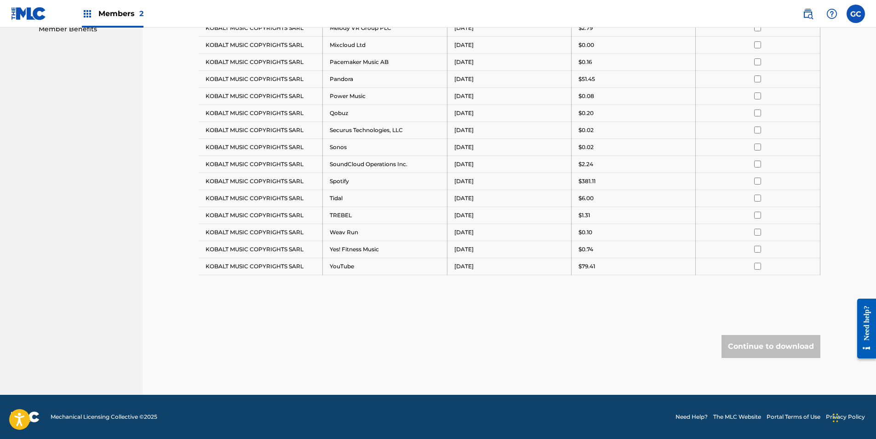
drag, startPoint x: 206, startPoint y: 240, endPoint x: 594, endPoint y: 279, distance: 389.2
click at [492, 220] on div "Payee DSP Distribution Period Amount Select All KOBALT MUSIC COPYRIGHTS SARL Am…" at bounding box center [510, 39] width 622 height 517
drag, startPoint x: 594, startPoint y: 279, endPoint x: 589, endPoint y: 269, distance: 10.9
copy tbody "Payee DSP Distribution Period Amount Select All"
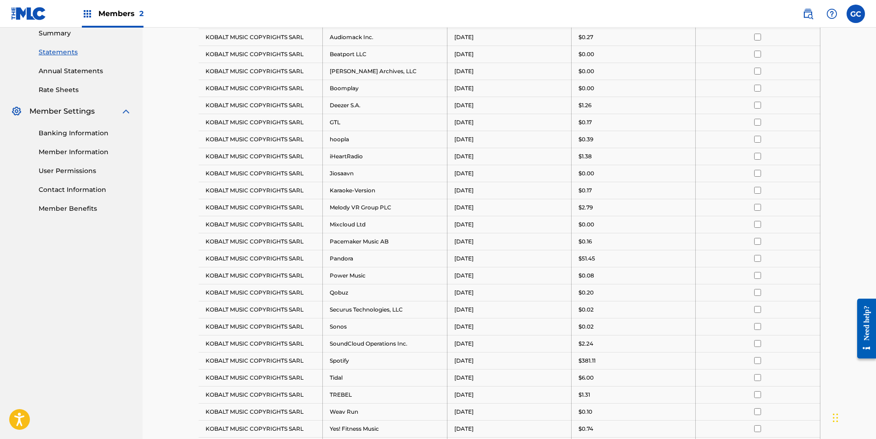
scroll to position [159, 0]
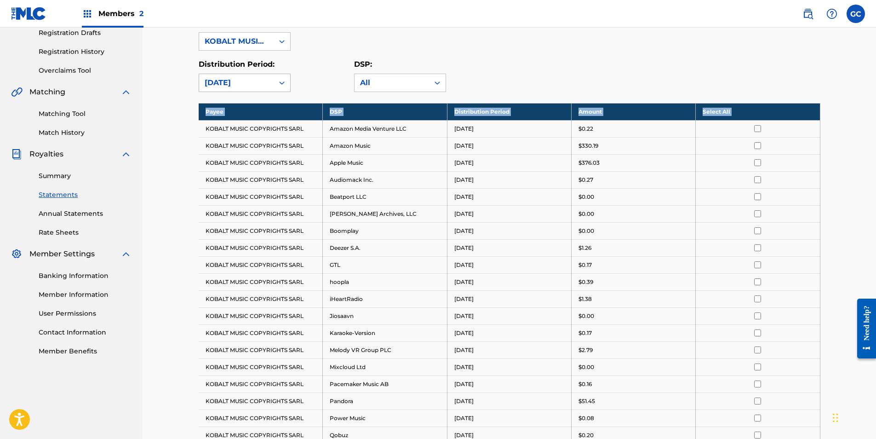
click at [233, 81] on div "[DATE]" at bounding box center [236, 82] width 63 height 11
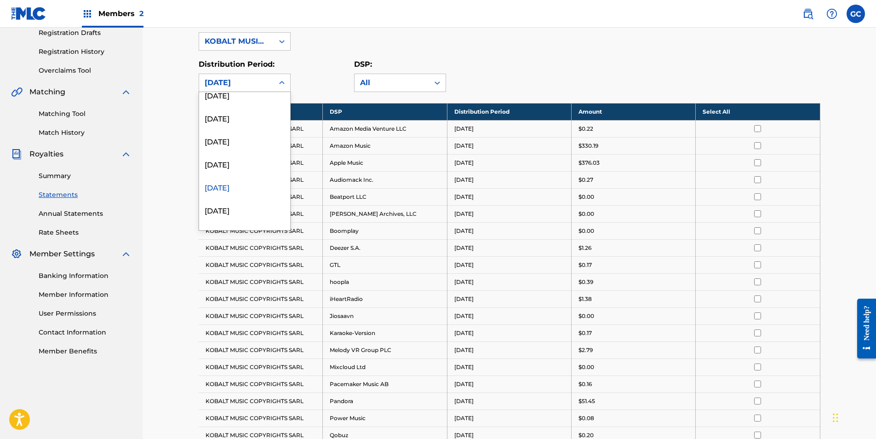
scroll to position [598, 0]
click at [238, 191] on div "[DATE]" at bounding box center [244, 195] width 91 height 23
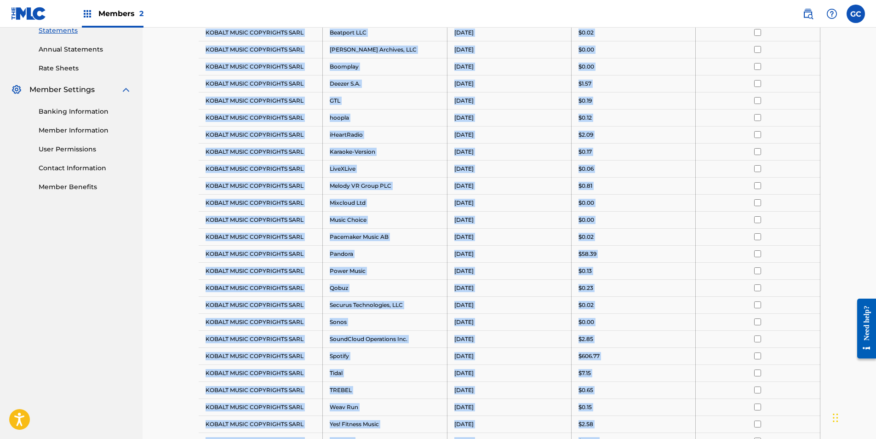
scroll to position [498, 0]
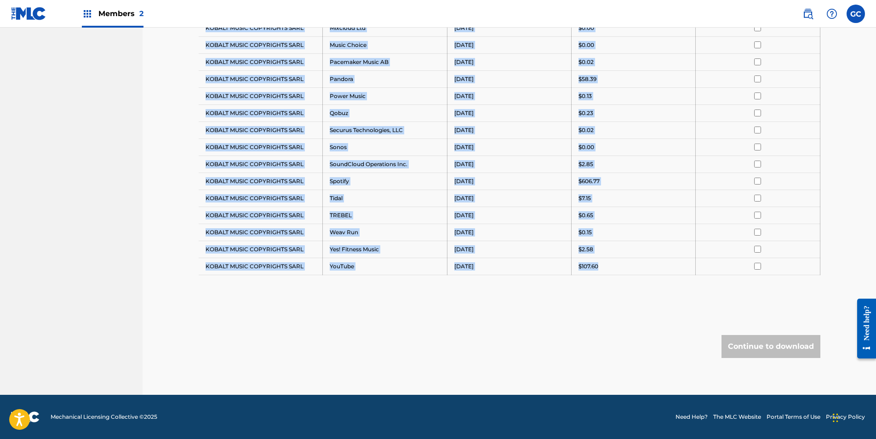
drag, startPoint x: 204, startPoint y: 128, endPoint x: 614, endPoint y: 266, distance: 432.7
click at [492, 220] on tbody "Payee DSP Distribution Period Amount Select All KOBALT MUSIC COPYRIGHTS SARL Am…" at bounding box center [510, 19] width 622 height 510
drag, startPoint x: 614, startPoint y: 266, endPoint x: 590, endPoint y: 268, distance: 24.4
copy tbody "KOBALT MUSIC COPYRIGHTS SARL Amazon Media Venture LLC [DATE] $0.92 KOBALT MUSIC…"
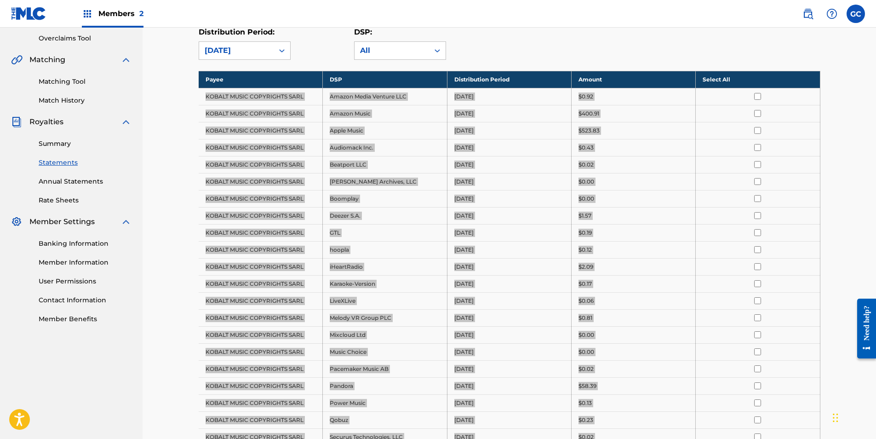
scroll to position [84, 0]
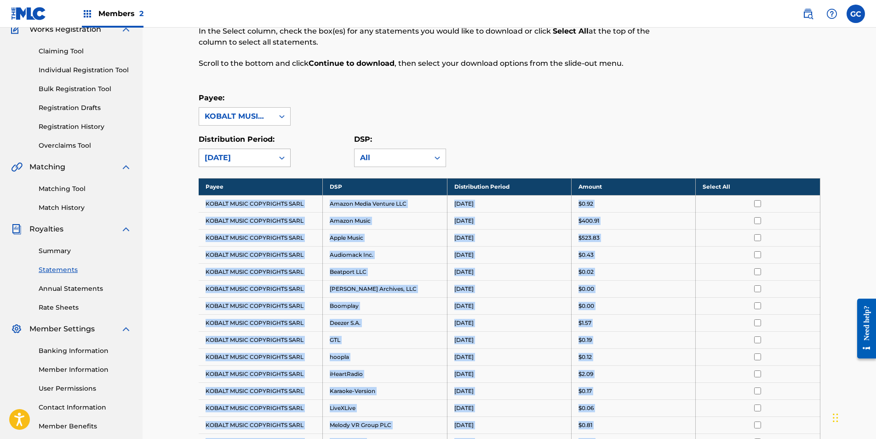
drag, startPoint x: 233, startPoint y: 153, endPoint x: 234, endPoint y: 165, distance: 12.0
click at [233, 153] on div "[DATE]" at bounding box center [236, 157] width 63 height 11
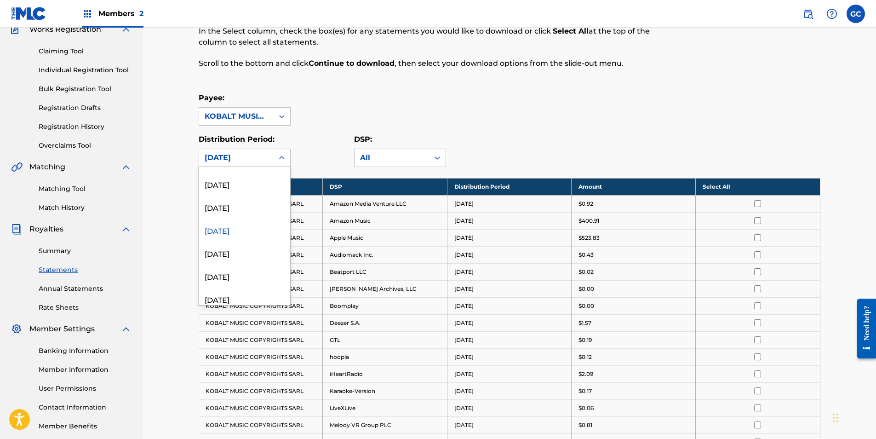
scroll to position [644, 0]
click at [240, 220] on div "[DATE]" at bounding box center [244, 247] width 91 height 23
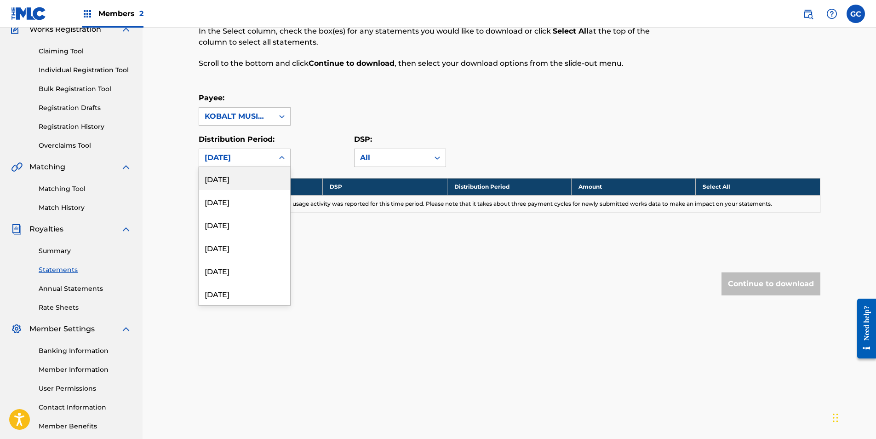
click at [232, 153] on div "[DATE]" at bounding box center [236, 157] width 63 height 11
click at [242, 220] on div "[DATE]" at bounding box center [244, 224] width 91 height 23
click at [239, 159] on div "[DATE]" at bounding box center [236, 157] width 63 height 11
click at [243, 220] on div "[DATE]" at bounding box center [244, 247] width 91 height 23
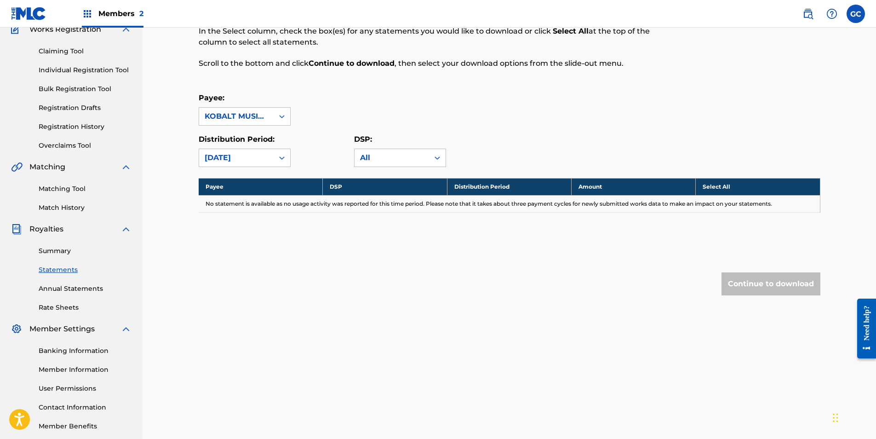
click at [243, 162] on div "[DATE]" at bounding box center [236, 157] width 63 height 11
click at [245, 220] on div "[DATE]" at bounding box center [244, 270] width 91 height 23
click at [244, 154] on div "[DATE]" at bounding box center [236, 157] width 63 height 11
click at [244, 203] on div "[DATE]" at bounding box center [244, 201] width 91 height 23
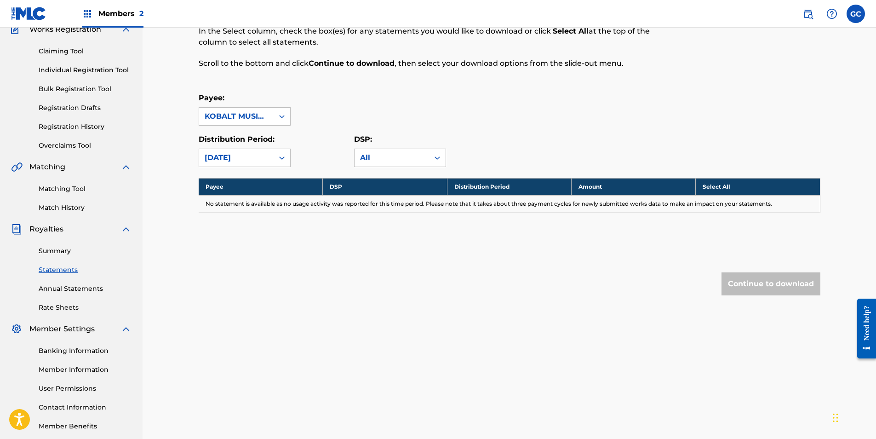
click at [236, 160] on div "[DATE]" at bounding box center [236, 157] width 63 height 11
click at [237, 220] on div "[DATE]" at bounding box center [244, 224] width 91 height 23
click at [235, 159] on div "[DATE]" at bounding box center [236, 157] width 63 height 11
click at [236, 199] on div "[DATE]" at bounding box center [244, 201] width 91 height 23
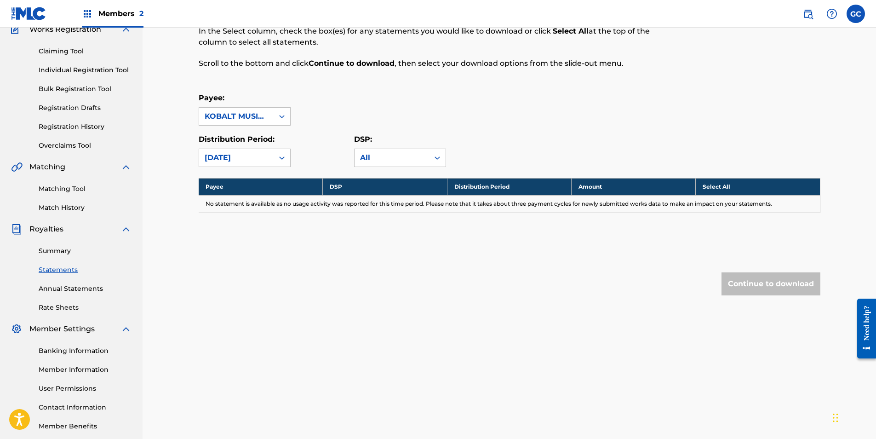
click at [236, 154] on div "[DATE]" at bounding box center [236, 157] width 63 height 11
click at [242, 220] on div "[DATE]" at bounding box center [244, 224] width 91 height 23
click at [238, 158] on div "[DATE]" at bounding box center [236, 157] width 63 height 11
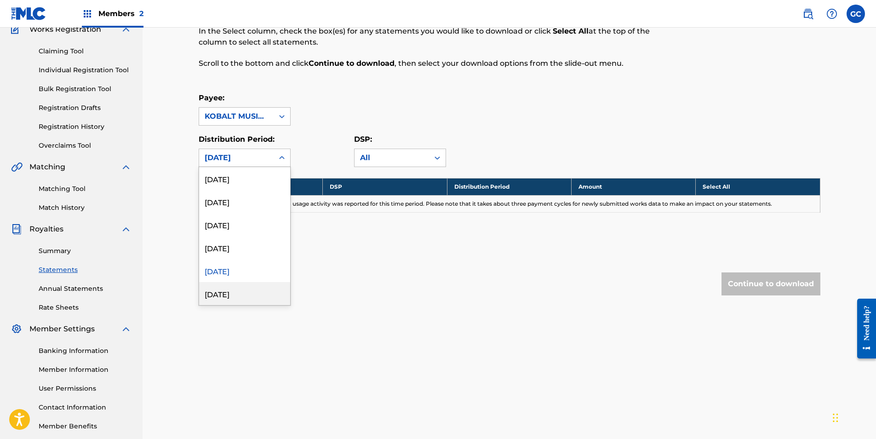
click at [244, 220] on div "[DATE]" at bounding box center [244, 293] width 91 height 23
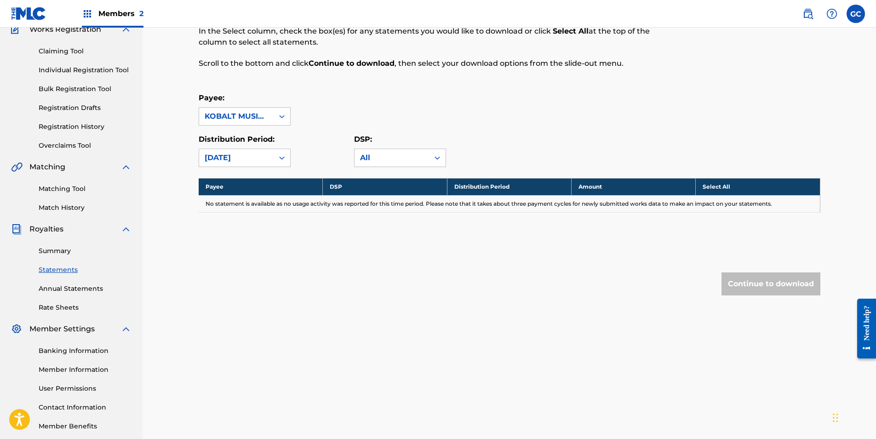
click at [239, 163] on div "[DATE]" at bounding box center [236, 157] width 74 height 17
click at [235, 220] on div "[DATE]" at bounding box center [244, 224] width 91 height 23
click at [232, 155] on div "[DATE]" at bounding box center [236, 157] width 63 height 11
click at [237, 220] on div "[DATE]" at bounding box center [244, 247] width 91 height 23
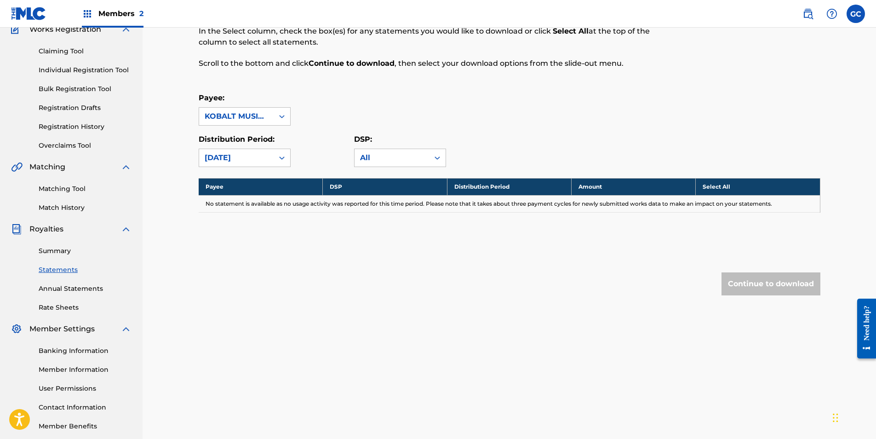
click at [239, 156] on div "[DATE]" at bounding box center [236, 157] width 63 height 11
click at [237, 220] on div "[DATE]" at bounding box center [244, 270] width 91 height 23
click at [237, 170] on div "Royalty Statements Select your desired payee from the Payee drop-down menu. The…" at bounding box center [510, 149] width 622 height 366
click at [235, 162] on div "[DATE]" at bounding box center [236, 157] width 63 height 11
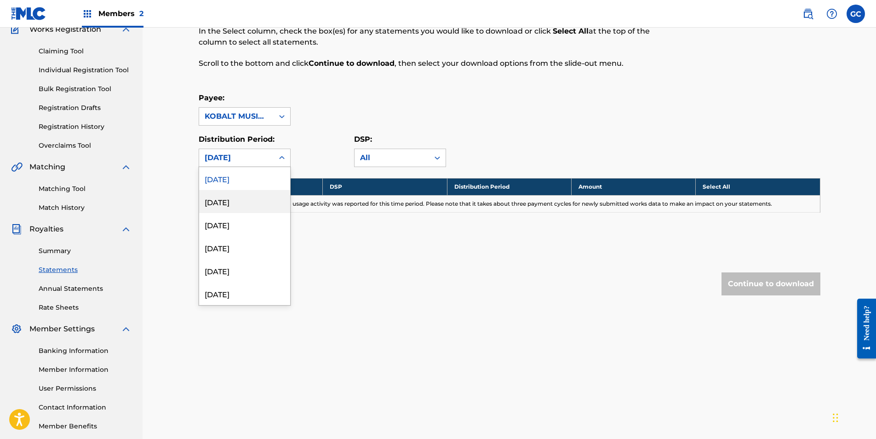
click at [235, 203] on div "[DATE]" at bounding box center [244, 201] width 91 height 23
click at [234, 159] on div "[DATE]" at bounding box center [236, 157] width 63 height 11
click at [232, 220] on div "[DATE]" at bounding box center [244, 224] width 91 height 23
click at [232, 169] on div "Royalty Statements Select your desired payee from the Payee drop-down menu. The…" at bounding box center [510, 149] width 622 height 366
click at [232, 160] on div "[DATE]" at bounding box center [236, 157] width 63 height 11
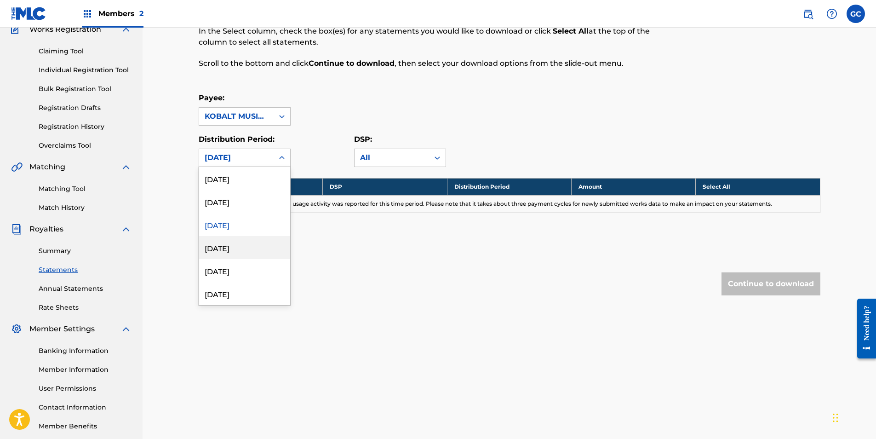
click at [241, 220] on div "[DATE]" at bounding box center [244, 247] width 91 height 23
click at [233, 154] on div "[DATE]" at bounding box center [236, 157] width 63 height 11
click at [242, 220] on div "[DATE]" at bounding box center [244, 270] width 91 height 23
click at [232, 155] on div "[DATE]" at bounding box center [236, 157] width 63 height 11
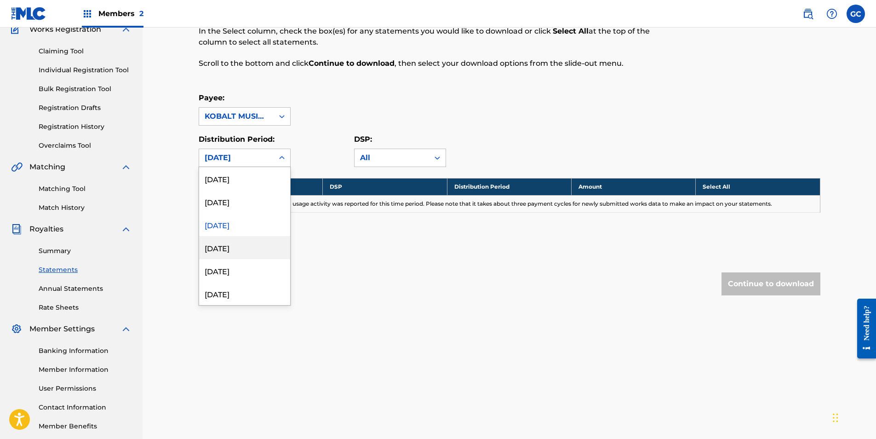
click at [241, 220] on div "[DATE]" at bounding box center [244, 247] width 91 height 23
drag, startPoint x: 241, startPoint y: 154, endPoint x: 240, endPoint y: 166, distance: 11.5
click at [240, 155] on div "[DATE]" at bounding box center [236, 157] width 63 height 11
click at [241, 220] on div "[DATE]" at bounding box center [244, 270] width 91 height 23
click at [241, 161] on div "[DATE]" at bounding box center [236, 157] width 63 height 11
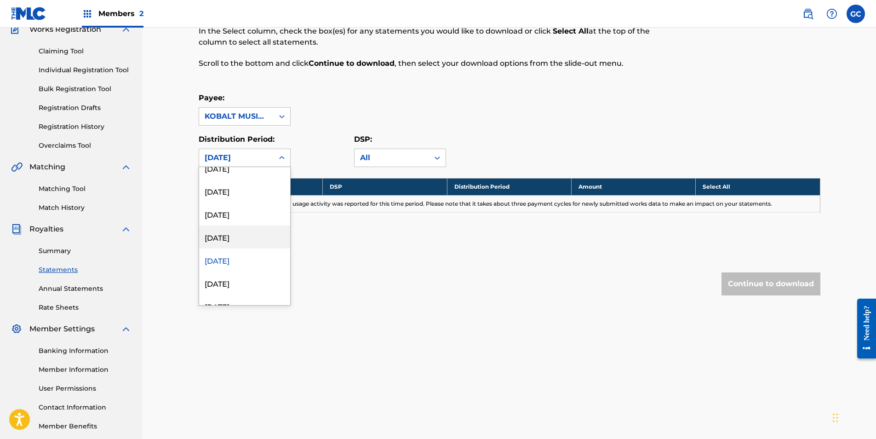
scroll to position [1104, 0]
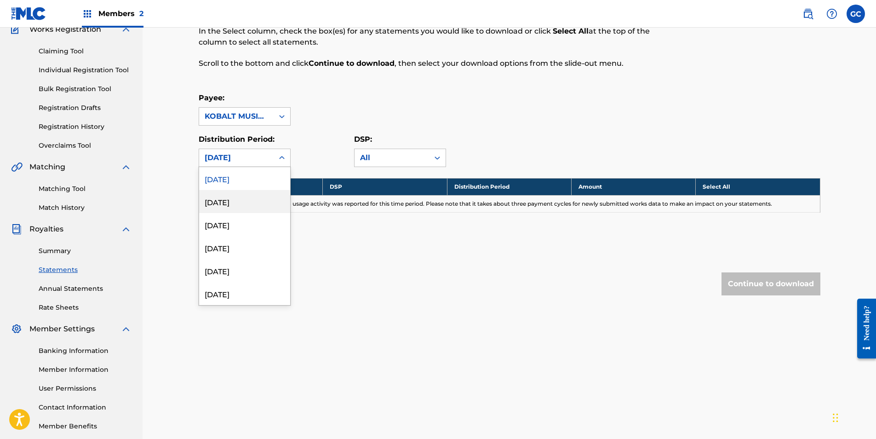
click at [240, 203] on div "[DATE]" at bounding box center [244, 201] width 91 height 23
click at [232, 157] on div "[DATE]" at bounding box center [236, 157] width 63 height 11
click at [237, 220] on div "[DATE]" at bounding box center [244, 270] width 91 height 23
click at [232, 165] on div "[DATE]" at bounding box center [236, 157] width 74 height 17
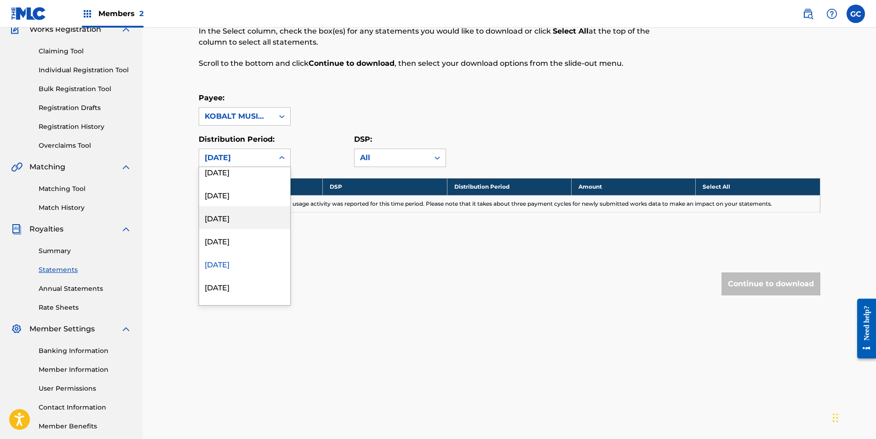
scroll to position [1104, 0]
click at [239, 220] on div "[DATE]" at bounding box center [244, 247] width 91 height 23
click at [247, 149] on div "[DATE]" at bounding box center [236, 157] width 74 height 17
click at [235, 220] on div "[DATE]" at bounding box center [244, 270] width 91 height 23
click at [238, 162] on div "[DATE]" at bounding box center [236, 157] width 74 height 17
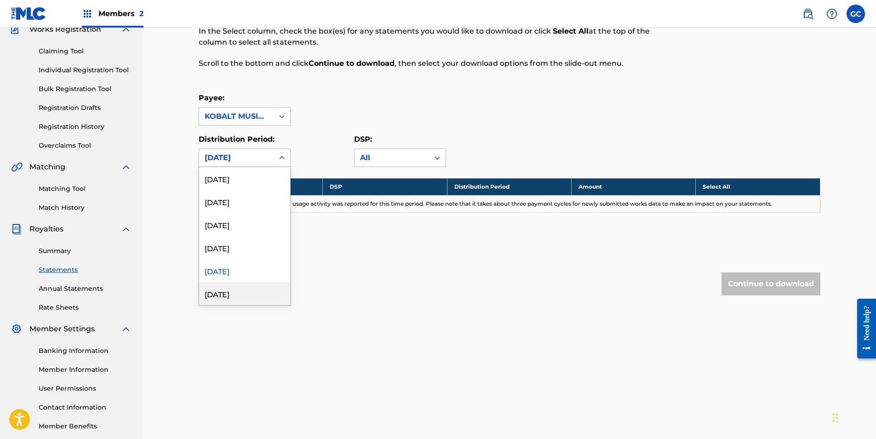
click at [236, 220] on div "[DATE]" at bounding box center [244, 293] width 91 height 23
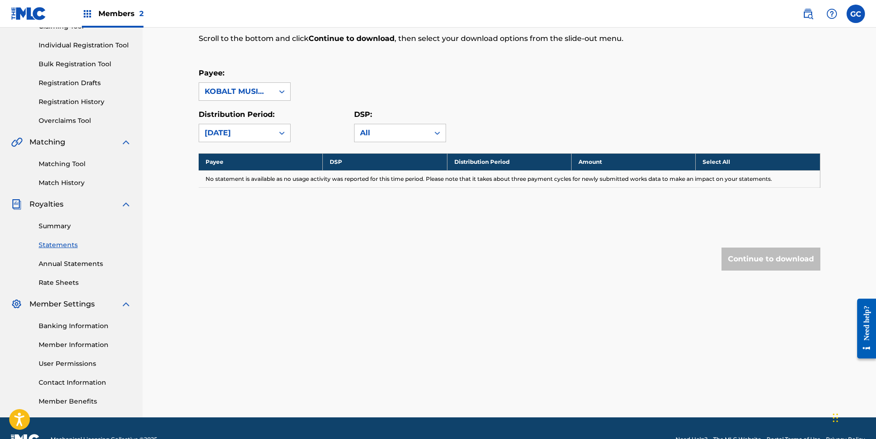
scroll to position [132, 0]
